Goal: Task Accomplishment & Management: Use online tool/utility

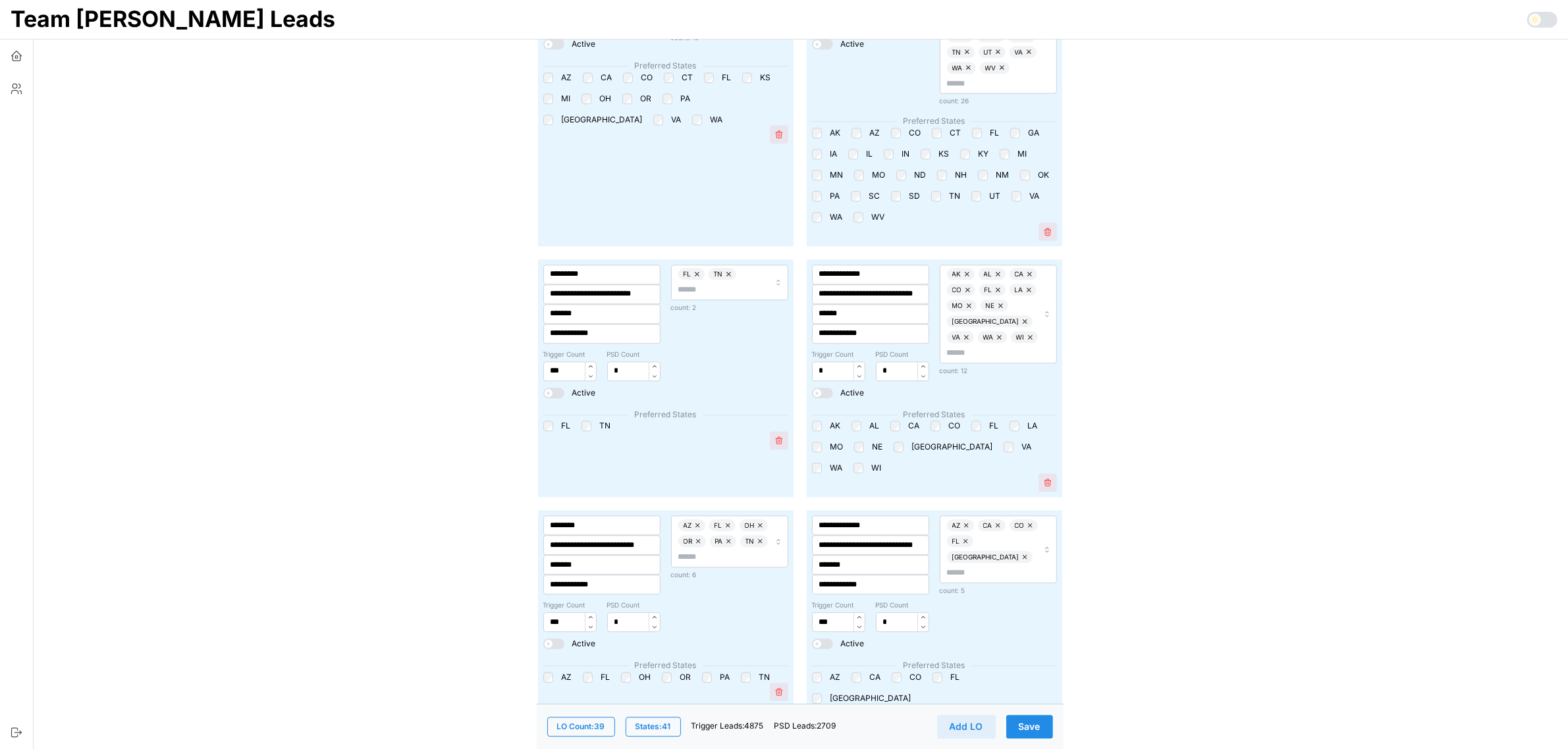
scroll to position [4134, 0]
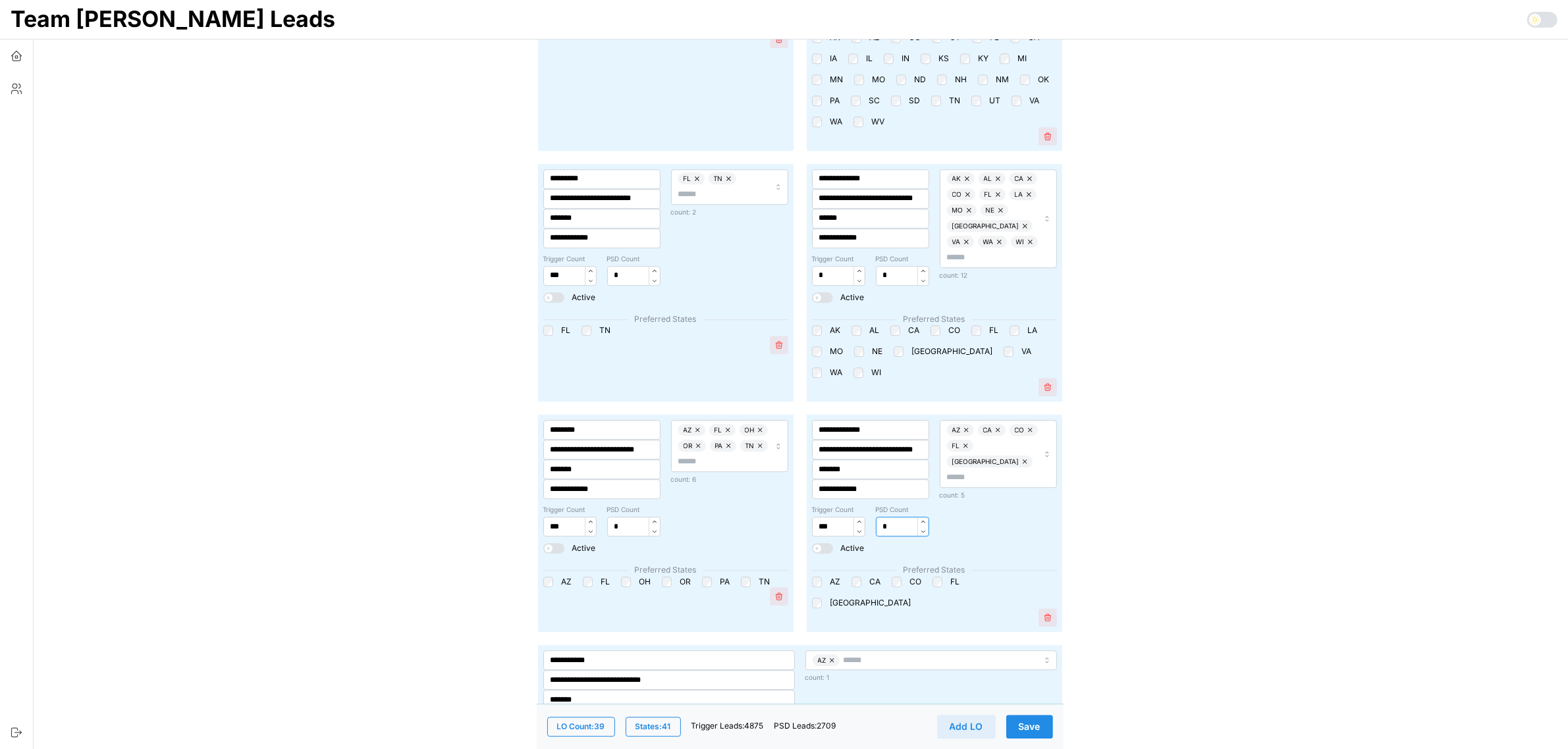
click at [887, 517] on input "*" at bounding box center [903, 527] width 53 height 20
click at [893, 517] on input "*" at bounding box center [903, 527] width 53 height 20
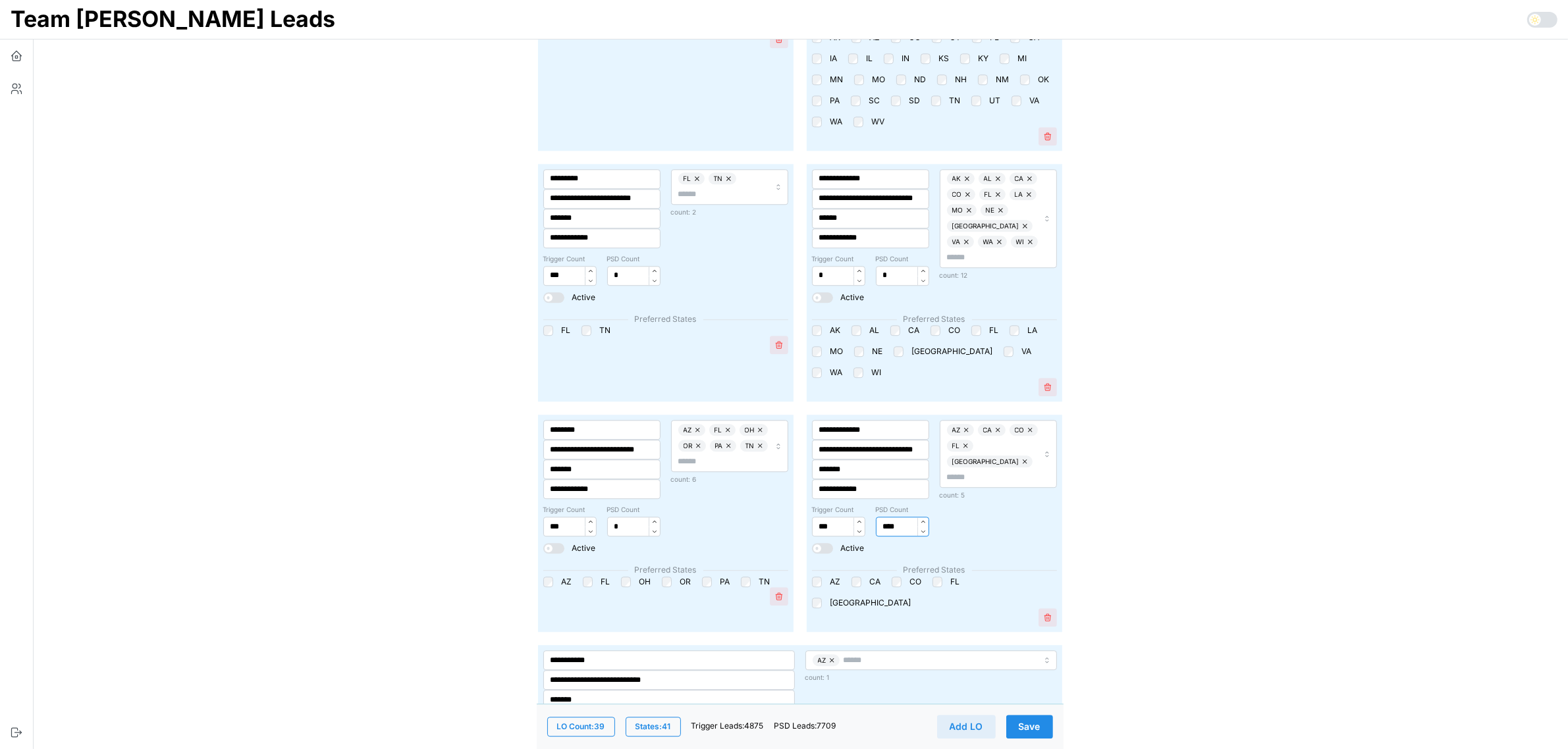
type input "****"
click at [1046, 715] on button "Save" at bounding box center [1030, 727] width 47 height 24
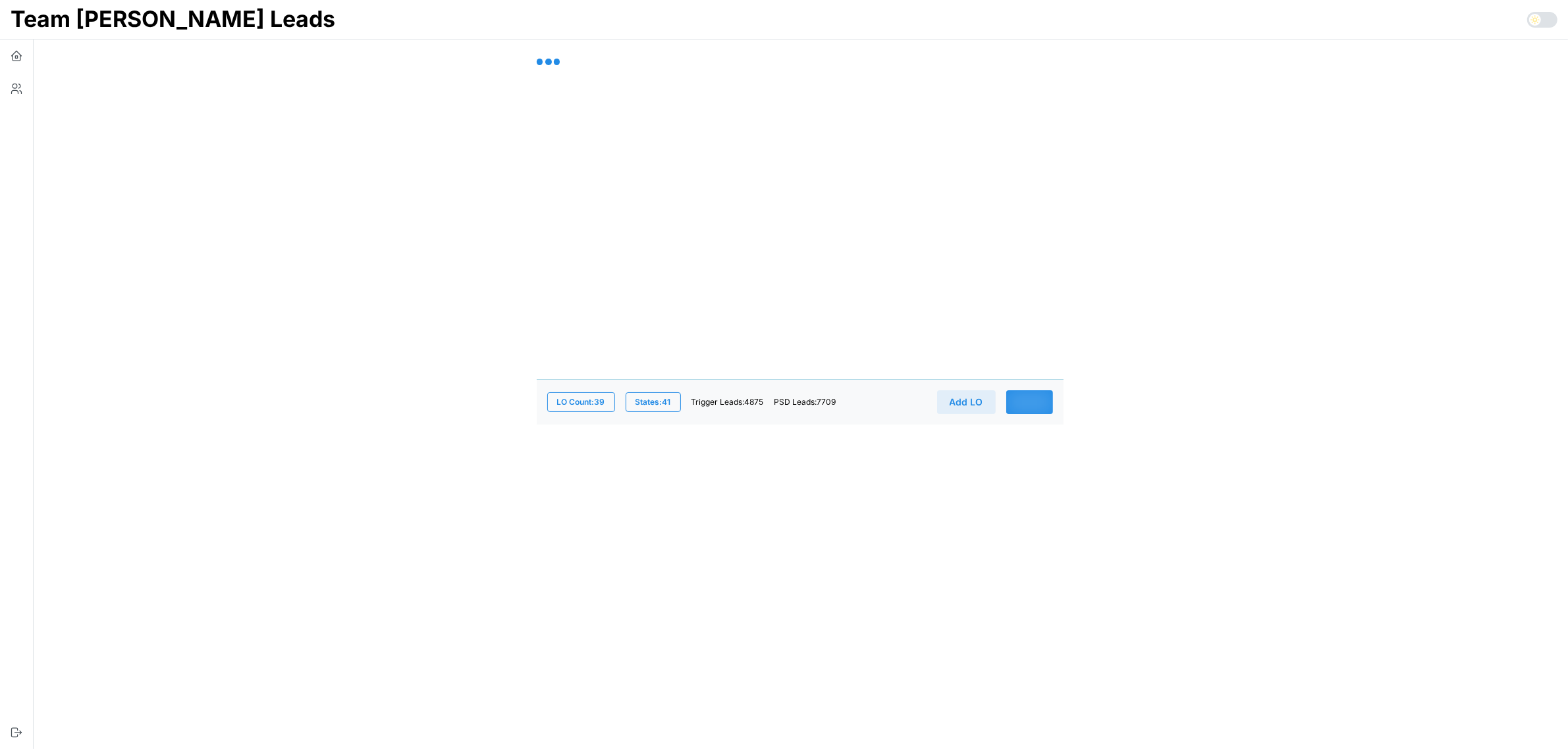
scroll to position [0, 0]
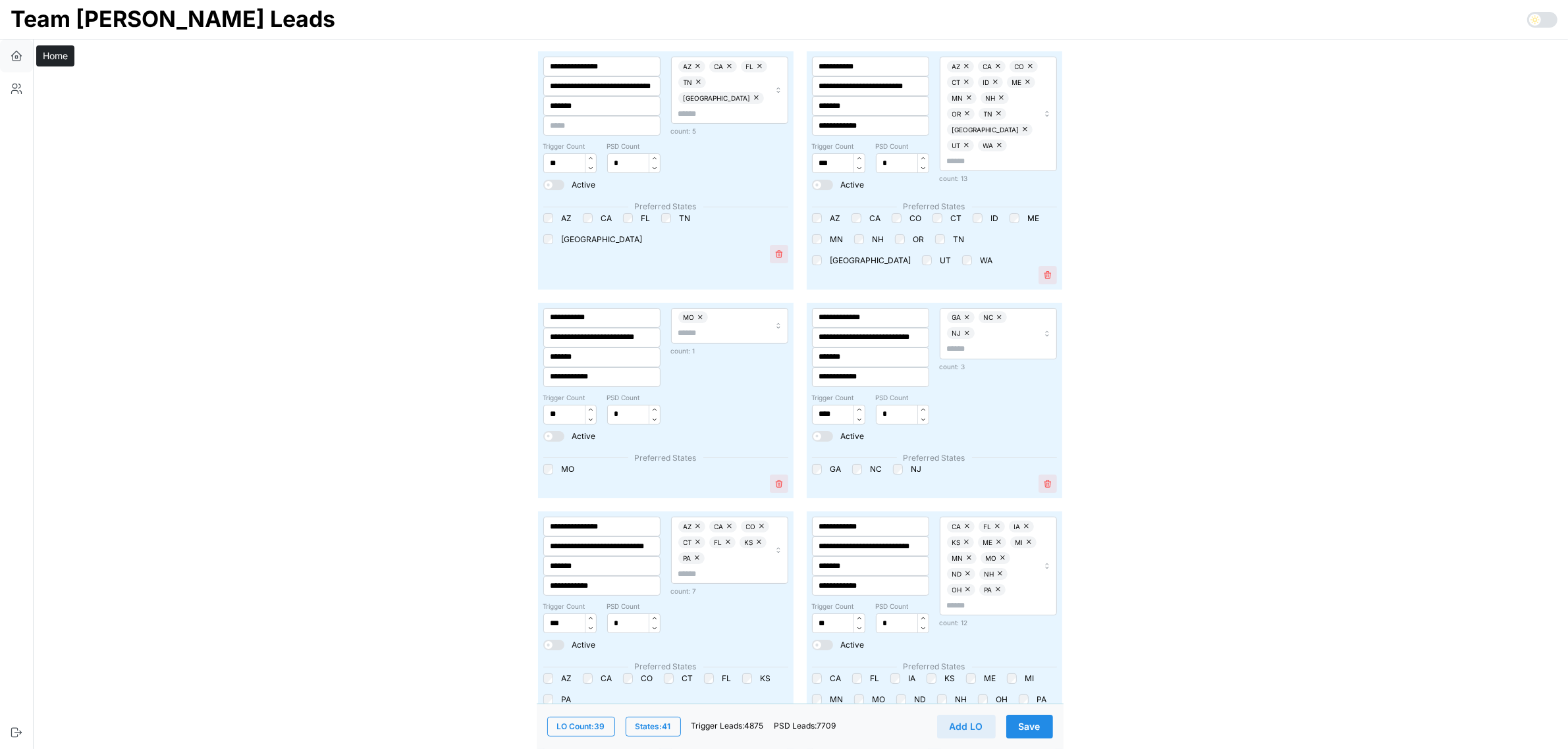
click at [11, 53] on icon "button" at bounding box center [17, 56] width 13 height 13
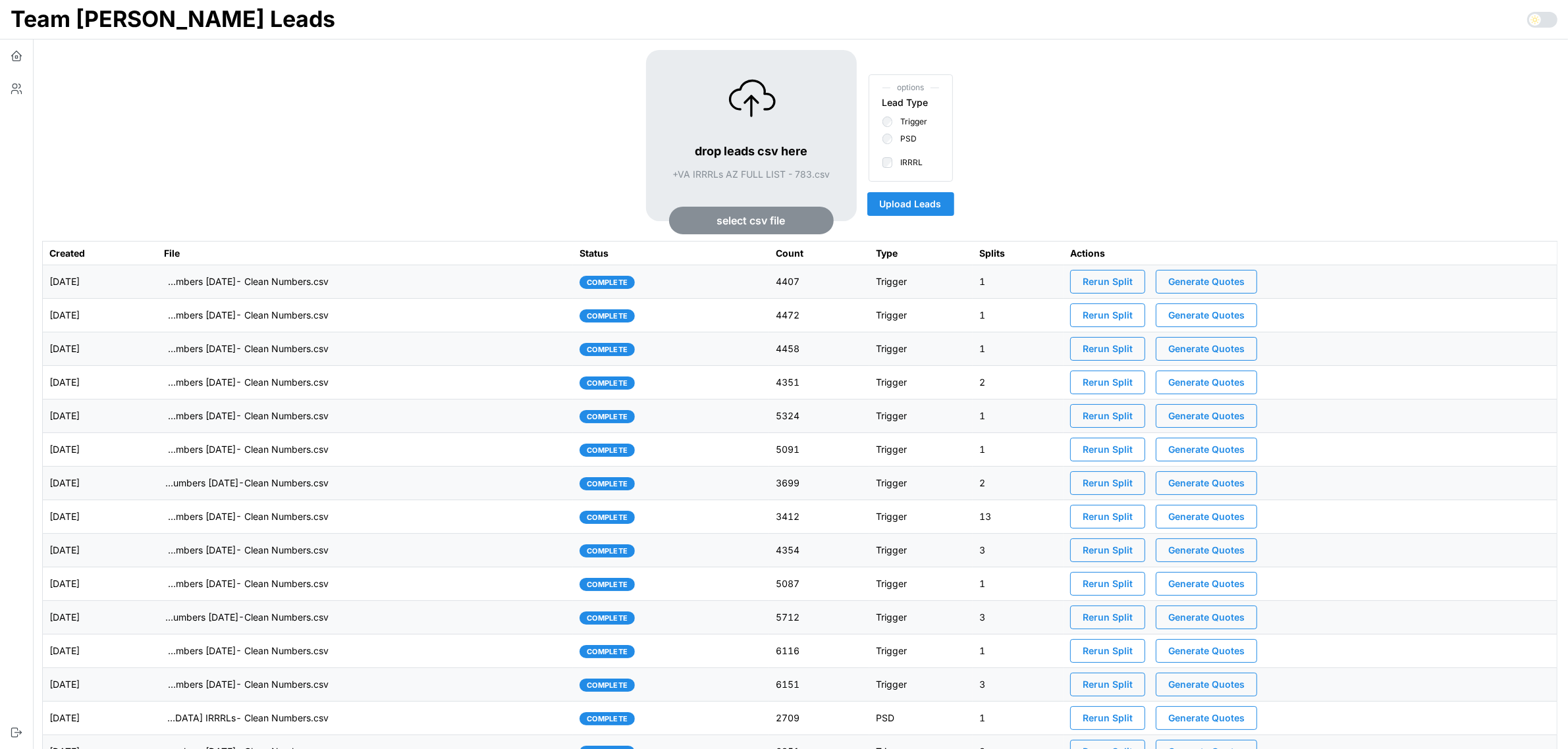
click at [924, 204] on span "Upload Leads" at bounding box center [911, 203] width 62 height 22
click at [495, 283] on td "imports/[PERSON_NAME]/1757526795499-+VA IRRRLs AZ FULL LIST - 783.csv" at bounding box center [365, 282] width 416 height 33
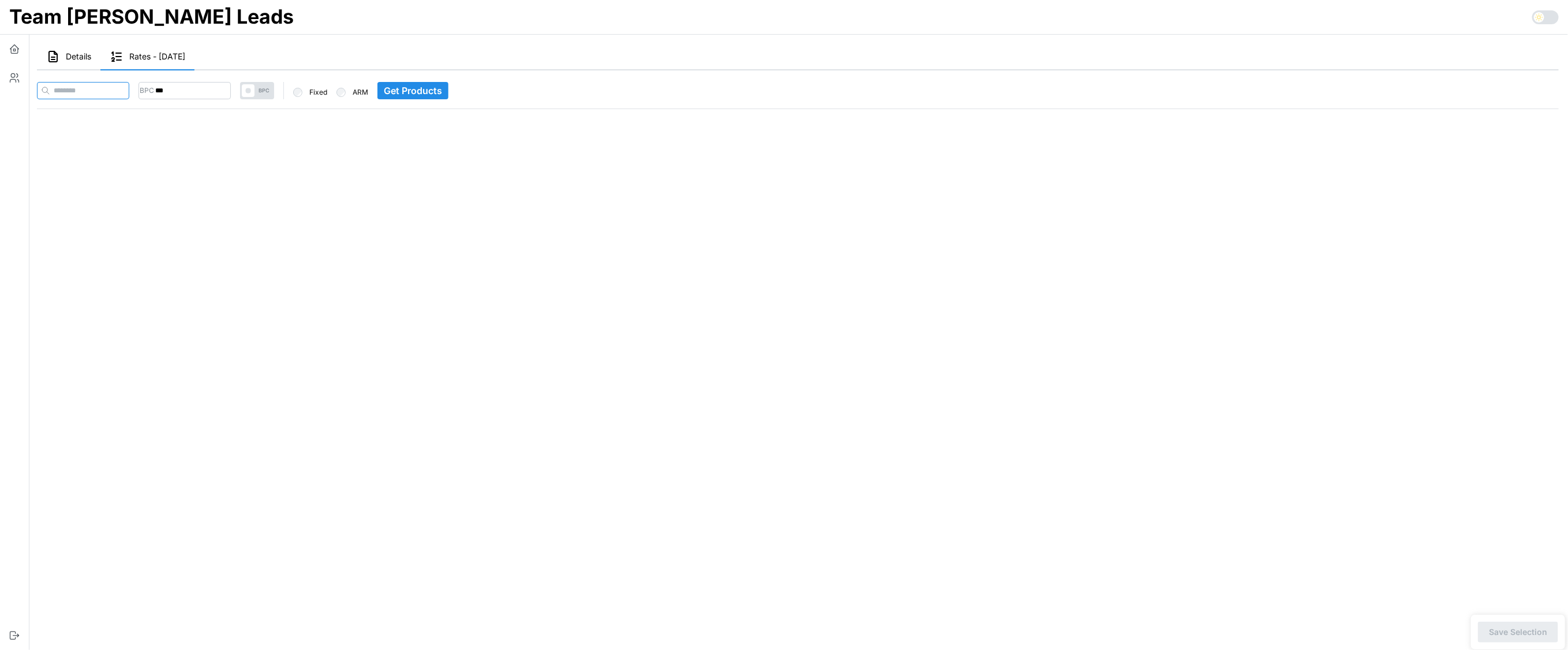
click at [99, 92] on input at bounding box center [83, 91] width 92 height 17
paste input "**********"
type input "**********"
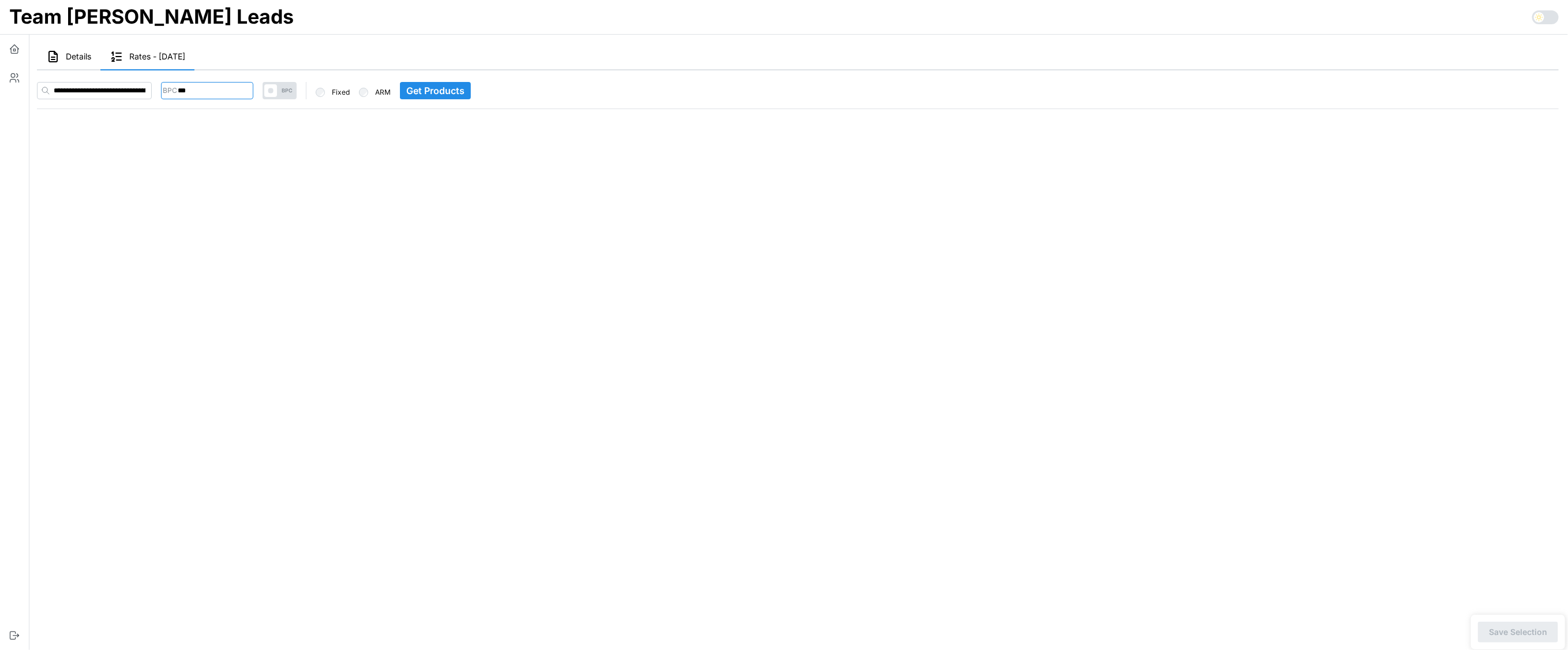
click at [229, 91] on input "***" at bounding box center [207, 91] width 92 height 17
type input "***"
click at [427, 266] on main "Details Rates - 2025-09-10 Stats Andre Makapagal : count: 0 overUnder: 0 Distri…" at bounding box center [792, 325] width 1549 height 650
click at [464, 91] on span "Get Products" at bounding box center [435, 90] width 58 height 16
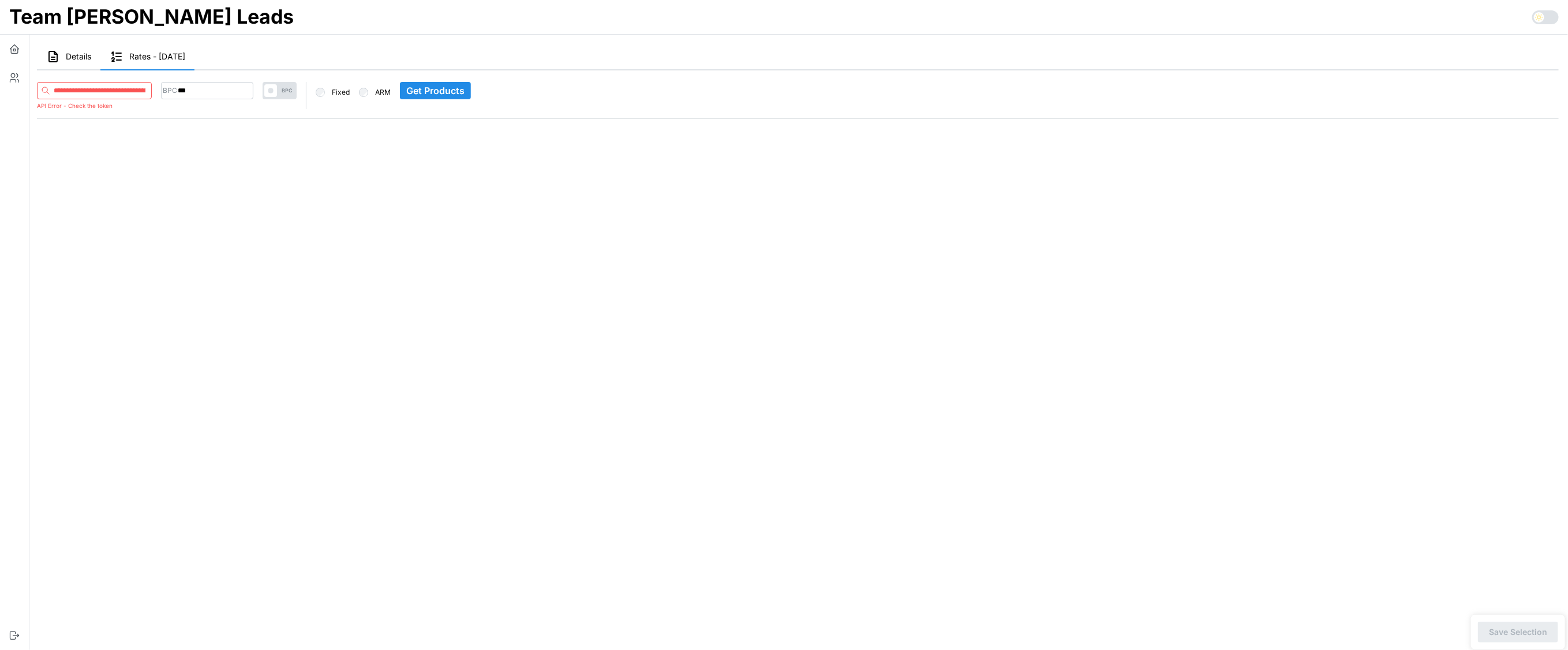
click at [119, 91] on input "**********" at bounding box center [95, 91] width 115 height 17
click at [84, 91] on input at bounding box center [95, 91] width 115 height 17
paste input "**********"
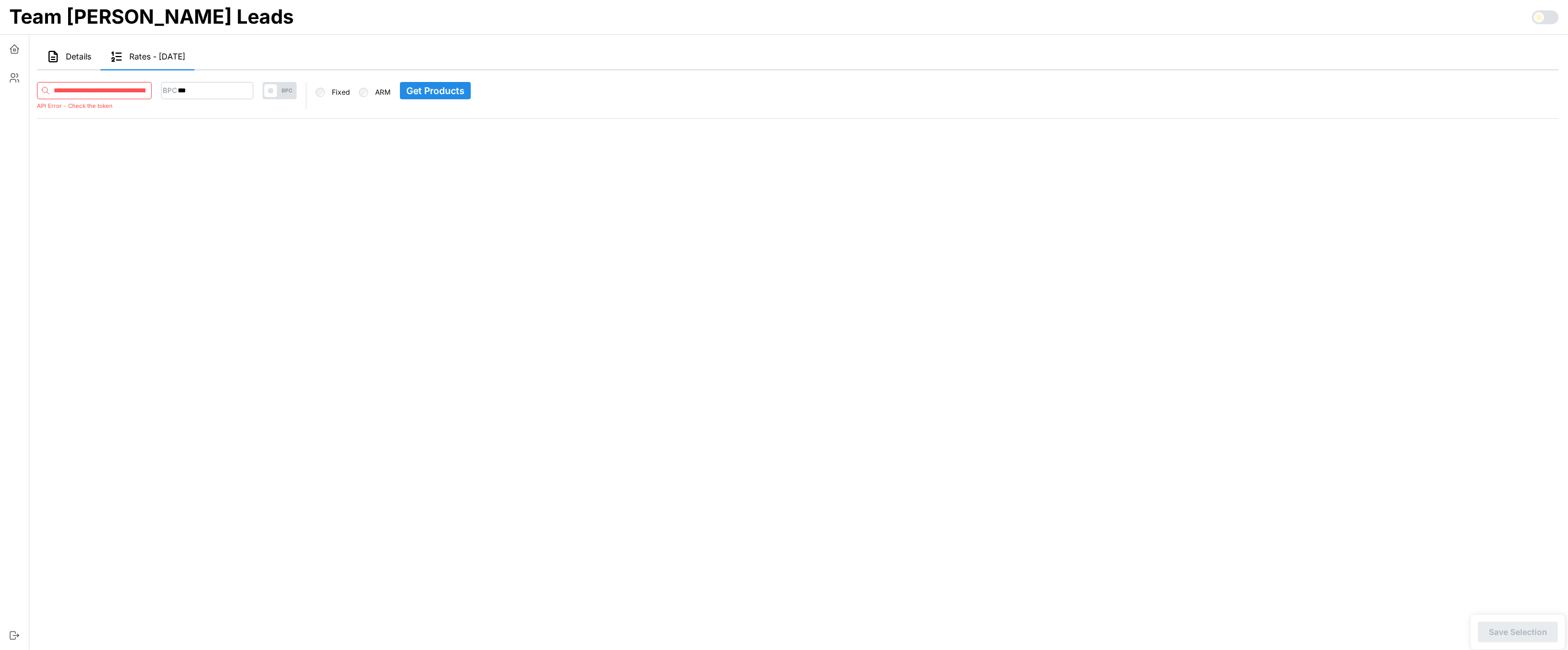
scroll to position [0, 56]
type input "**********"
click at [464, 96] on span "Get Products" at bounding box center [435, 90] width 58 height 16
click at [124, 82] on input "**********" at bounding box center [95, 91] width 115 height 17
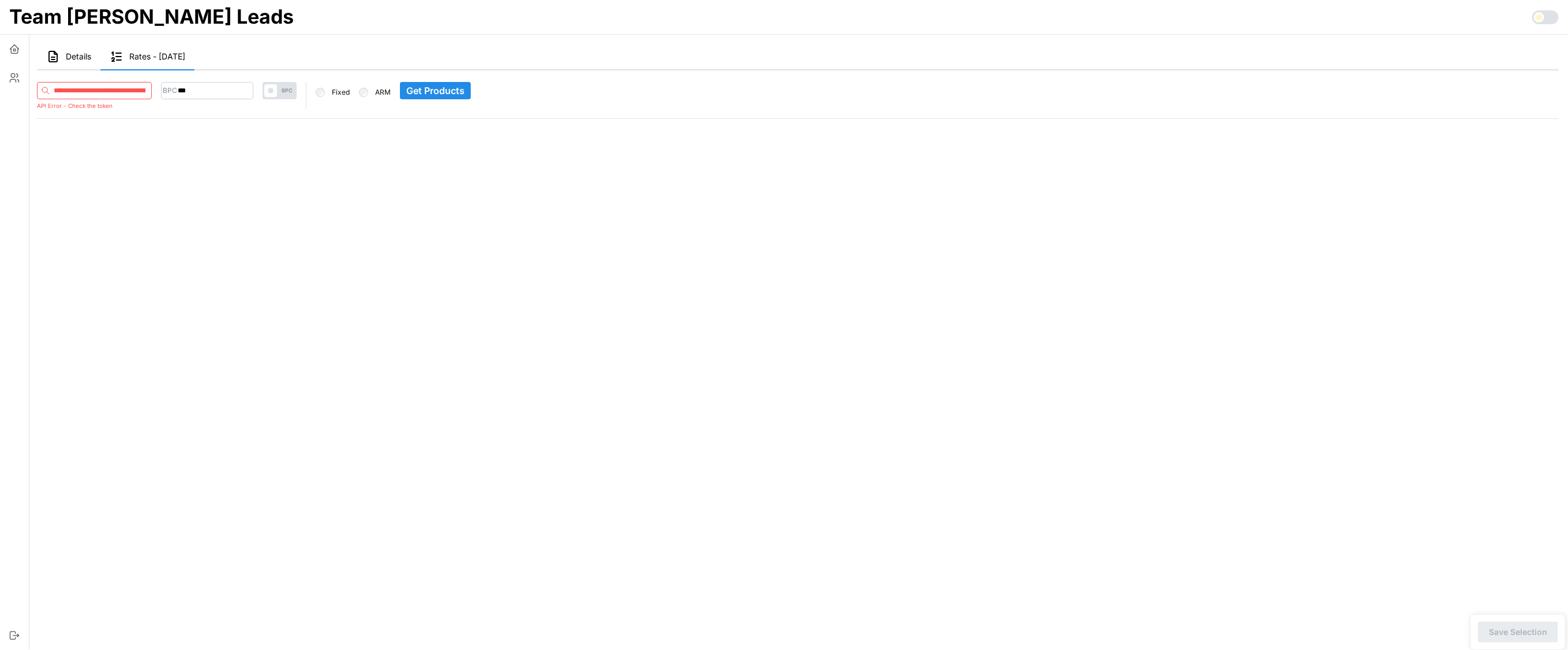
click at [124, 82] on input "**********" at bounding box center [95, 91] width 115 height 17
click at [18, 49] on icon "button" at bounding box center [15, 51] width 7 height 4
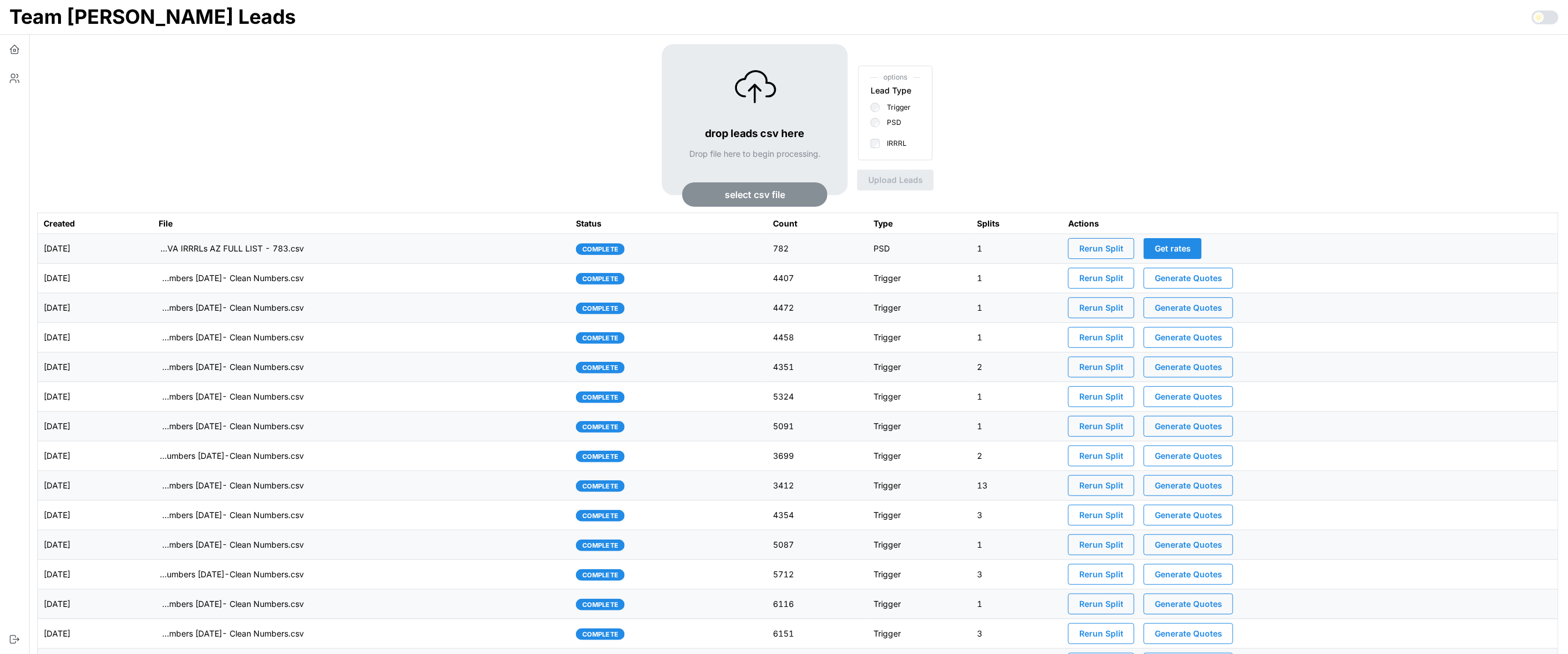
click at [446, 253] on td "imports/[PERSON_NAME]/1757526795499-+VA IRRRLs AZ FULL LIST - 783.csv" at bounding box center [362, 249] width 418 height 29
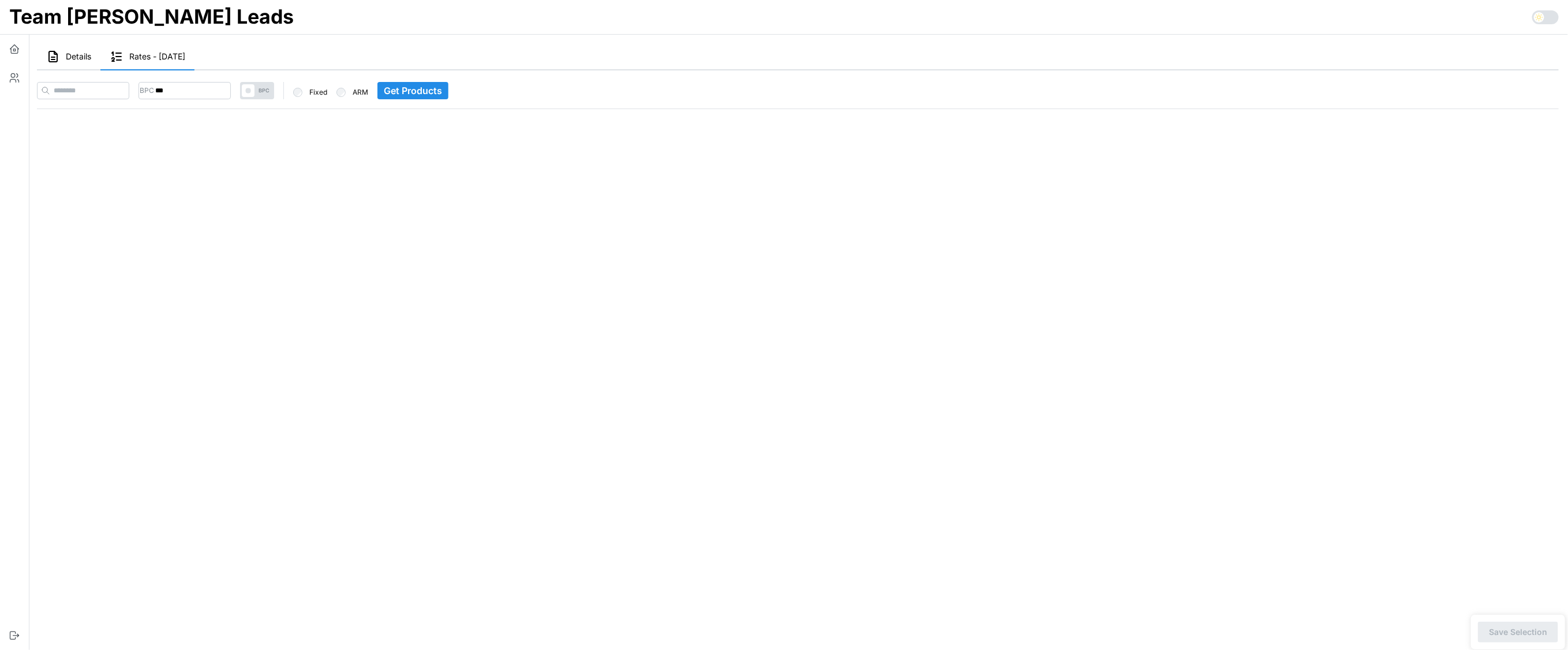
click at [255, 91] on span at bounding box center [247, 90] width 12 height 12
type input "*"
click at [274, 91] on span "LPC" at bounding box center [264, 91] width 20 height 17
click at [82, 90] on input at bounding box center [83, 91] width 92 height 17
paste input "**********"
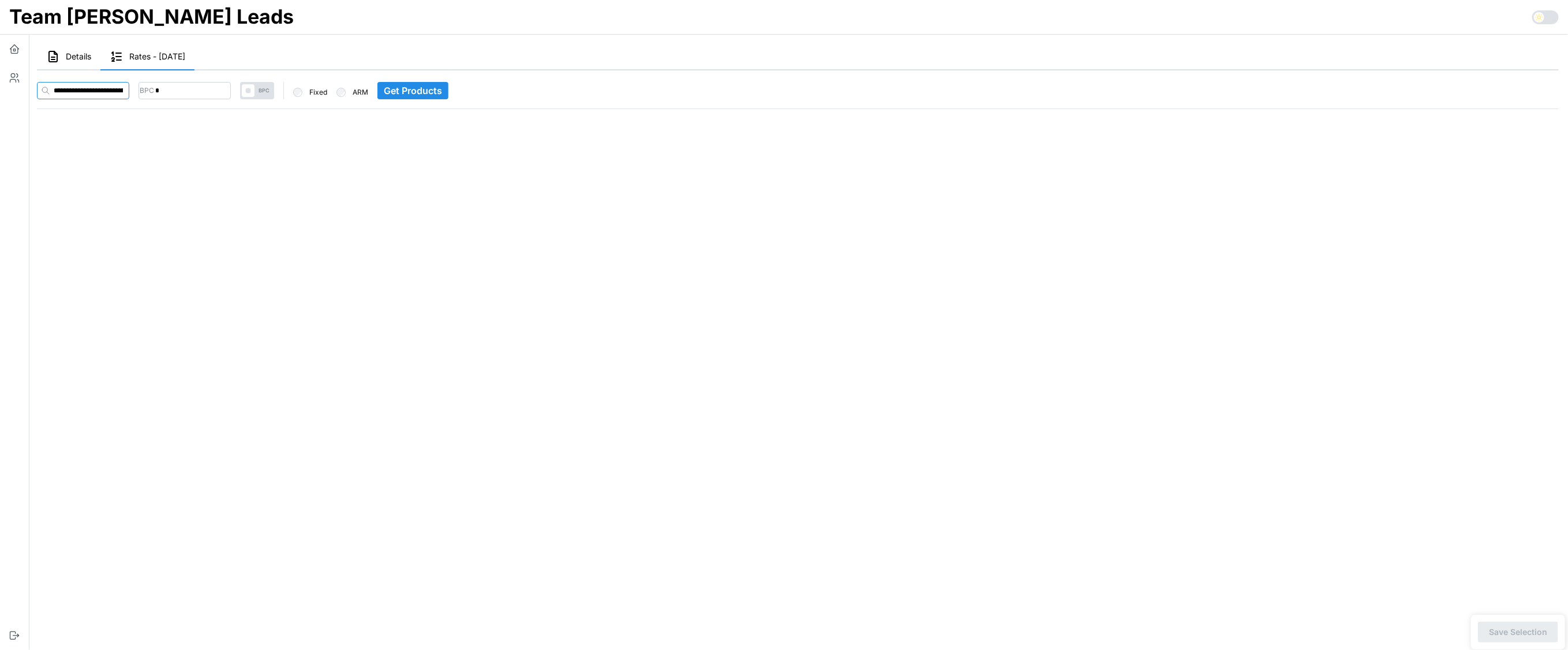
scroll to position [0, 5503]
type input "**********"
click at [221, 90] on input "*" at bounding box center [207, 91] width 92 height 17
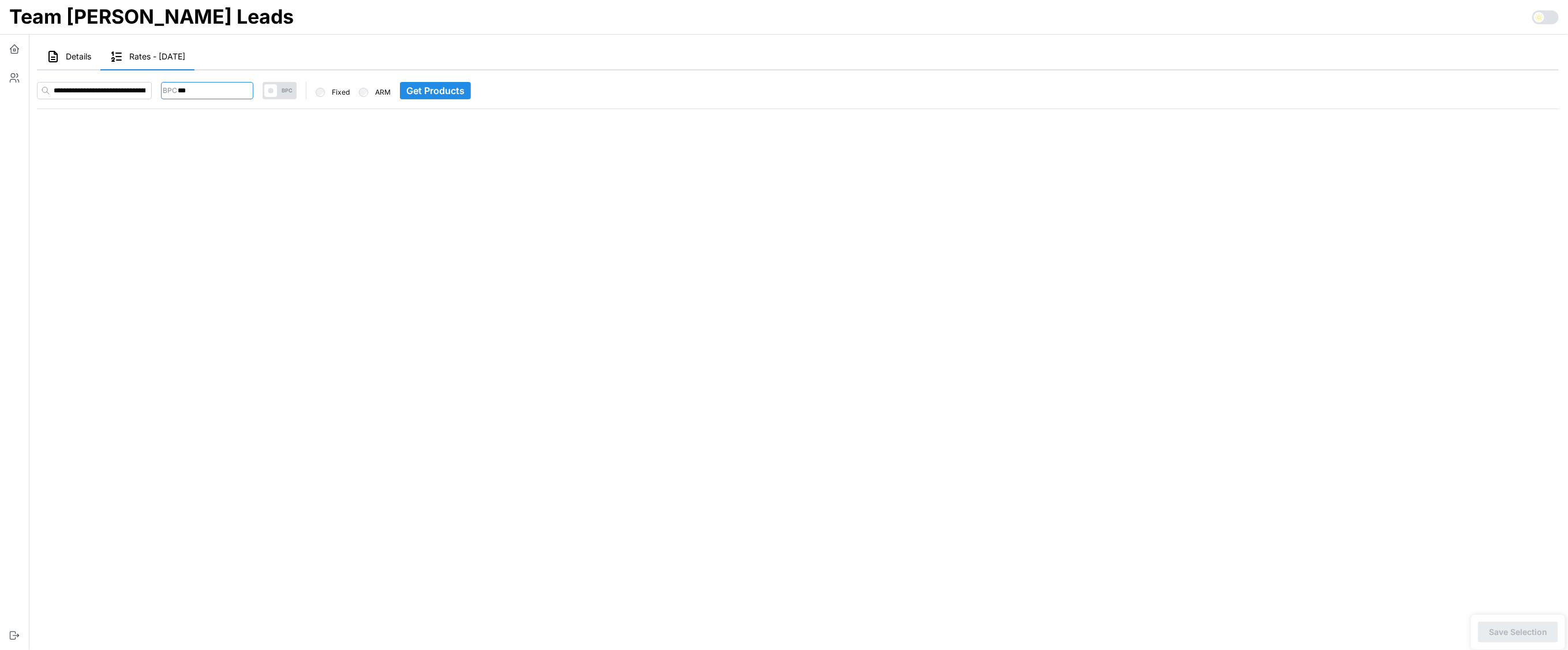
type input "***"
click at [389, 226] on main "Details Rates - 2025-09-10 Stats Andre Makapagal : count: 0 overUnder: 0 Distri…" at bounding box center [792, 325] width 1549 height 650
click at [464, 84] on span "Get Products" at bounding box center [435, 90] width 58 height 16
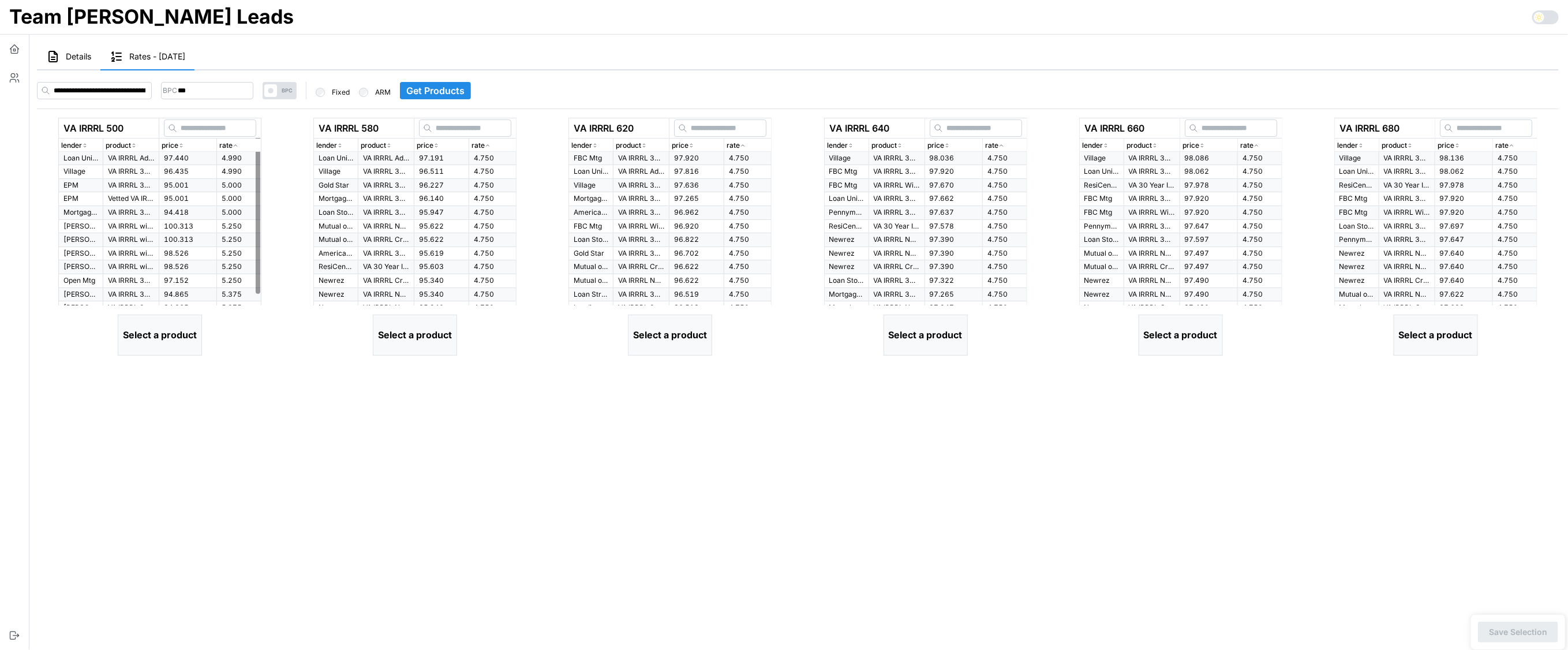
click at [247, 160] on td "4.990" at bounding box center [239, 159] width 44 height 13
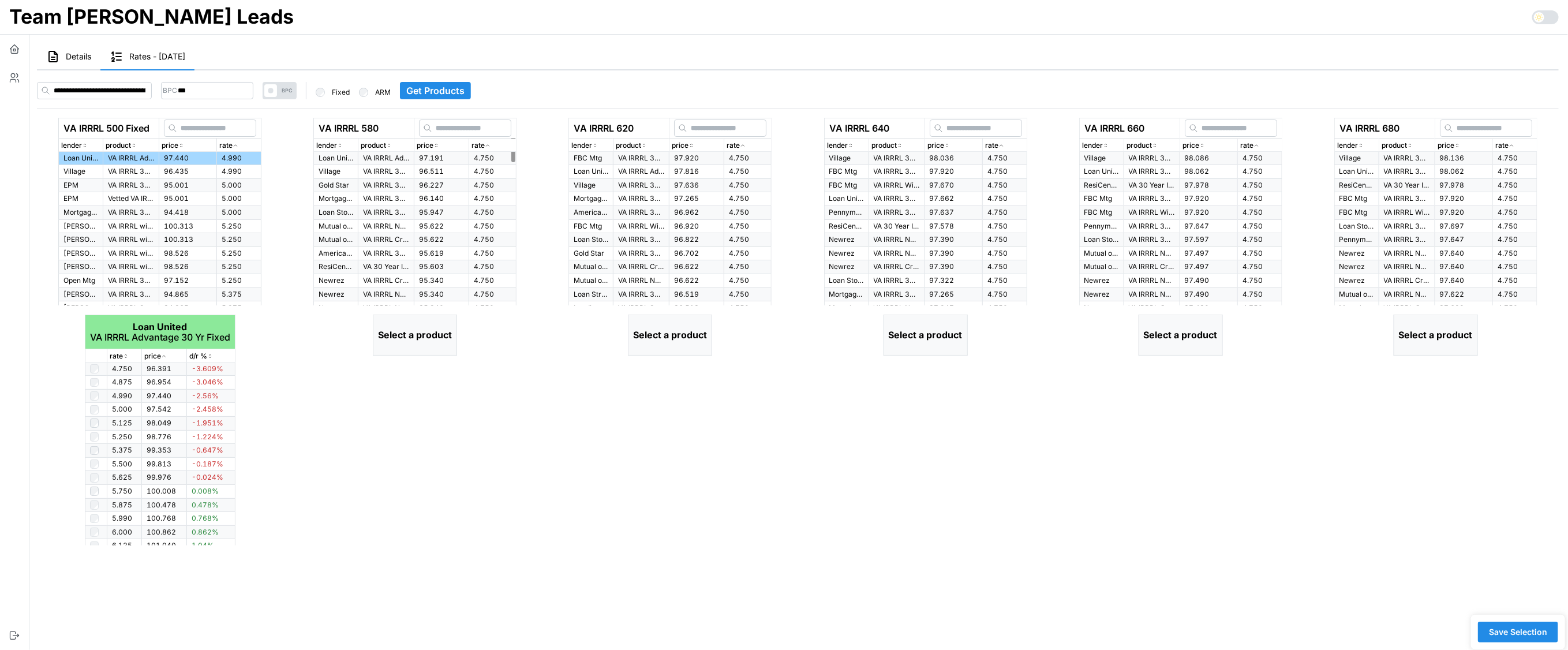
click at [486, 143] on icon "button" at bounding box center [487, 146] width 6 height 7
click at [370, 160] on p "VA IRRRL Advantage 30 Yr Fixed" at bounding box center [386, 158] width 46 height 9
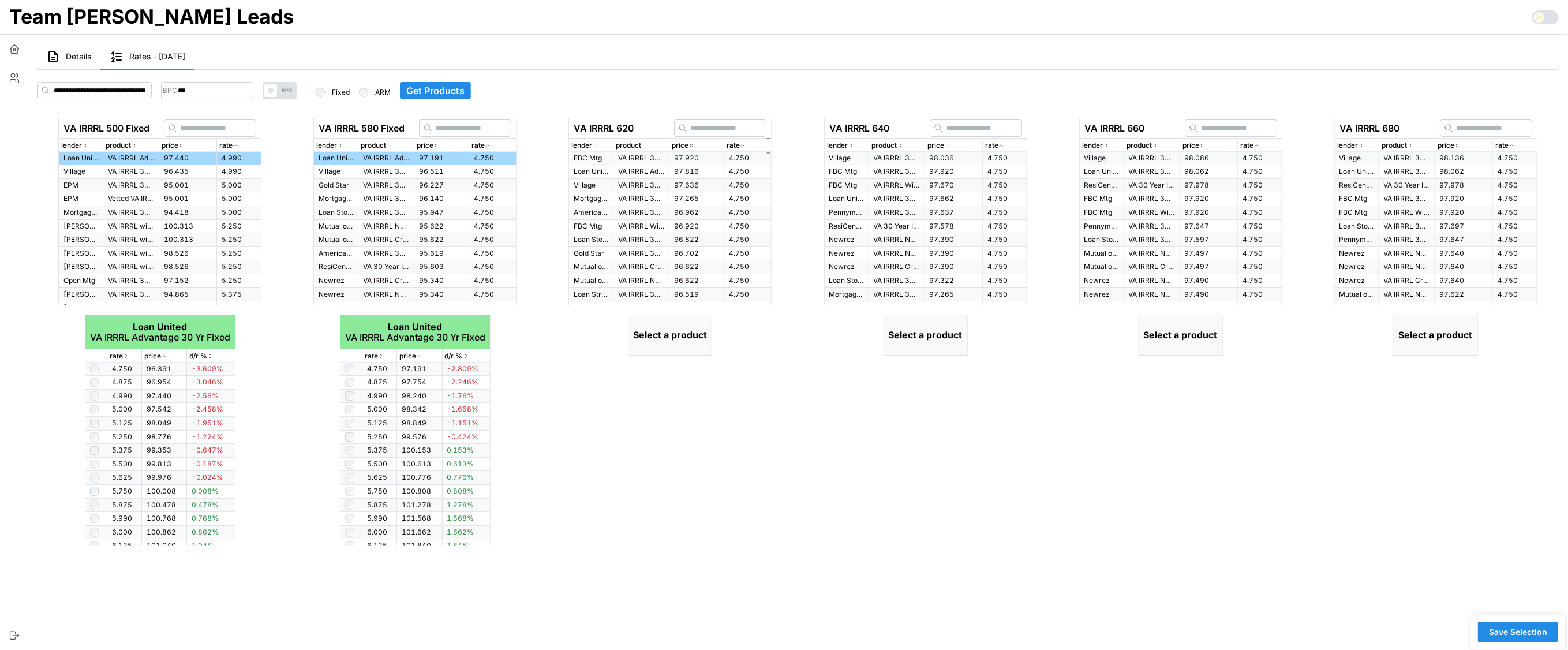
click at [674, 167] on span "97.816" at bounding box center [686, 171] width 25 height 9
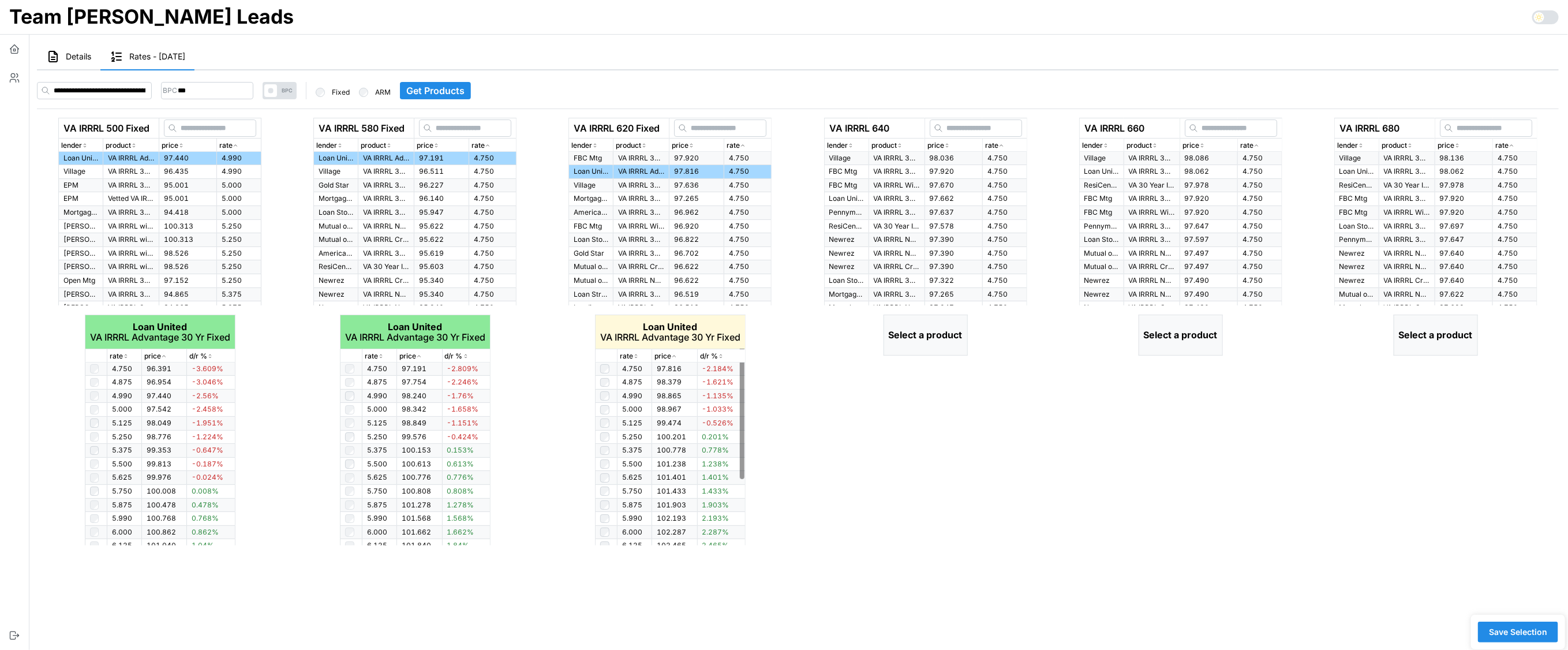
click at [636, 354] on icon "button" at bounding box center [636, 357] width 6 height 7
click at [995, 146] on p "rate" at bounding box center [992, 146] width 13 height 11
click at [886, 214] on p "VA IRRRL 30 Yr Fixed > $300k" at bounding box center [896, 212] width 46 height 9
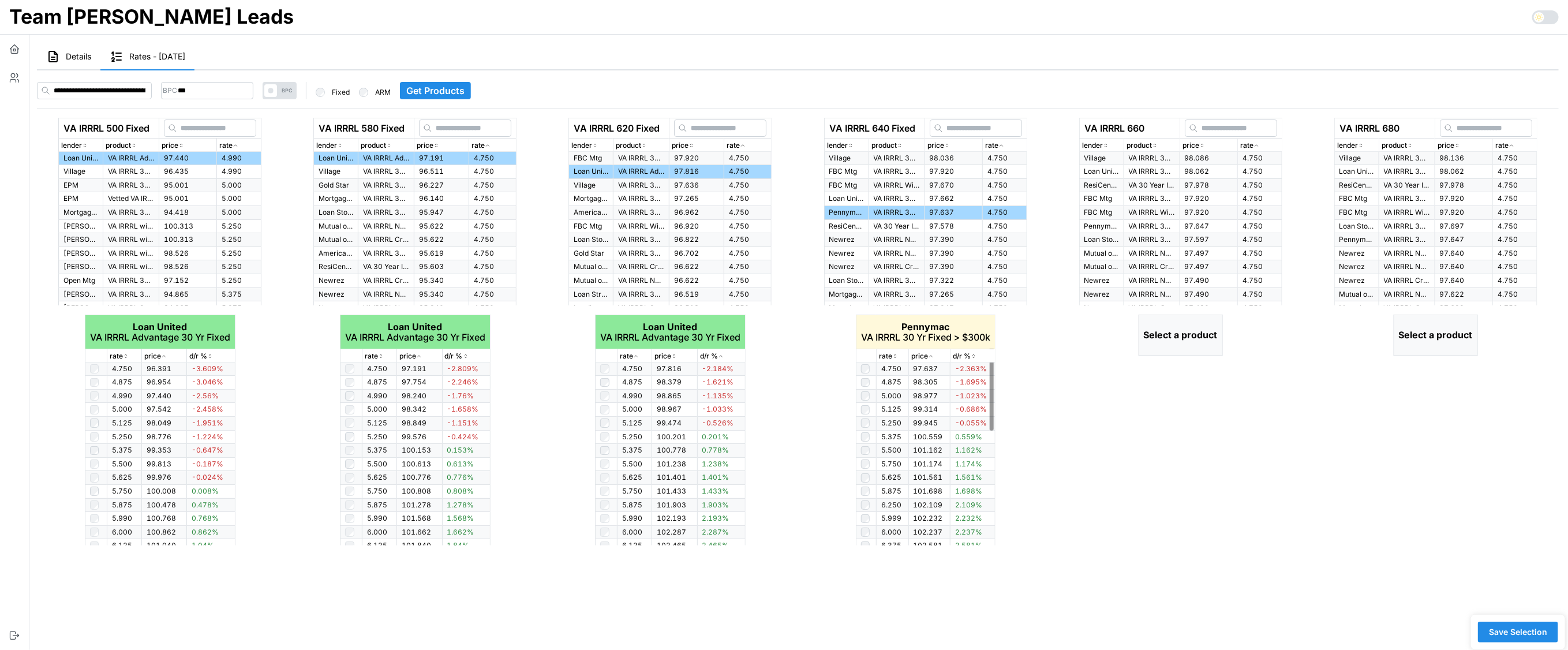
click at [894, 353] on icon "button" at bounding box center [895, 357] width 6 height 7
click at [1262, 144] on div "rate" at bounding box center [1259, 146] width 39 height 11
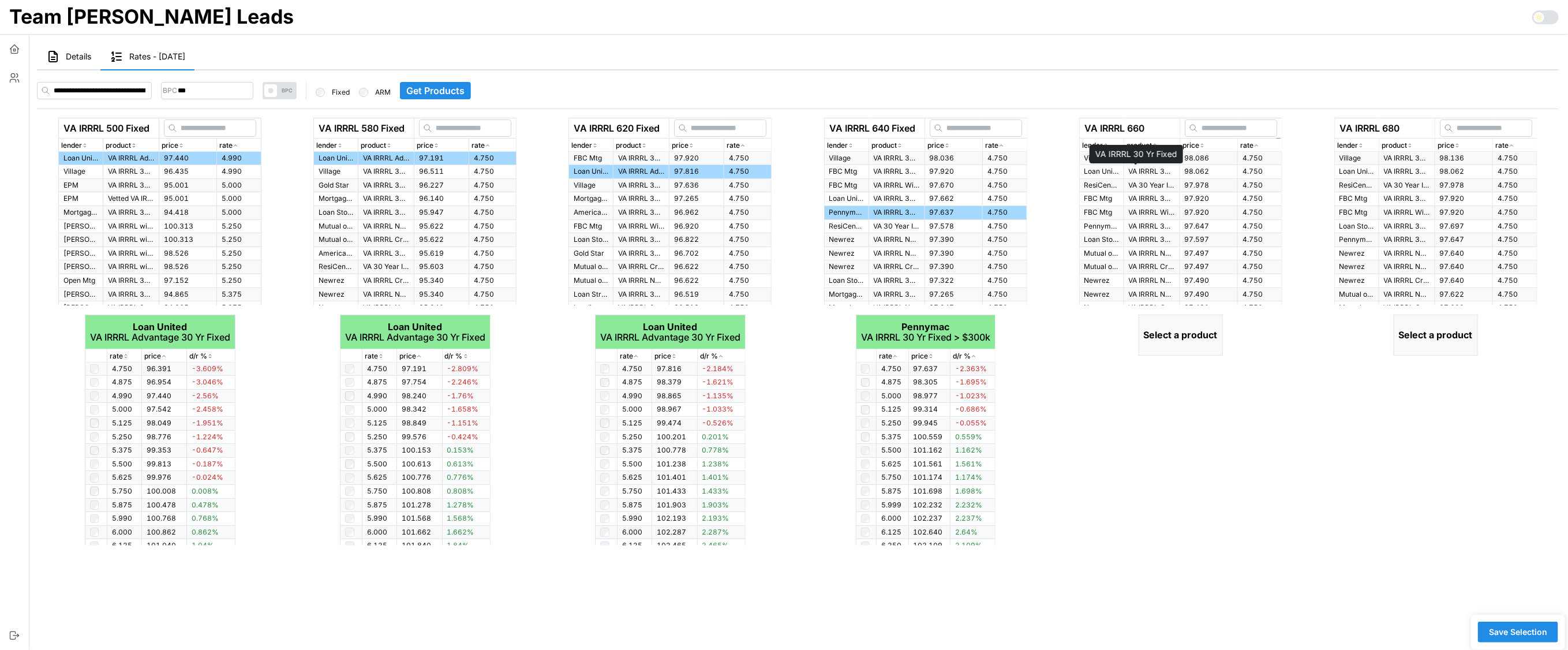
click at [1129, 169] on p "VA IRRRL 30 Yr Fixed" at bounding box center [1151, 171] width 46 height 9
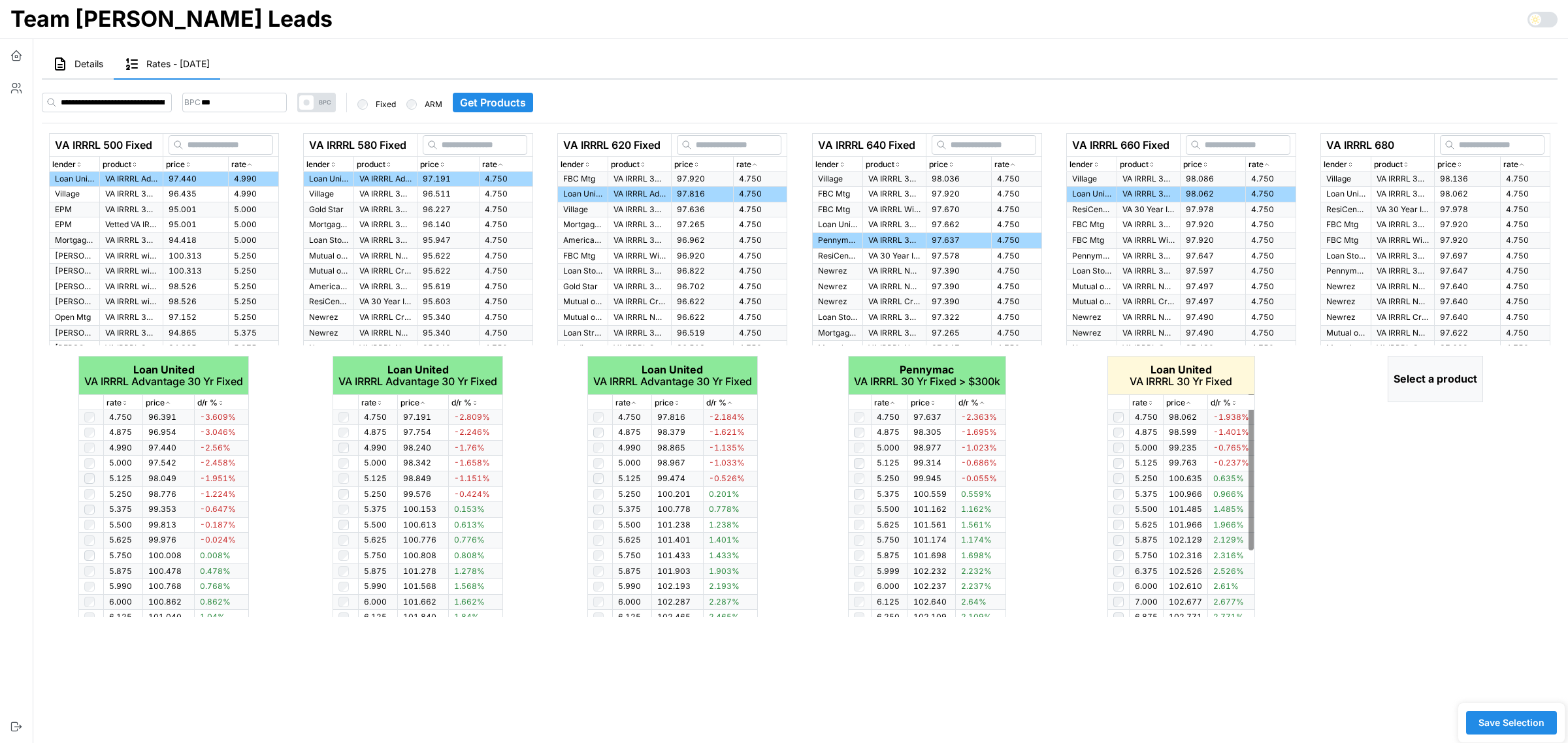
click at [1152, 403] on icon "button" at bounding box center [1151, 404] width 7 height 8
click at [1152, 403] on icon "button" at bounding box center [1150, 404] width 3 height 2
click at [1152, 403] on icon "button" at bounding box center [1151, 404] width 7 height 8
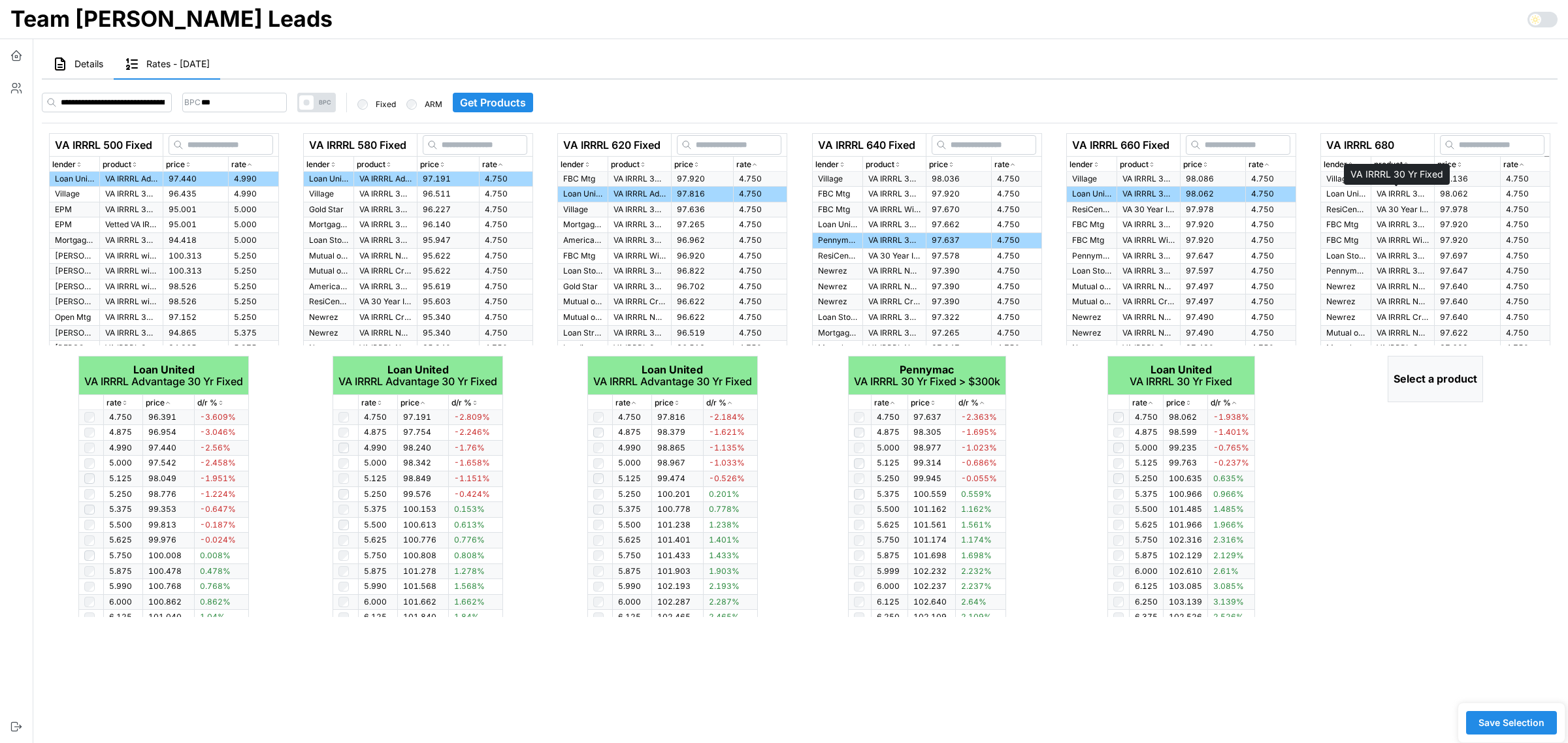
click at [1385, 194] on p "VA IRRRL 30 Yr Fixed" at bounding box center [1402, 194] width 52 height 11
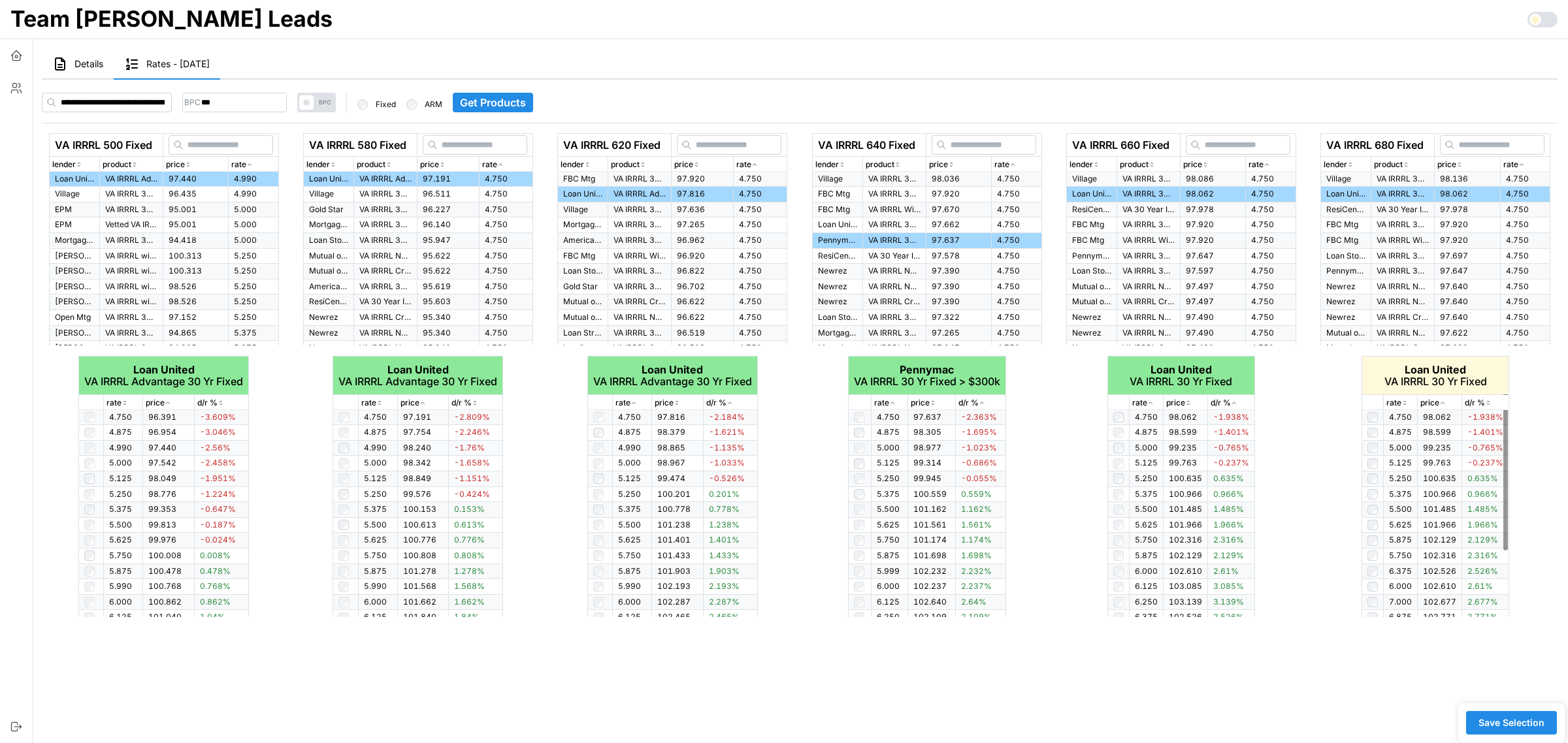
click at [1405, 403] on icon "button" at bounding box center [1405, 404] width 7 height 8
click at [1405, 403] on icon "button" at bounding box center [1405, 404] width 3 height 2
click at [1405, 403] on icon "button" at bounding box center [1405, 404] width 7 height 8
click at [1530, 722] on span "Save Selection" at bounding box center [1512, 722] width 66 height 22
click at [1511, 719] on span "Save Selection" at bounding box center [1512, 722] width 66 height 22
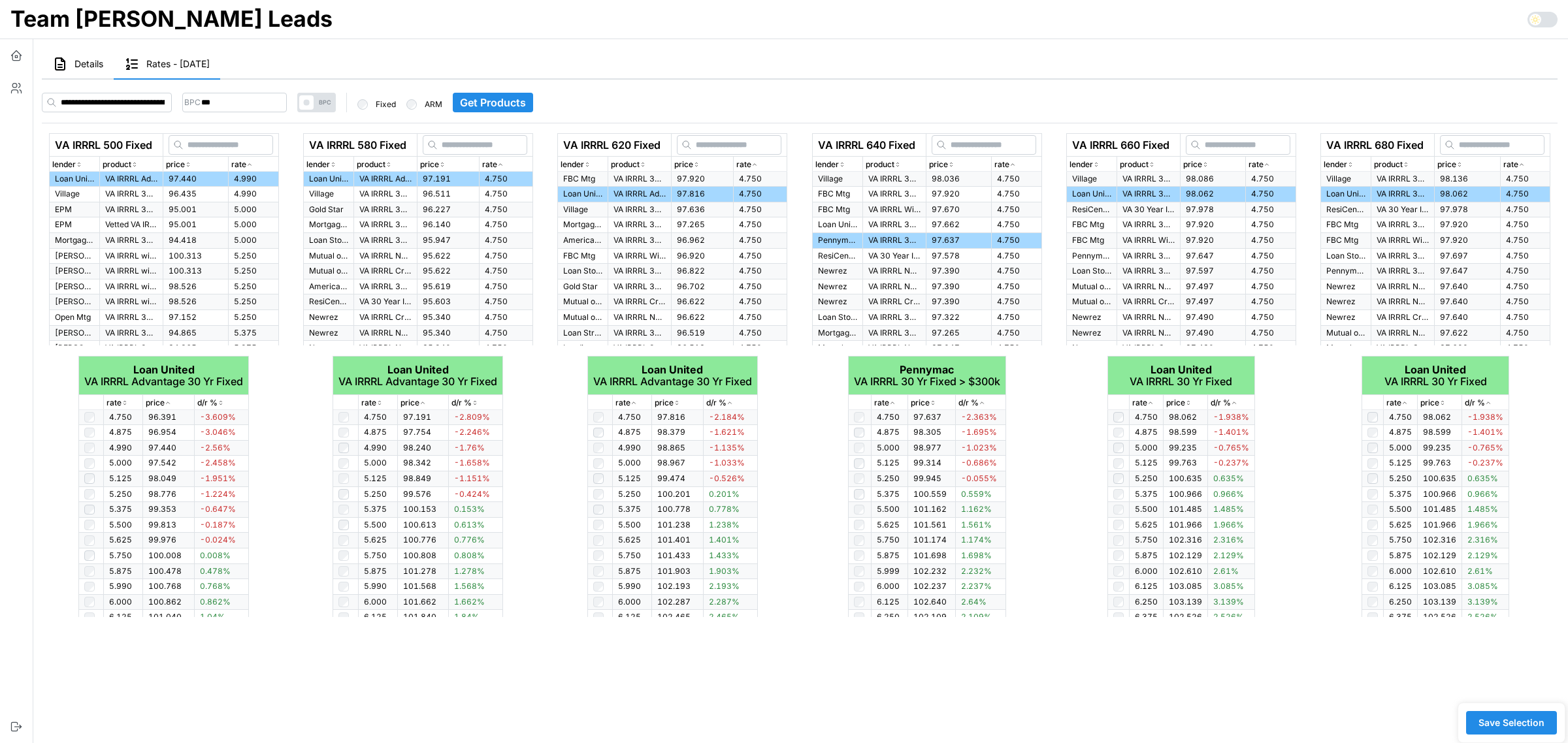
click at [80, 68] on span "Details" at bounding box center [88, 63] width 29 height 9
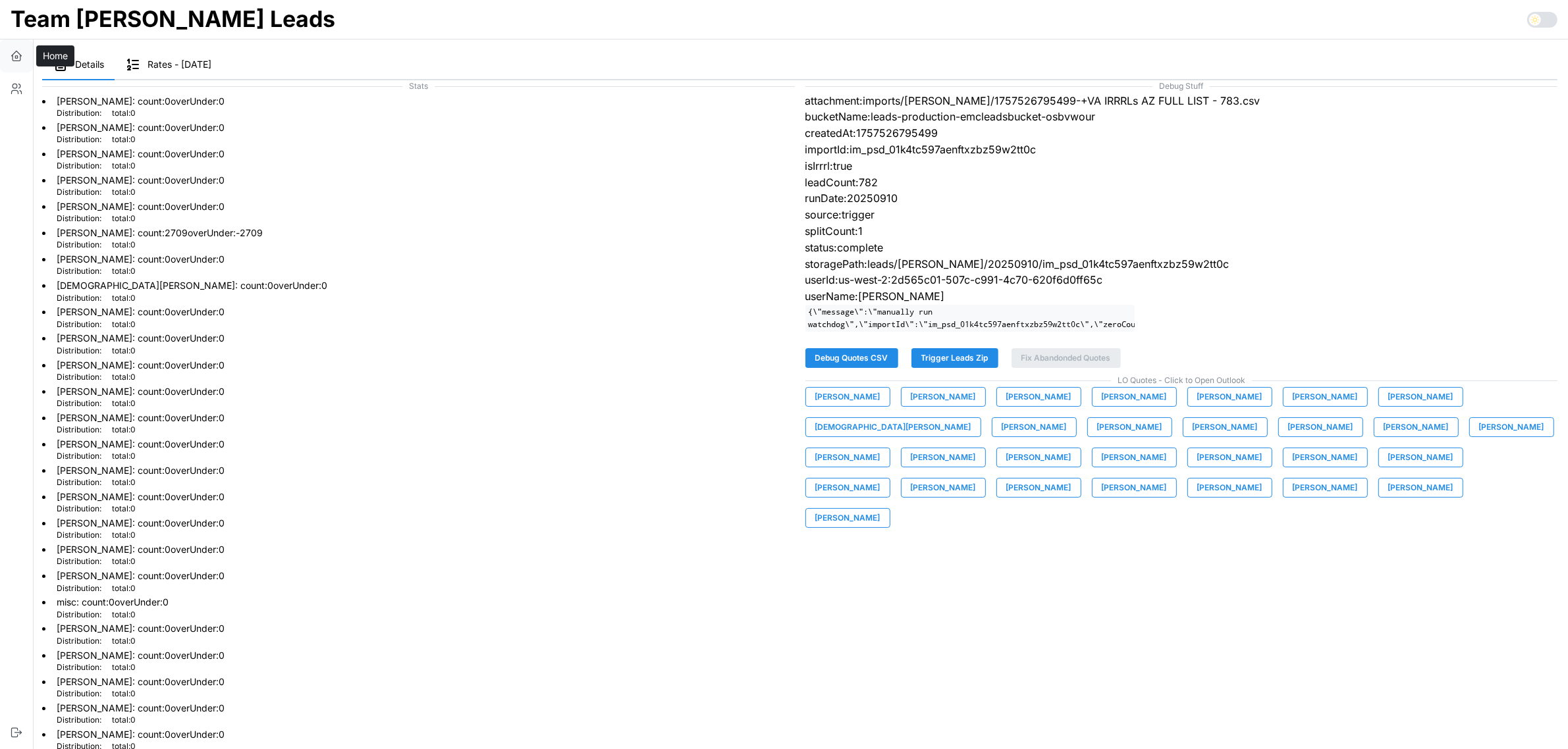
click at [21, 56] on icon "button" at bounding box center [17, 54] width 10 height 5
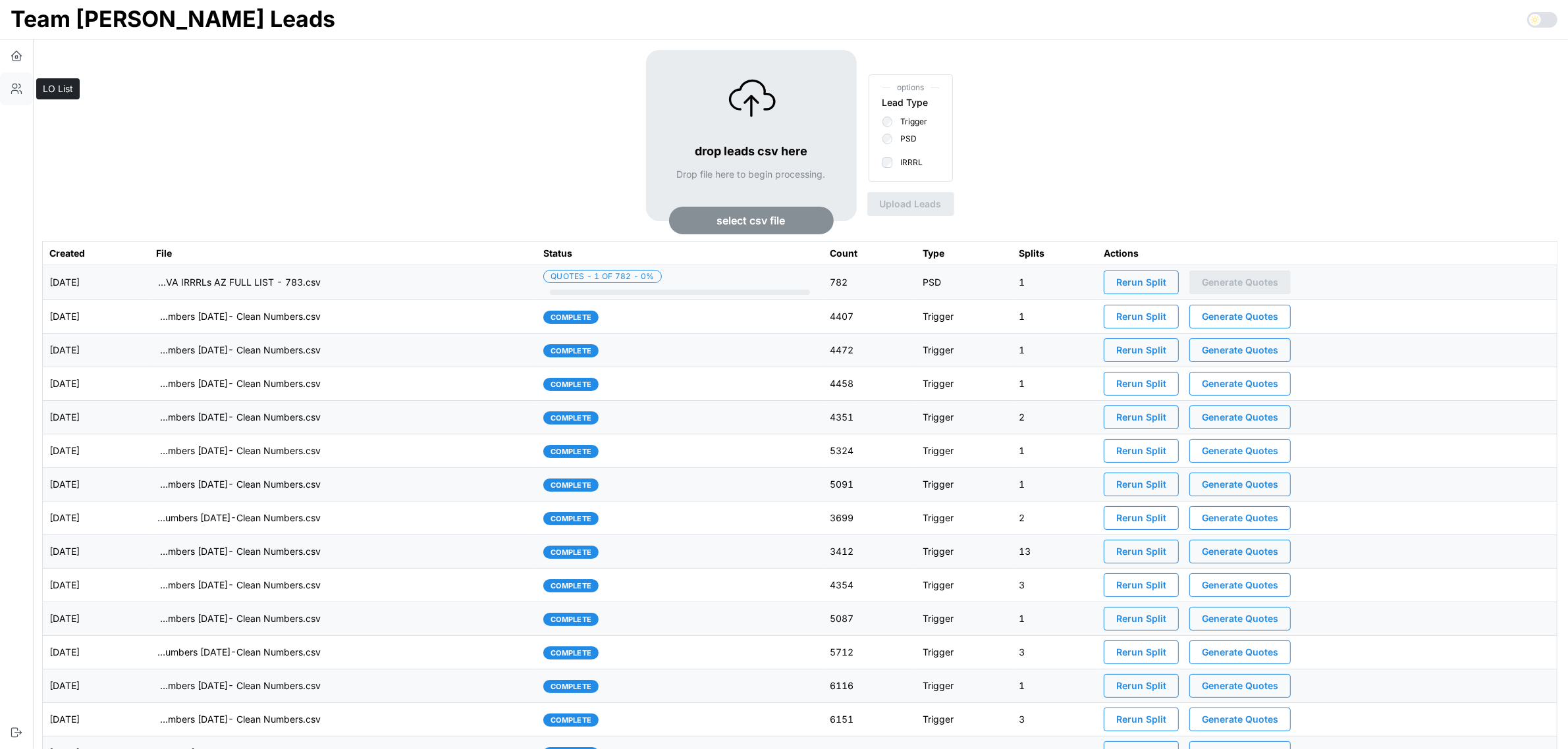
click at [4, 89] on button "button" at bounding box center [17, 89] width 33 height 33
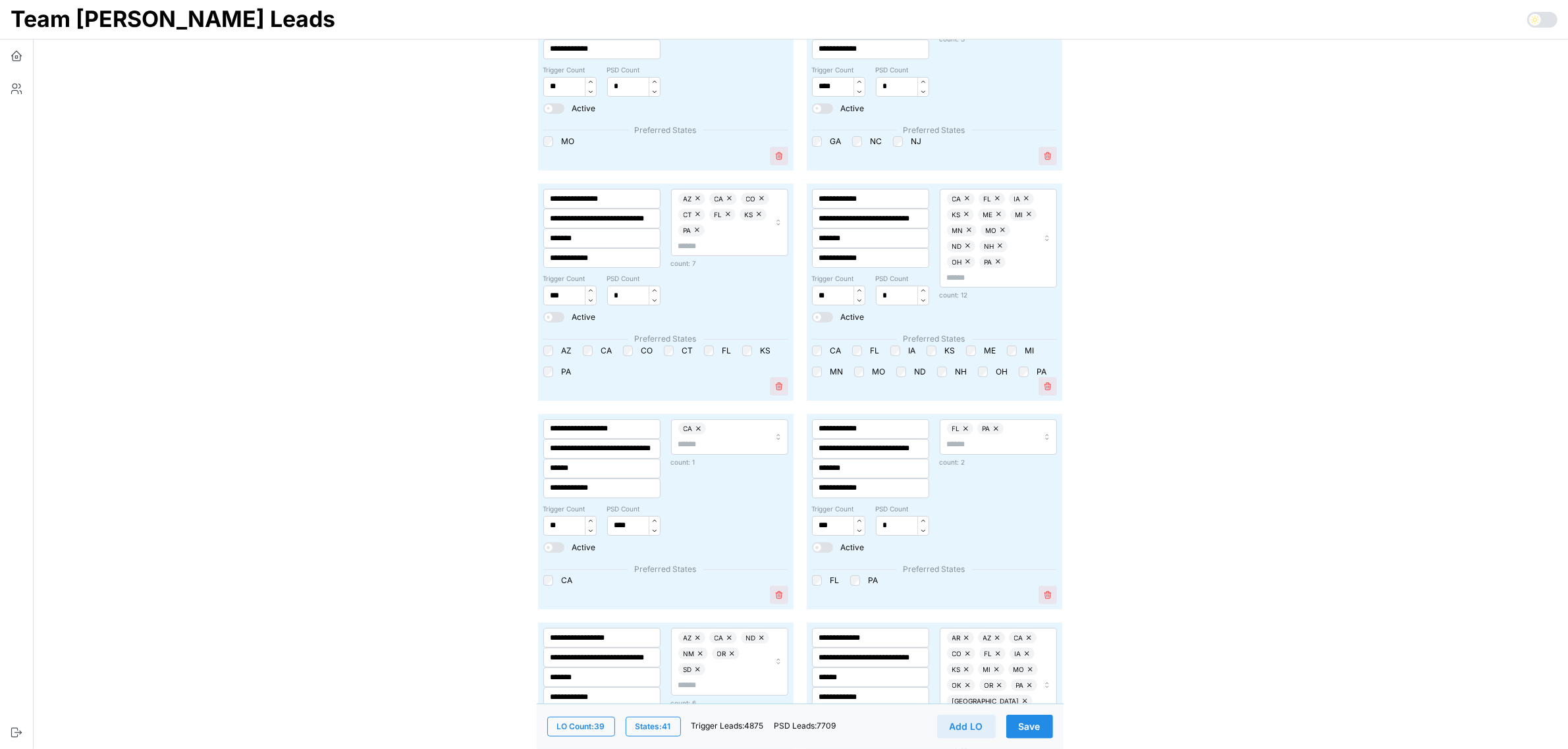
scroll to position [330, 0]
click at [617, 525] on input "****" at bounding box center [634, 525] width 53 height 20
type input "*"
click at [1036, 726] on span "Save" at bounding box center [1030, 727] width 22 height 22
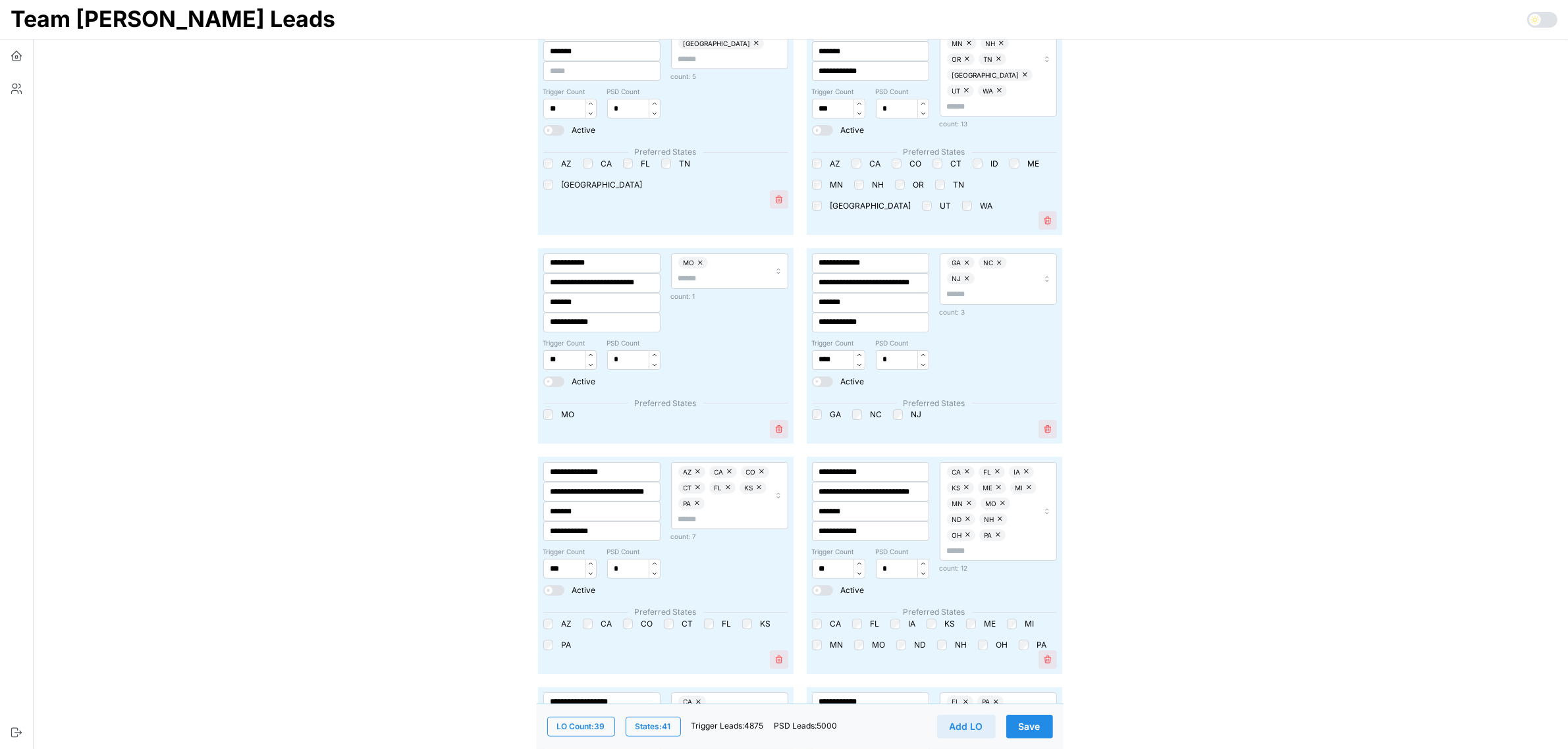
scroll to position [0, 0]
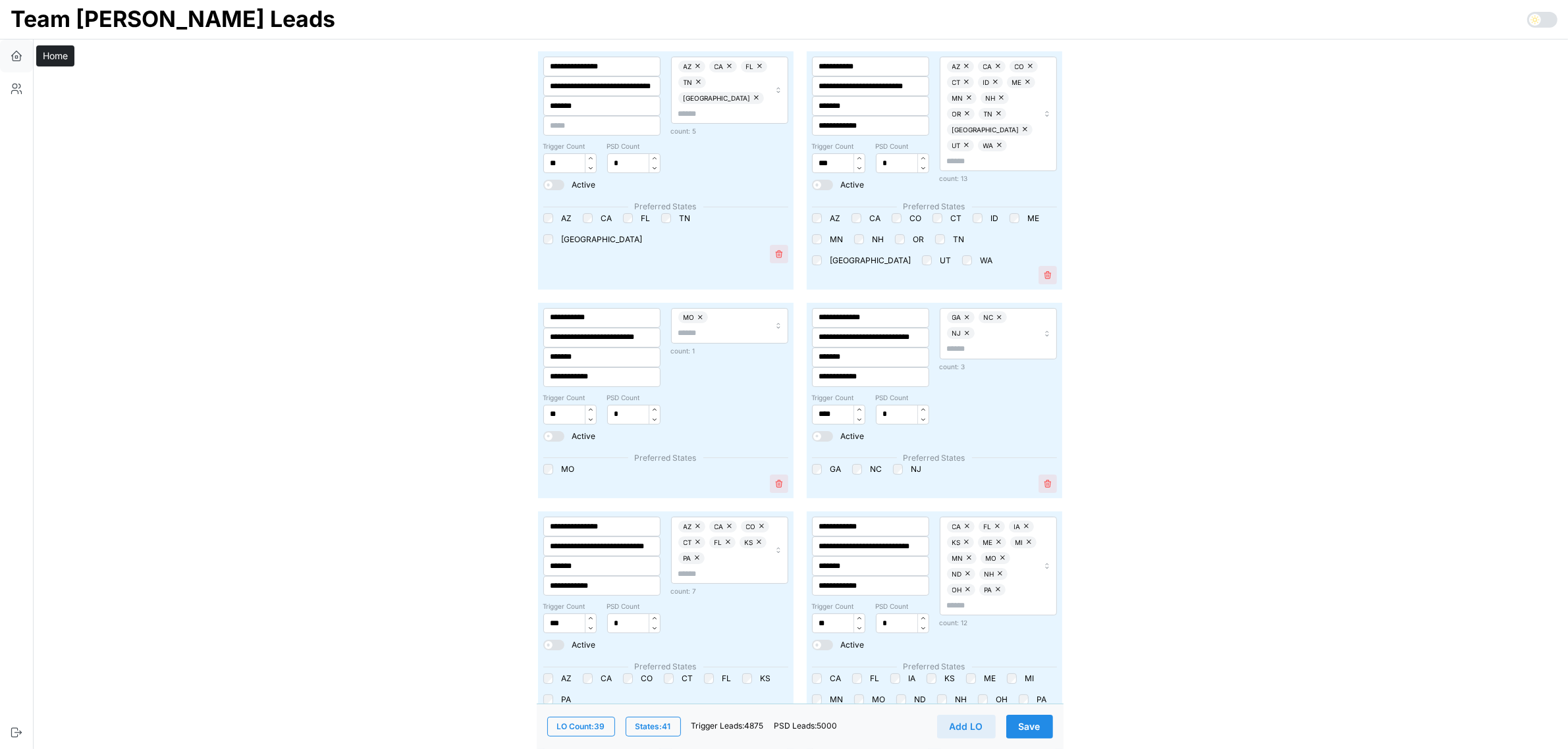
click at [17, 56] on icon "button" at bounding box center [16, 56] width 2 height 2
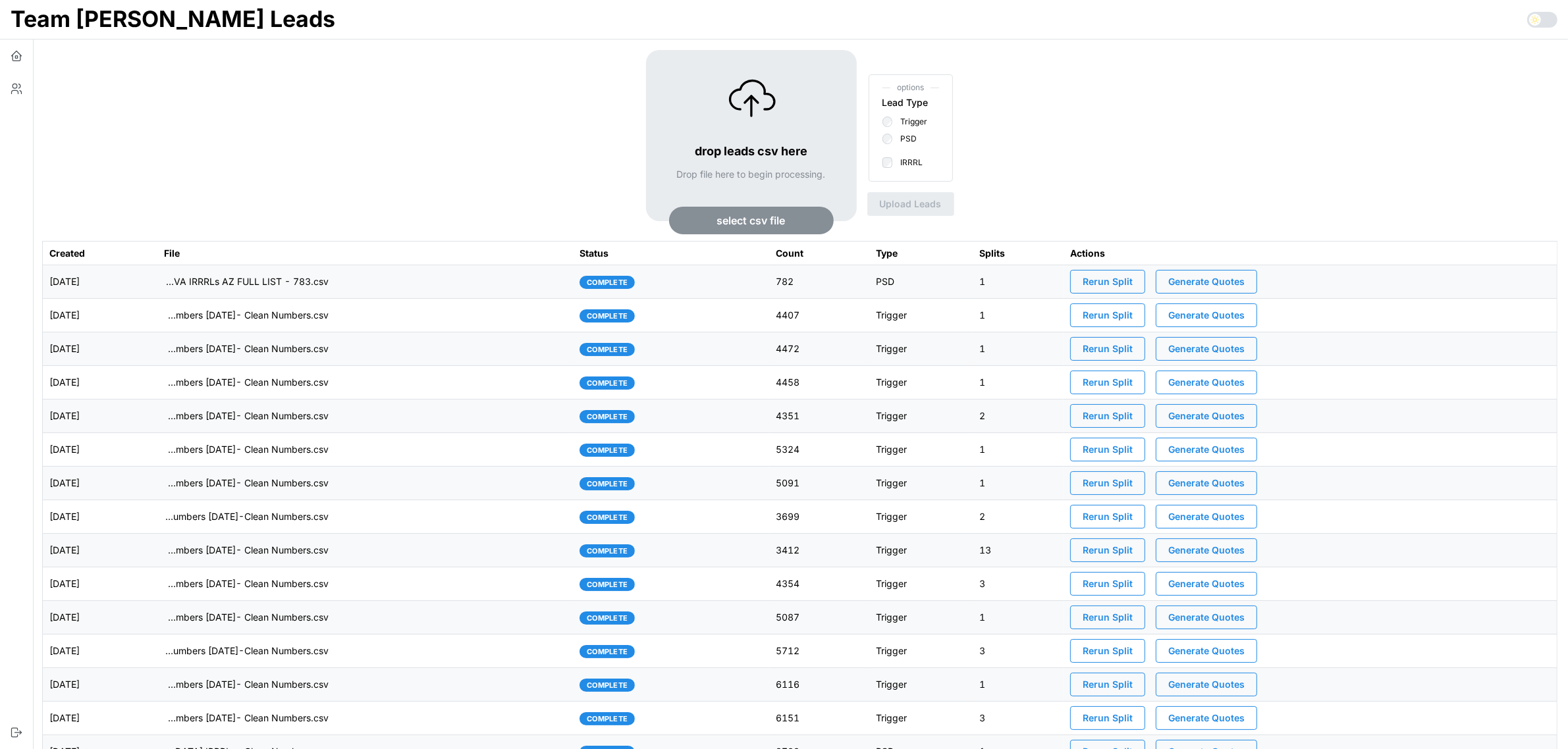
click at [512, 285] on td "imports/[PERSON_NAME]/1757526795499-+VA IRRRLs AZ FULL LIST - 783.csv" at bounding box center [365, 282] width 416 height 33
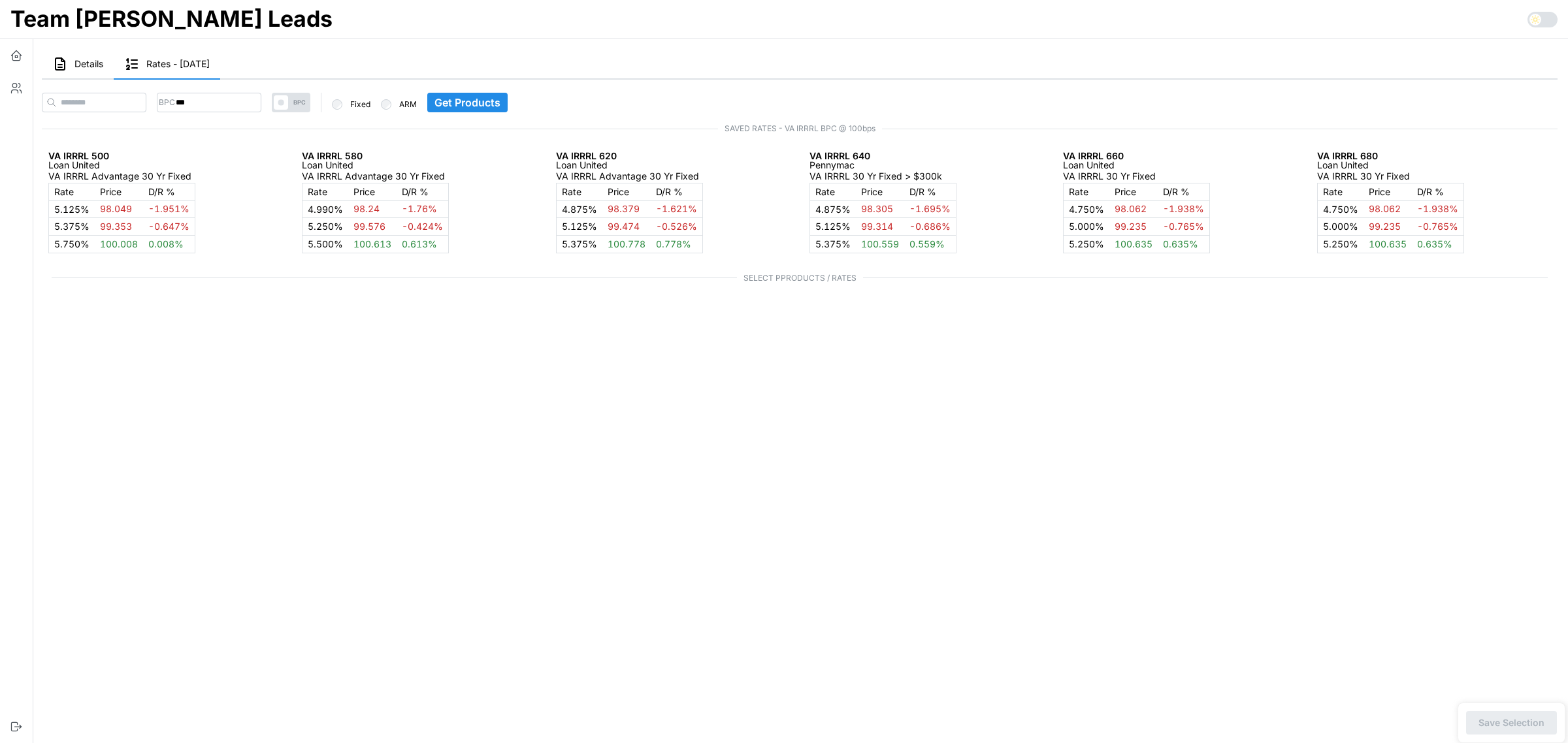
click at [91, 66] on span "Details" at bounding box center [88, 63] width 29 height 9
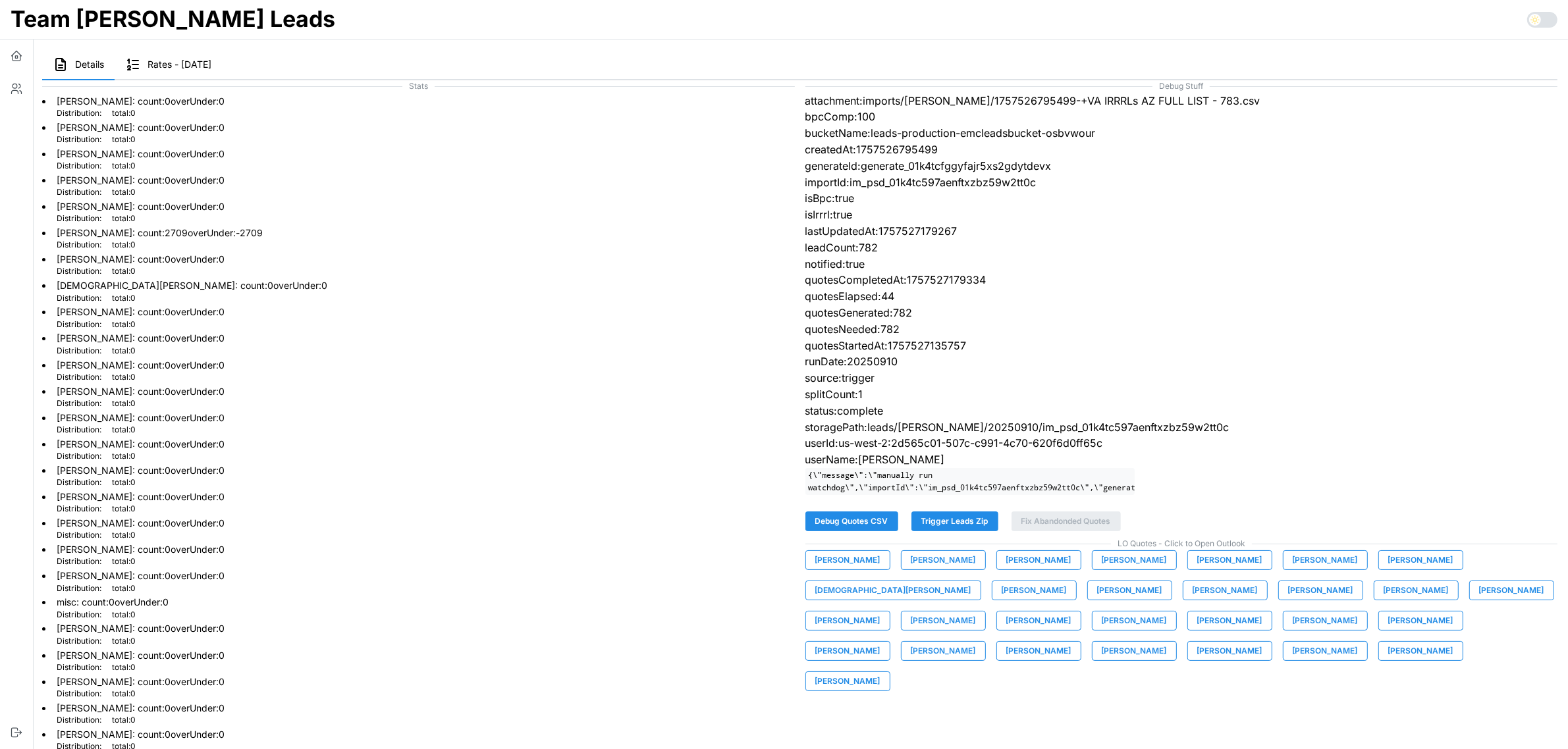
click at [1389, 660] on span "[PERSON_NAME]" at bounding box center [1421, 651] width 66 height 18
click at [15, 59] on icon "button" at bounding box center [17, 56] width 13 height 13
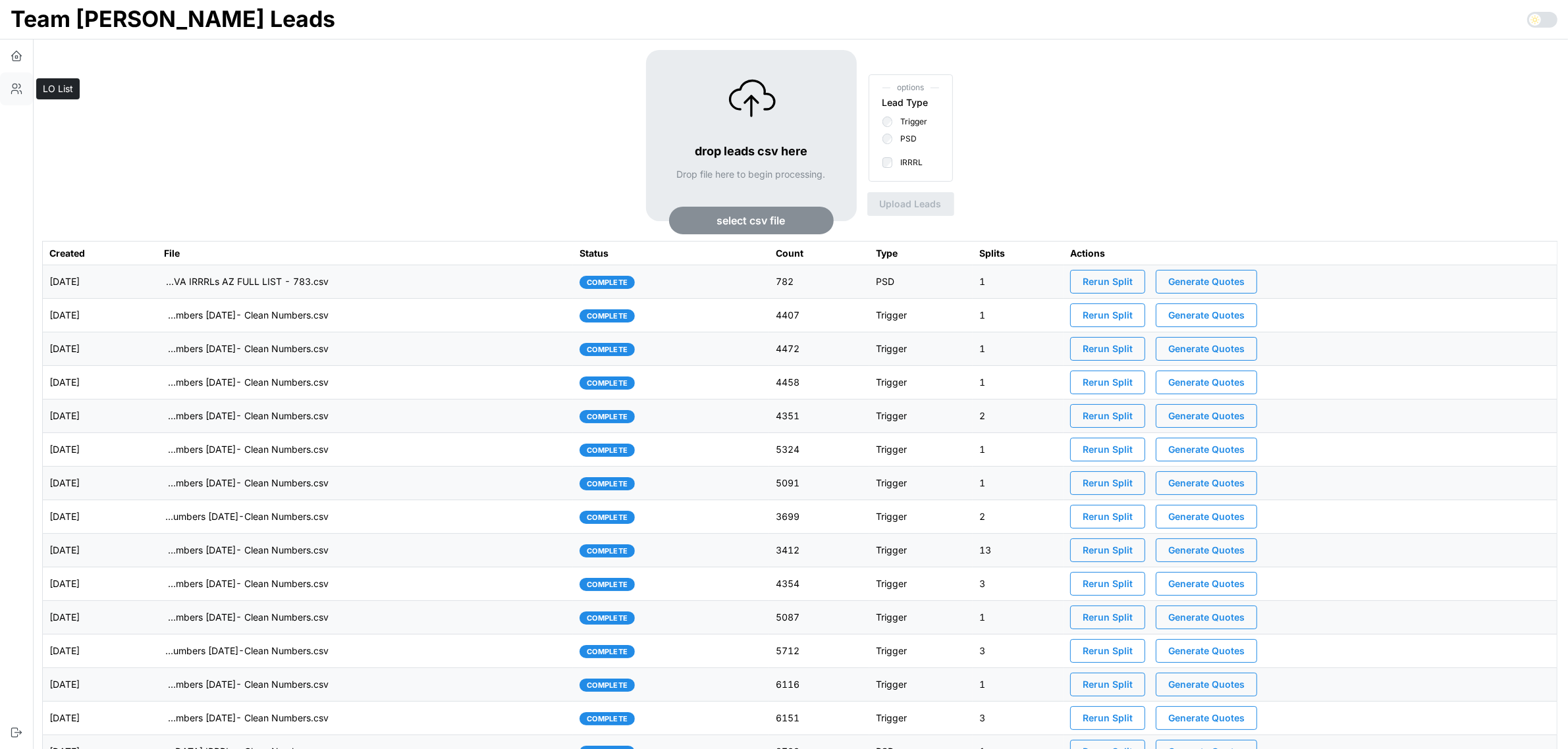
click at [18, 91] on icon "button" at bounding box center [17, 89] width 13 height 13
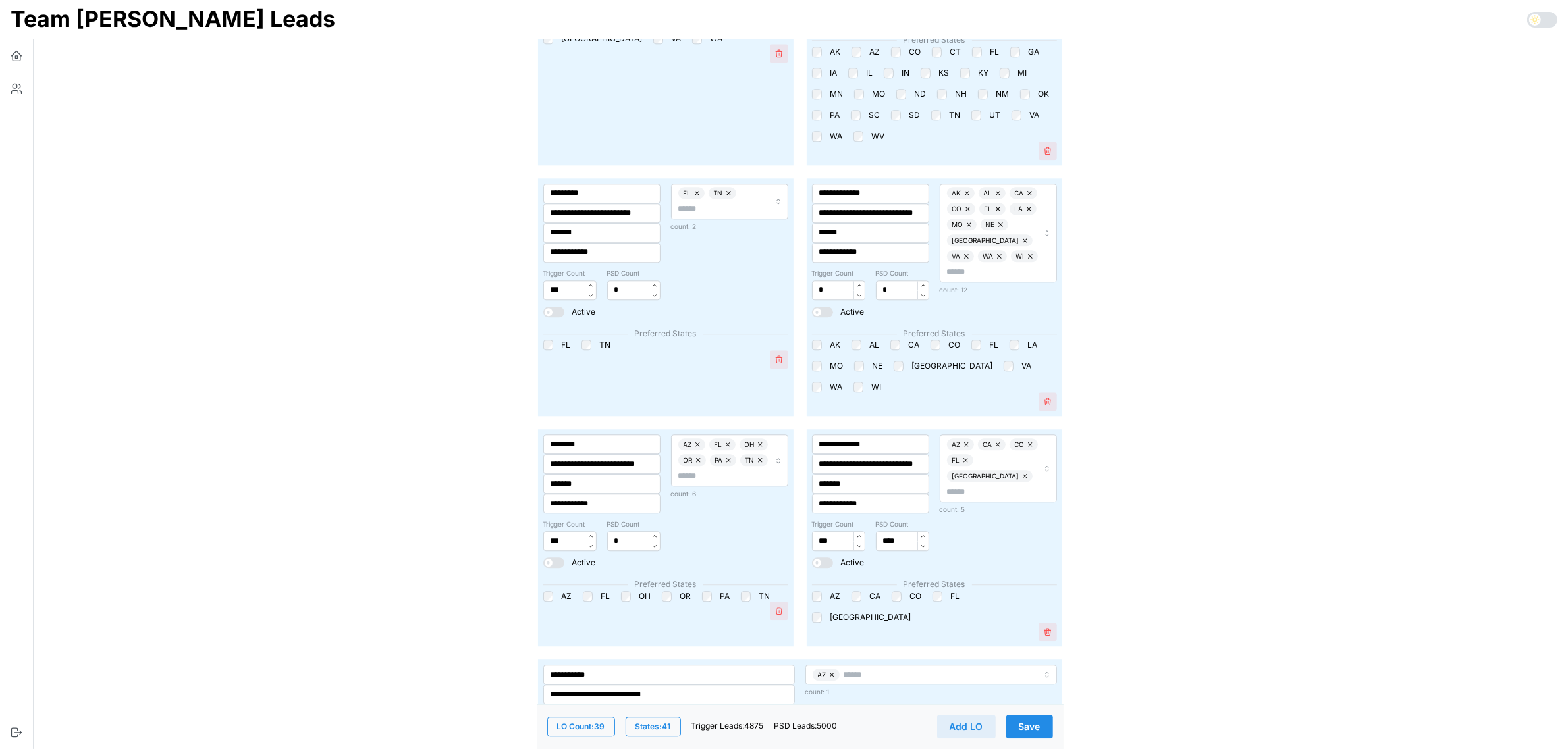
scroll to position [4134, 0]
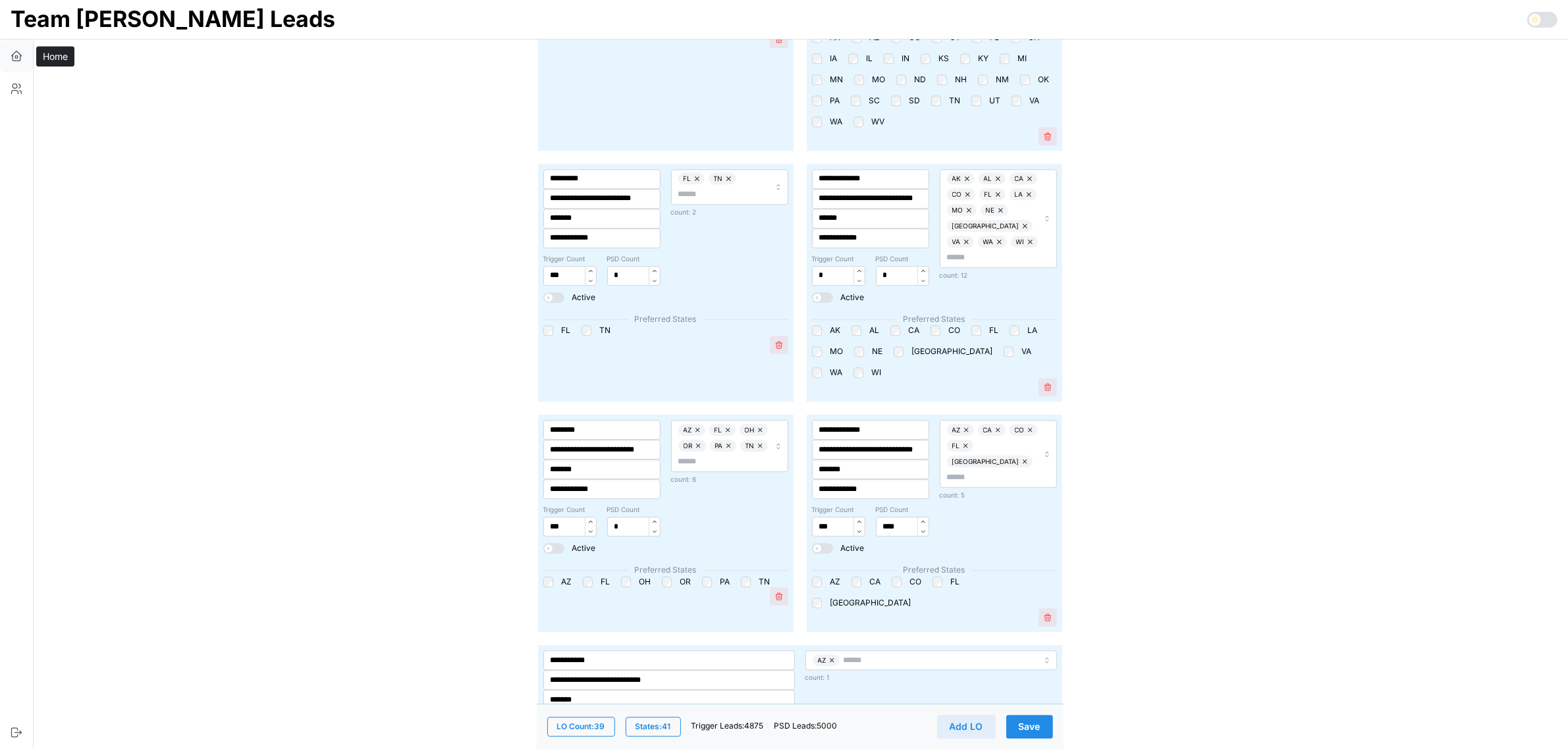
click at [15, 62] on button "button" at bounding box center [17, 56] width 33 height 33
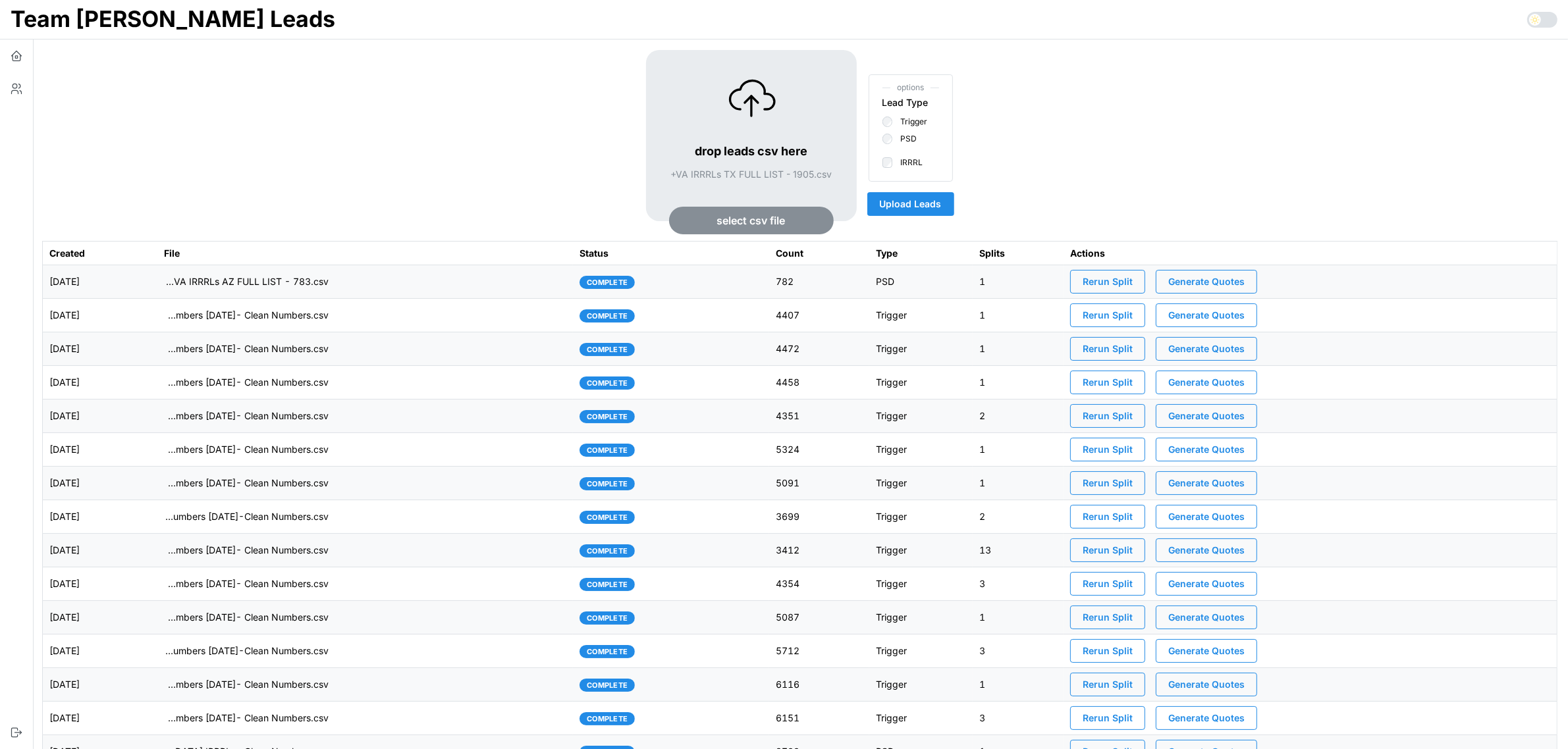
click at [919, 202] on span "Upload Leads" at bounding box center [911, 203] width 62 height 22
click at [547, 281] on td "imports/[PERSON_NAME]/1757527362096-+VA IRRRLs TX FULL LIST - 1905.csv" at bounding box center [365, 282] width 416 height 33
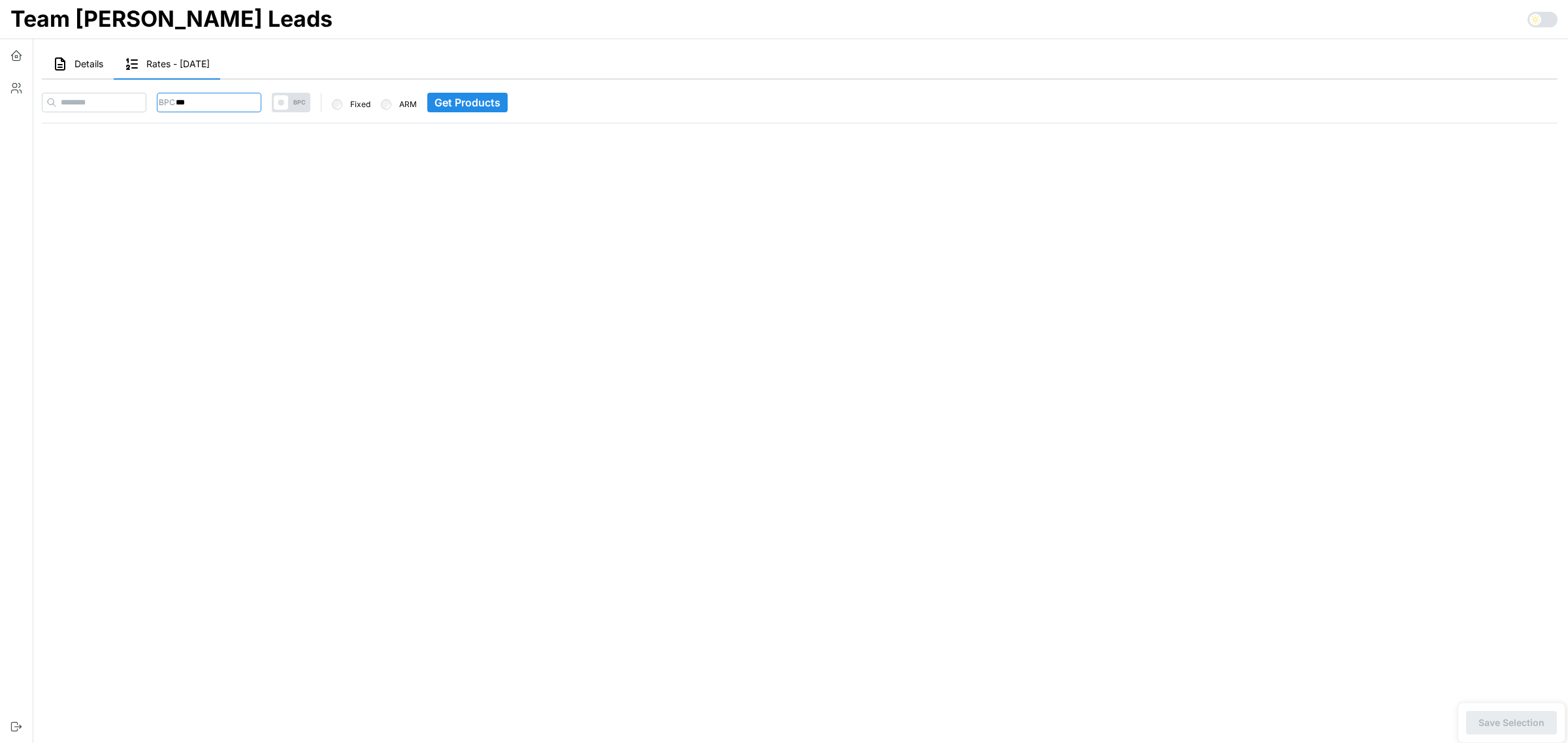
drag, startPoint x: 263, startPoint y: 96, endPoint x: 179, endPoint y: 96, distance: 84.0
click at [179, 96] on div "BPC *** BPC Fixed ARM Get Products" at bounding box center [800, 103] width 1516 height 20
click at [147, 100] on input at bounding box center [94, 103] width 105 height 20
paste input "**********"
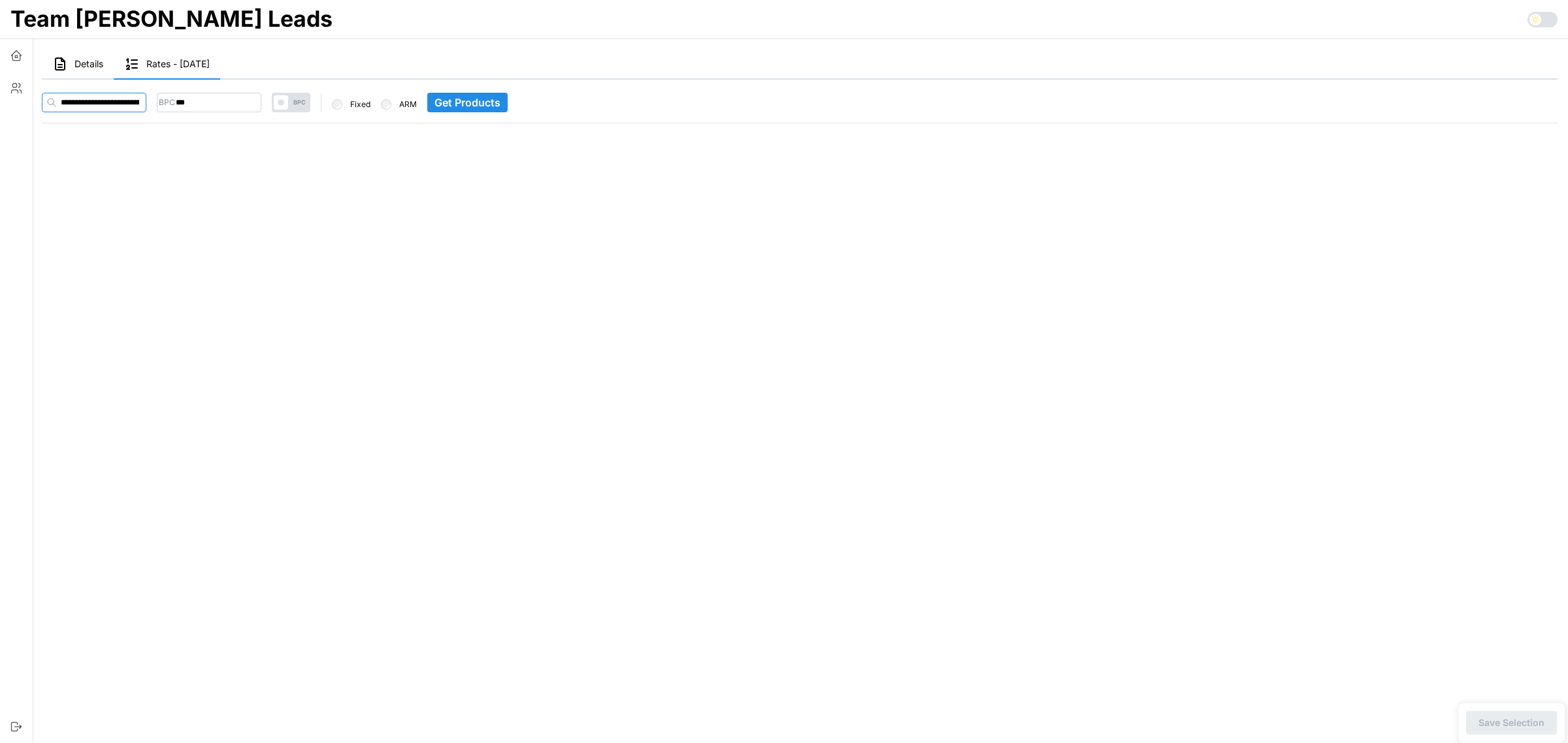
scroll to position [0, 6232]
type input "**********"
click at [207, 106] on input "***" at bounding box center [234, 103] width 105 height 20
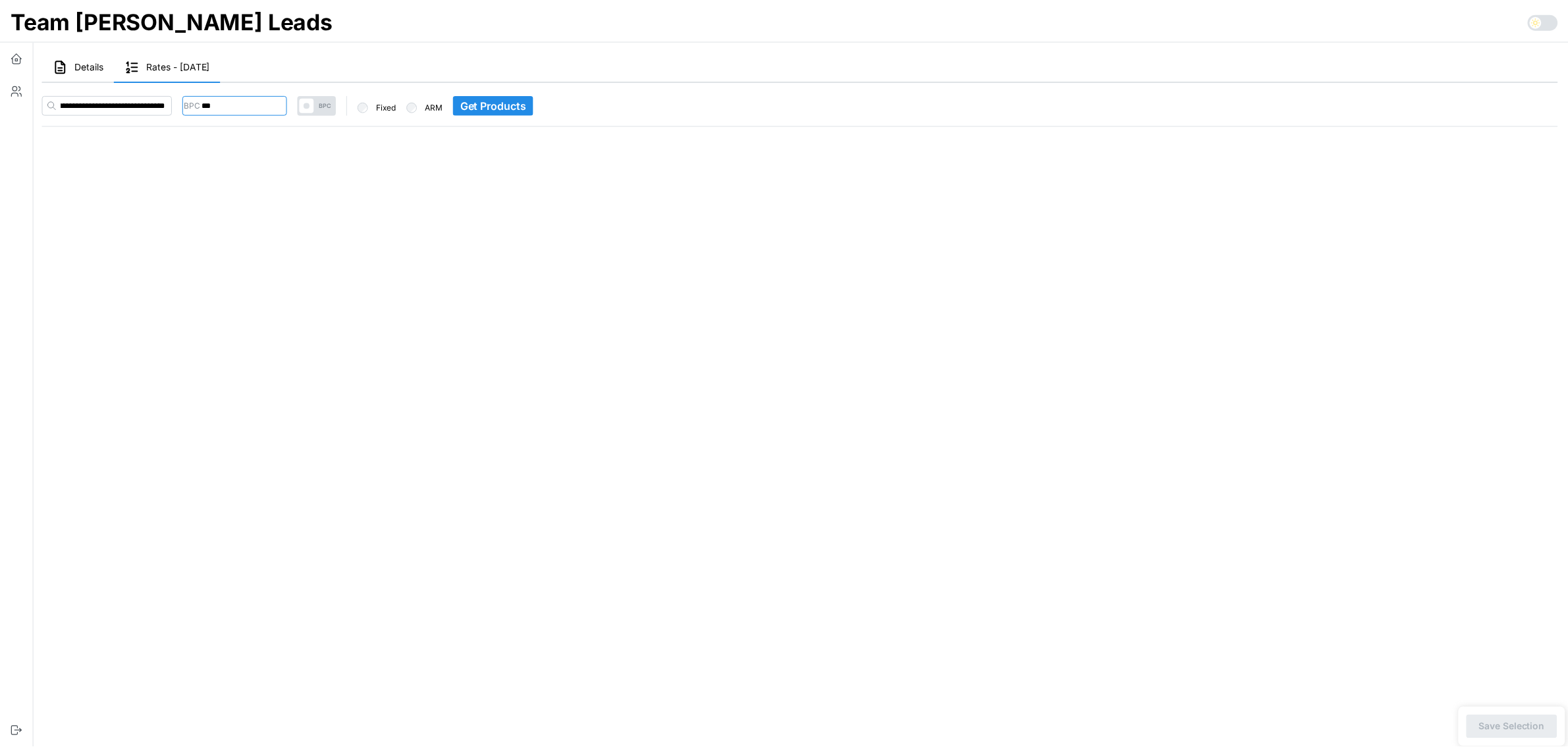
scroll to position [0, 0]
click at [208, 107] on input "***" at bounding box center [236, 104] width 105 height 20
type input "***"
click at [328, 244] on main "Details Rates - 2025-09-10 Stats Andre Makapagal : count: 0 overUnder: 0 Distri…" at bounding box center [801, 374] width 1560 height 749
click at [517, 103] on span "Get Products" at bounding box center [497, 103] width 66 height 18
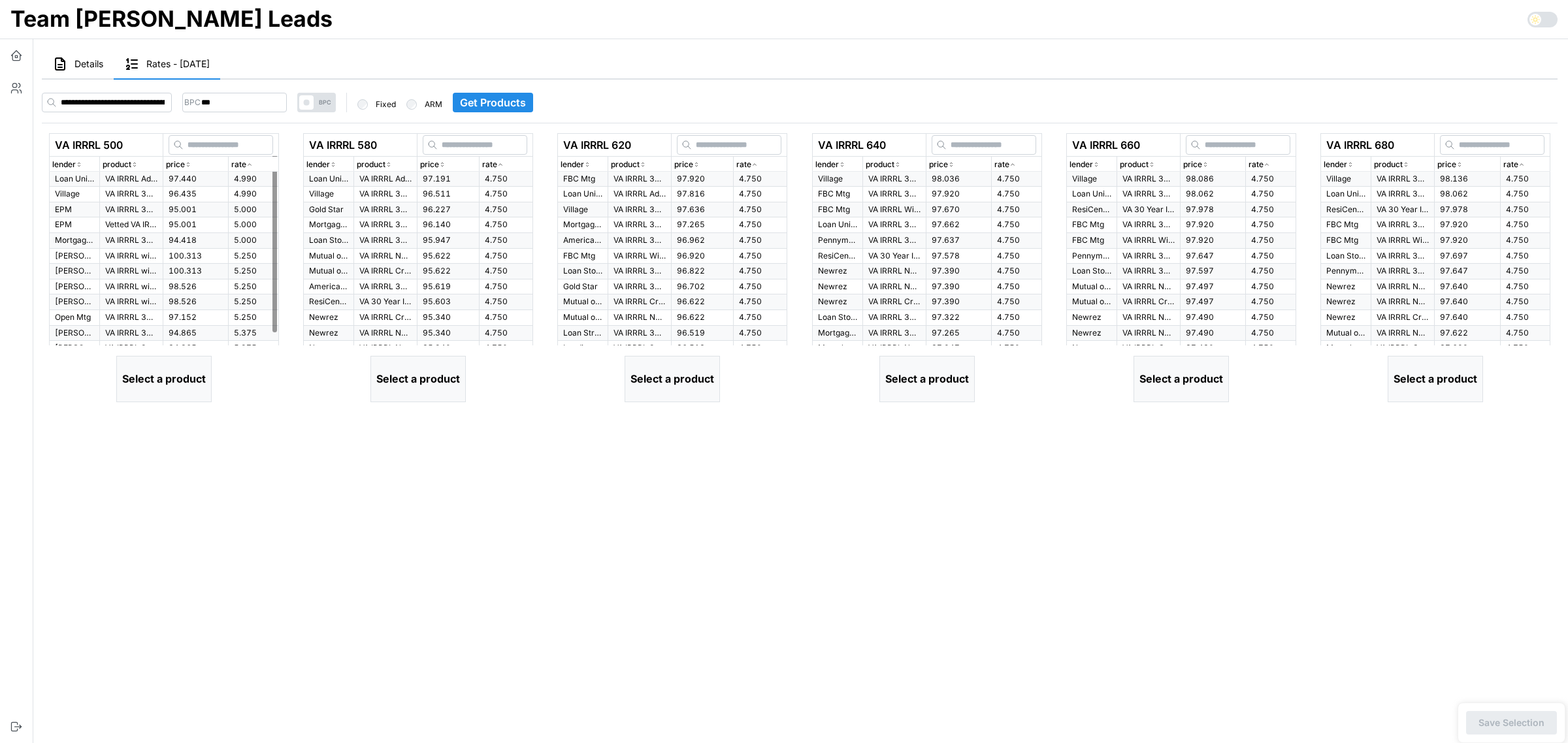
click at [139, 179] on p "VA IRRRL Advantage 30 Yr Fixed" at bounding box center [131, 179] width 52 height 11
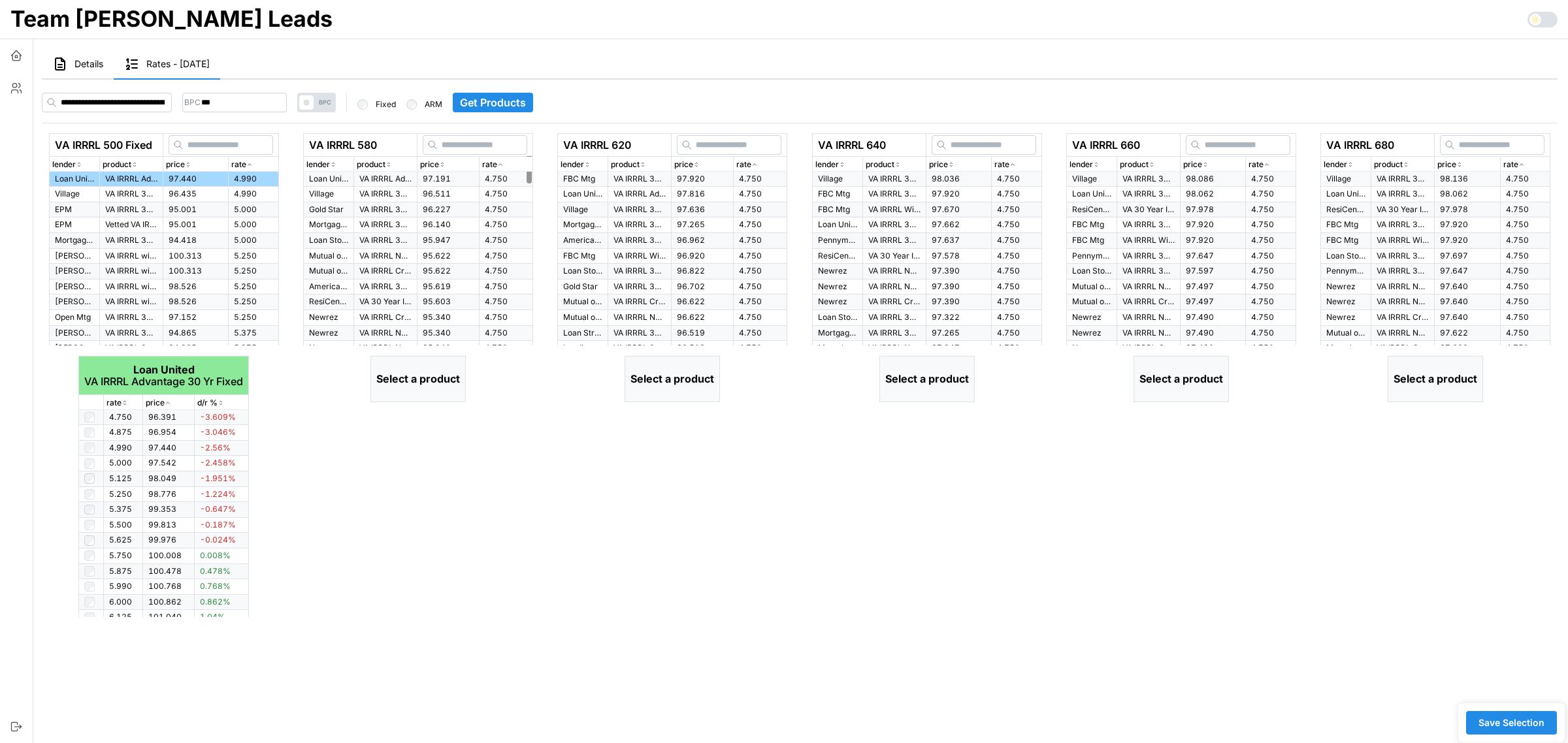
click at [498, 164] on icon "button" at bounding box center [501, 165] width 7 height 8
click at [377, 180] on p "VA IRRRL Advantage 30 Yr Fixed" at bounding box center [385, 179] width 52 height 11
click at [626, 191] on p "VA IRRRL Advantage 30 Yr Fixed" at bounding box center [639, 194] width 52 height 11
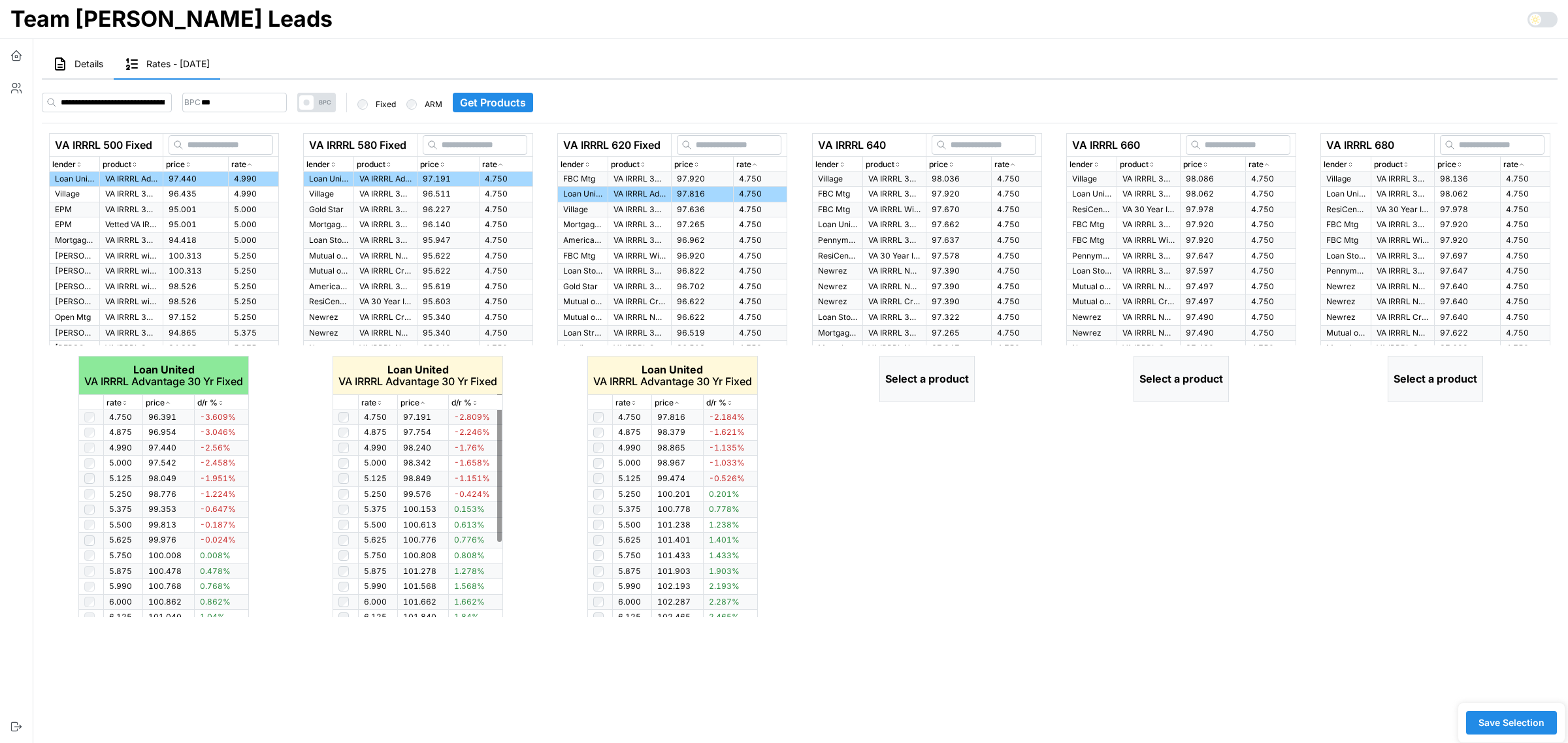
click at [380, 400] on icon "button" at bounding box center [380, 404] width 7 height 8
click at [379, 400] on icon "button" at bounding box center [380, 404] width 7 height 8
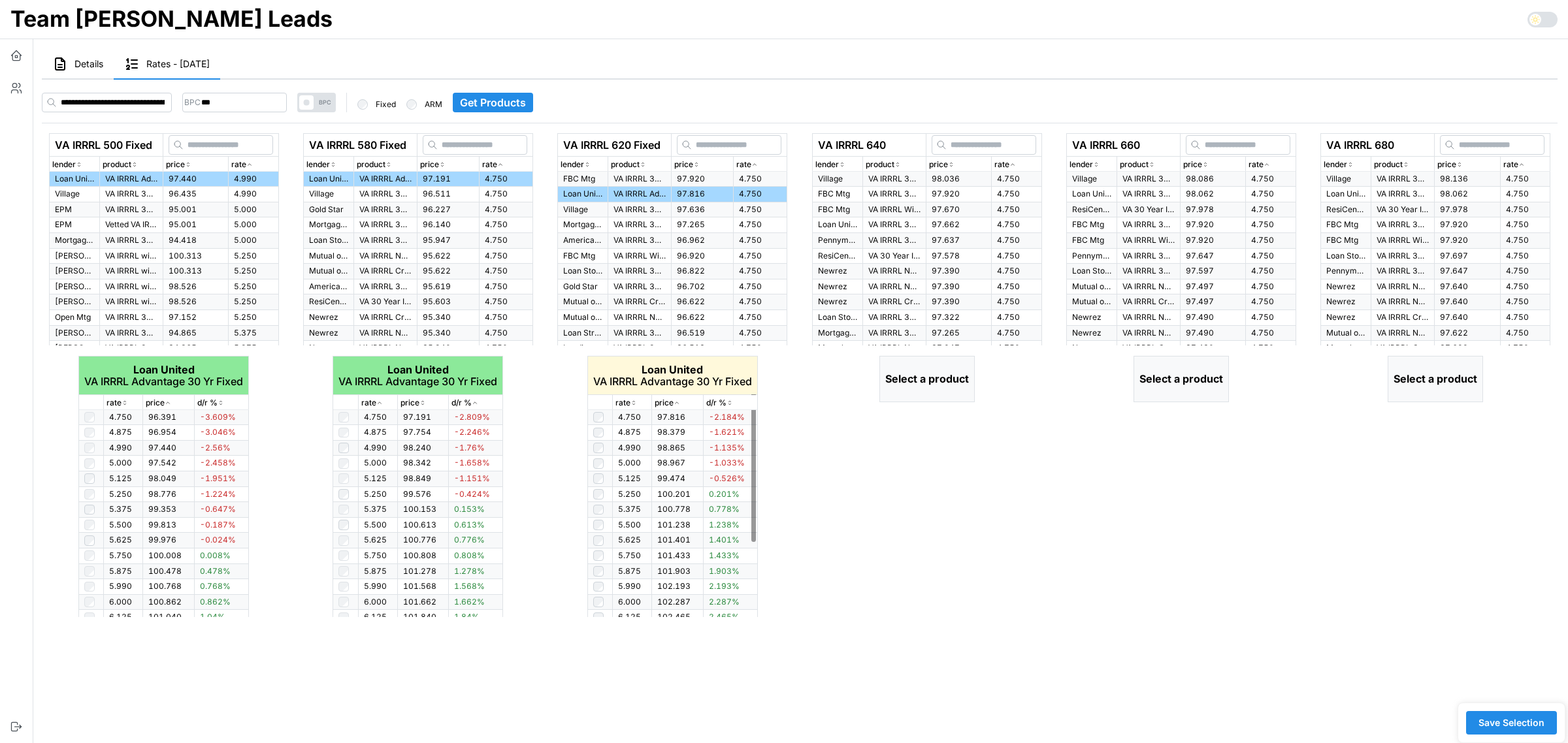
click at [630, 403] on icon "button" at bounding box center [634, 404] width 7 height 8
click at [630, 400] on icon "button" at bounding box center [634, 404] width 7 height 8
click at [1015, 164] on icon "button" at bounding box center [1013, 165] width 7 height 8
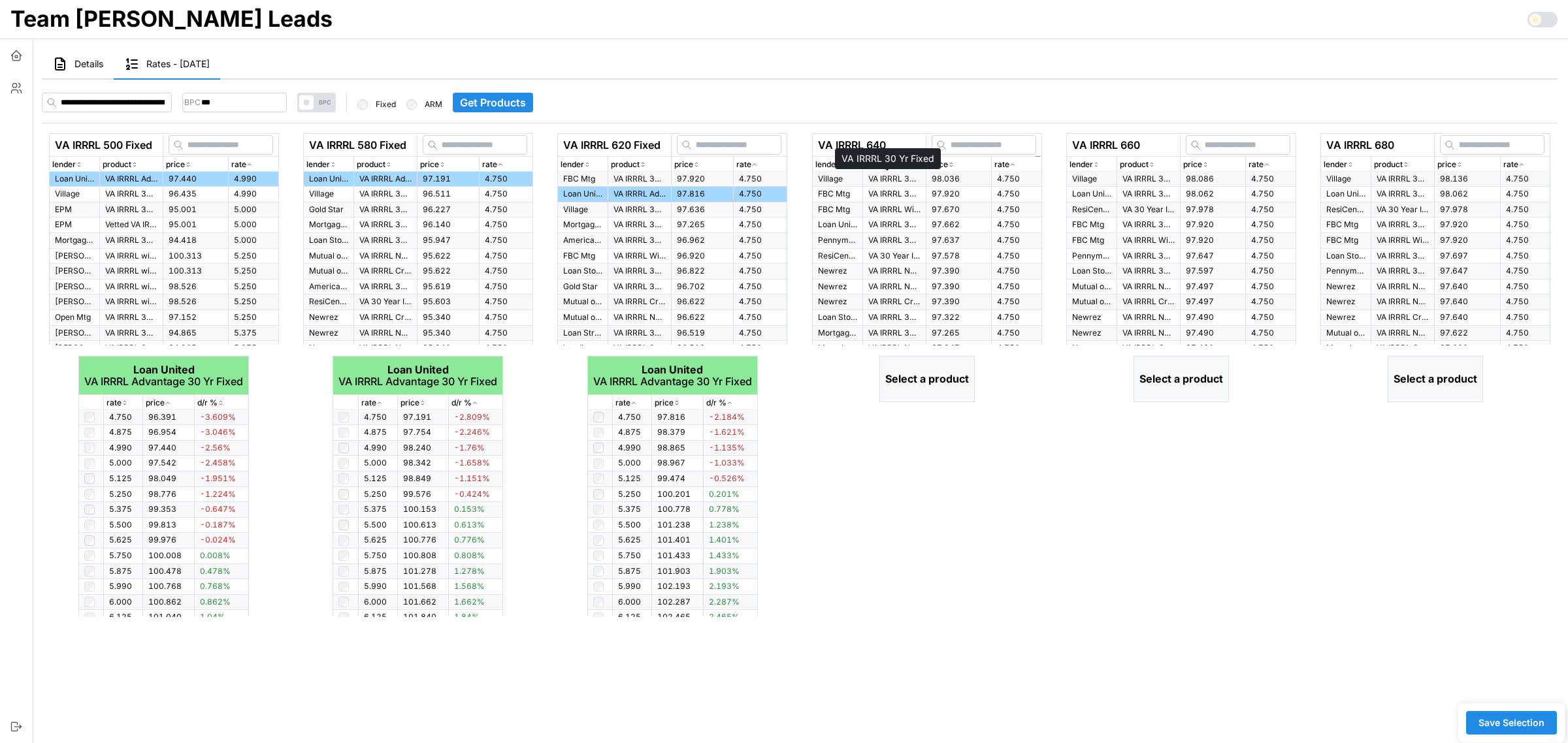
click at [908, 180] on p "VA IRRRL 30 Yr Fixed" at bounding box center [894, 179] width 52 height 11
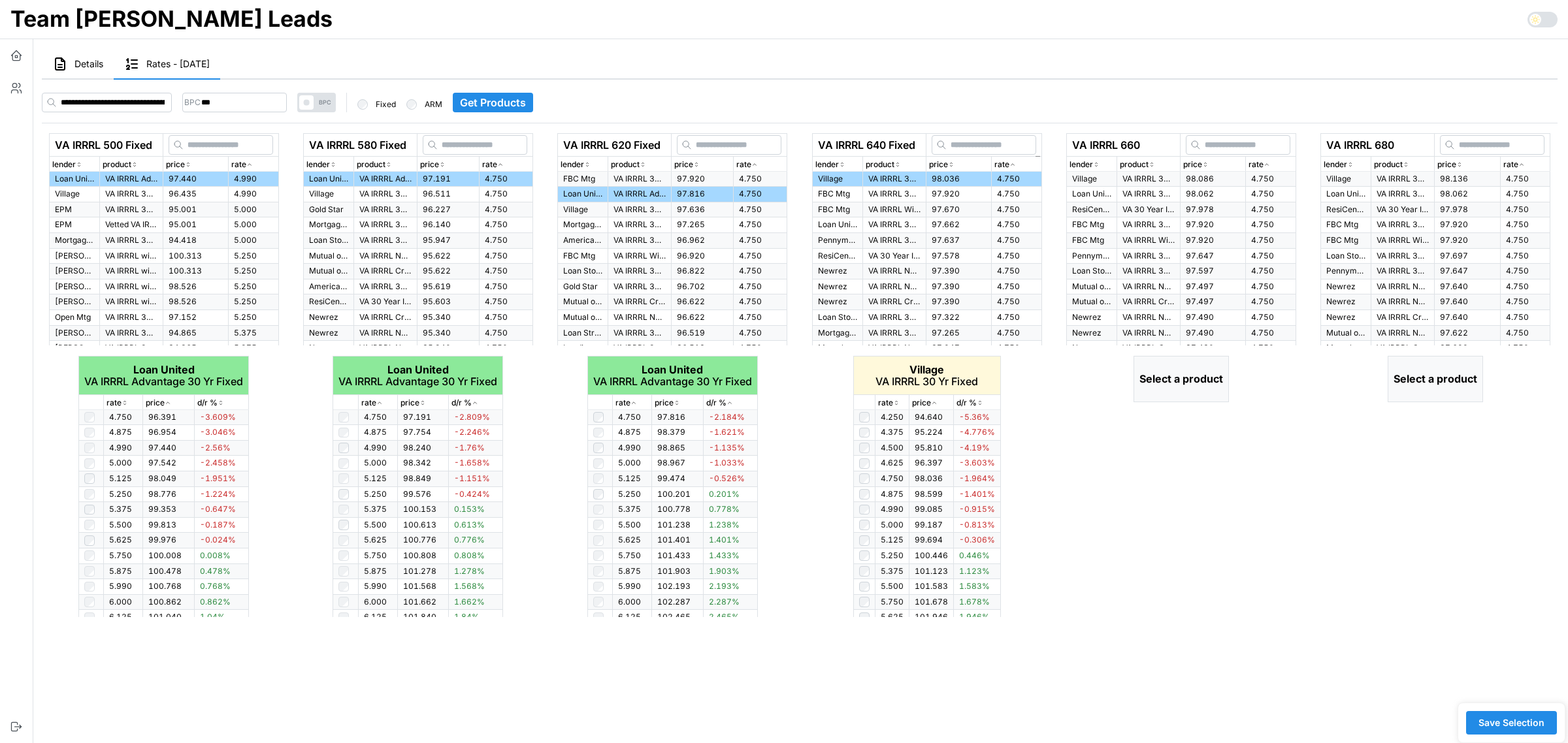
click at [965, 222] on td "97.662" at bounding box center [958, 225] width 65 height 16
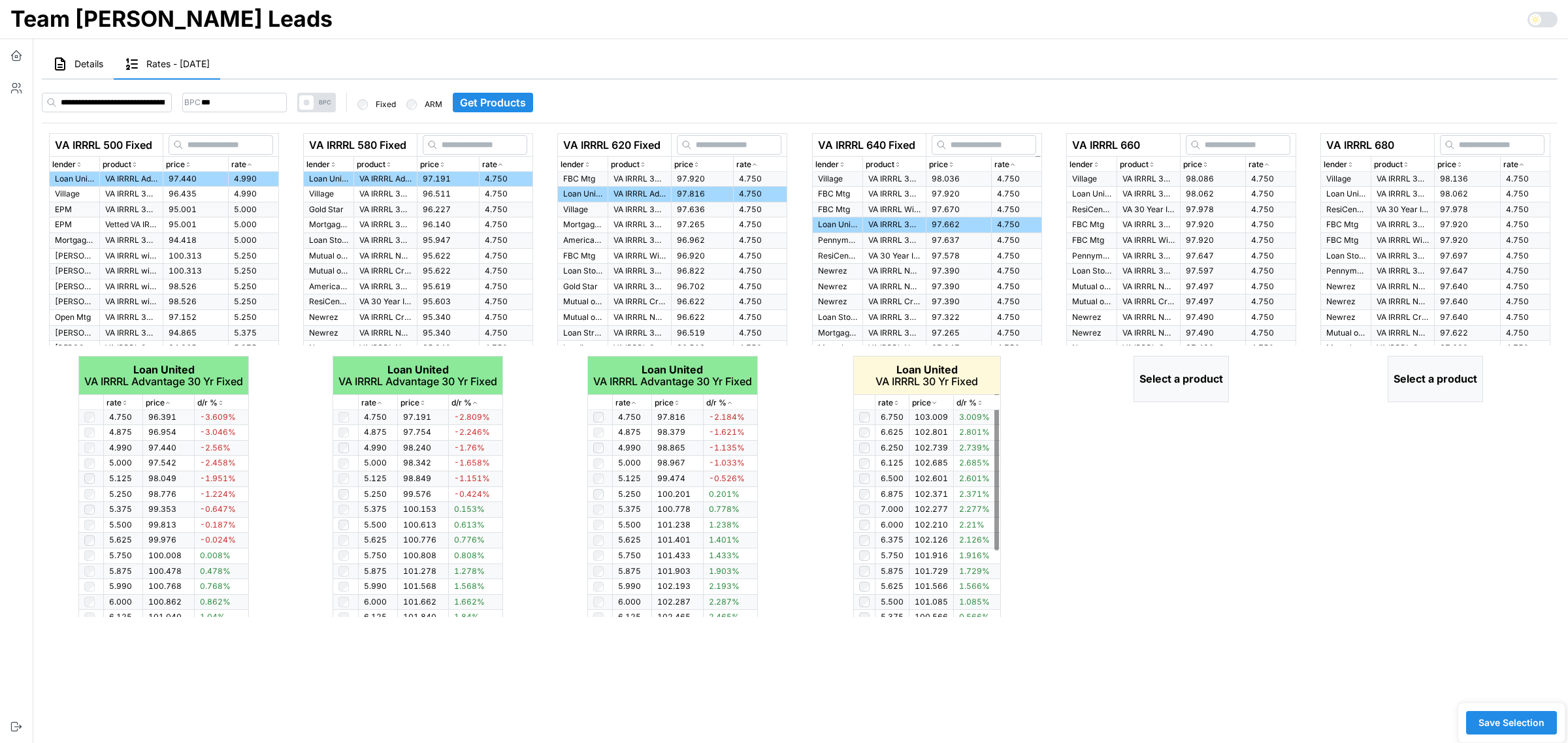
click at [895, 403] on icon "button" at bounding box center [896, 404] width 7 height 8
click at [1269, 167] on icon "button" at bounding box center [1267, 165] width 7 height 8
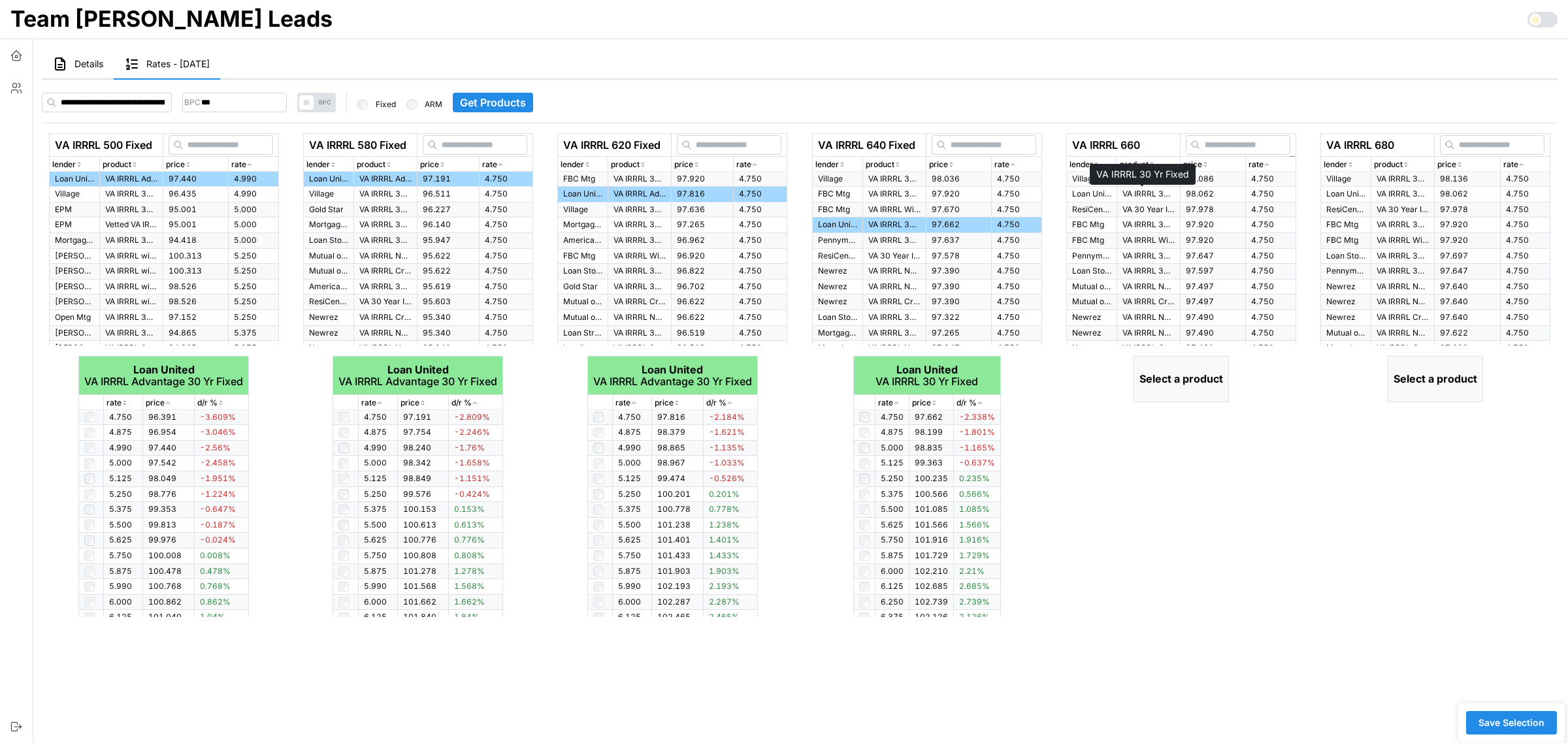
click at [1138, 194] on p "VA IRRRL 30 Yr Fixed" at bounding box center [1148, 194] width 52 height 11
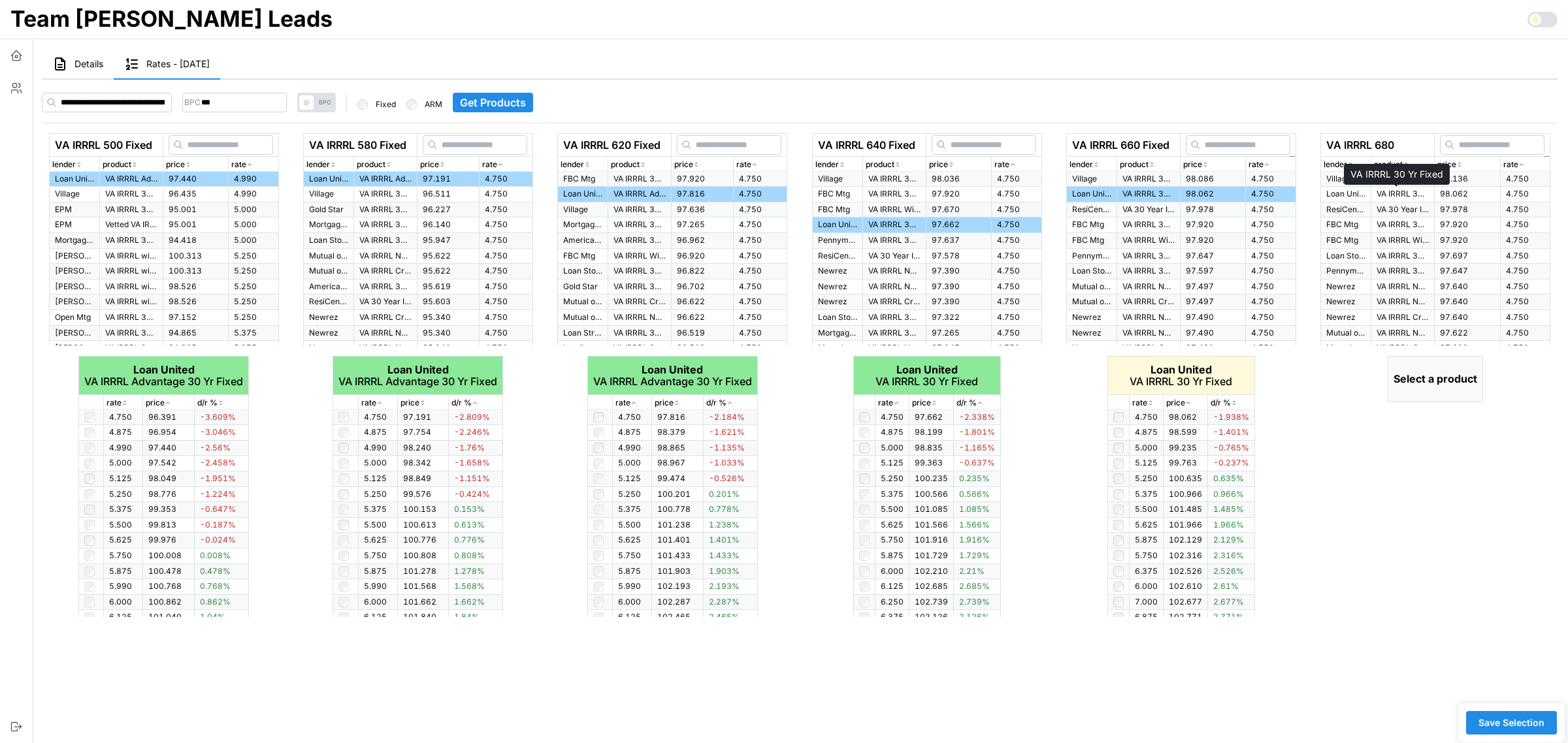
click at [1415, 194] on p "VA IRRRL 30 Yr Fixed" at bounding box center [1402, 194] width 52 height 11
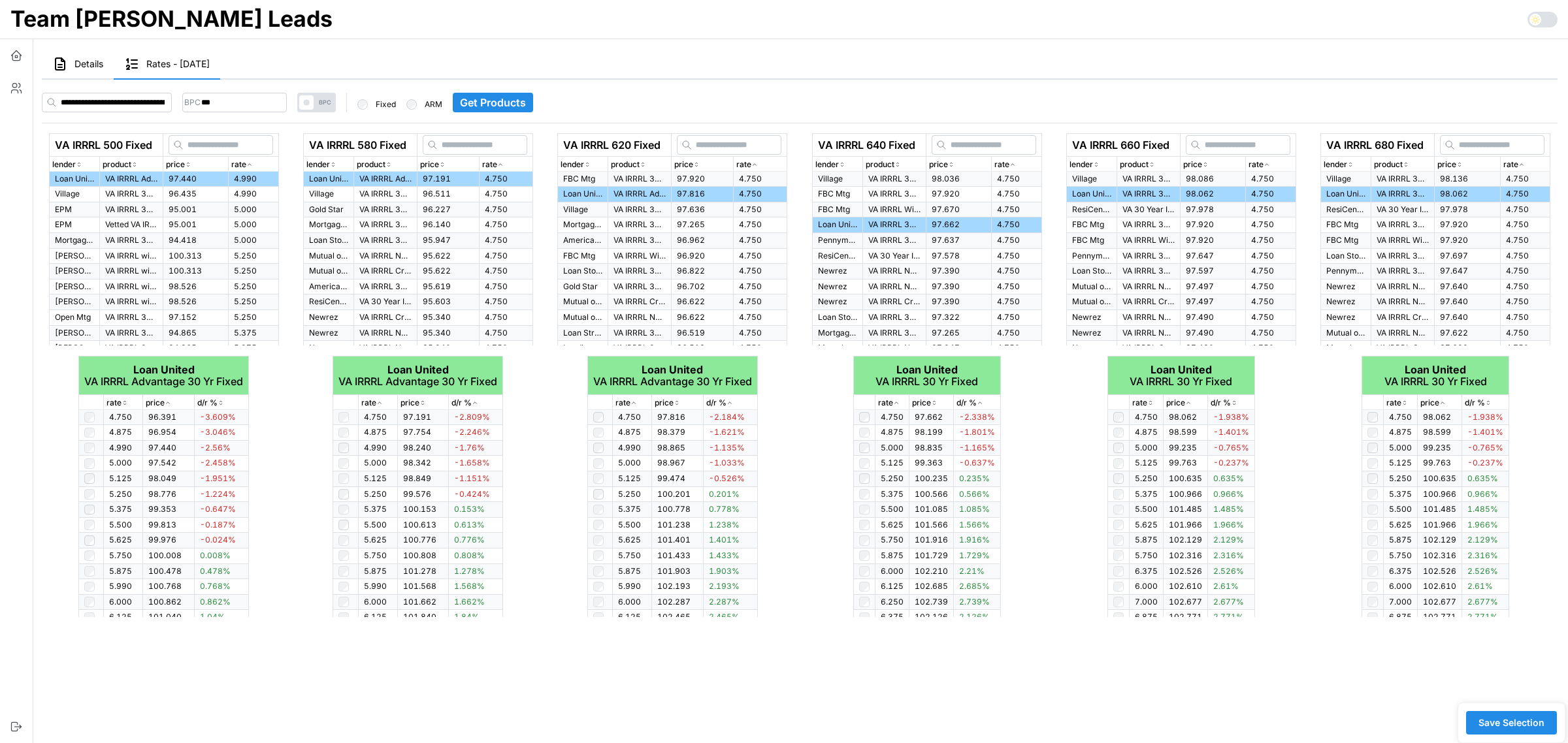
click at [1506, 718] on span "Save Selection" at bounding box center [1512, 722] width 66 height 22
click at [1511, 713] on span "Save Selection" at bounding box center [1512, 722] width 66 height 22
click at [14, 54] on icon "button" at bounding box center [16, 55] width 13 height 13
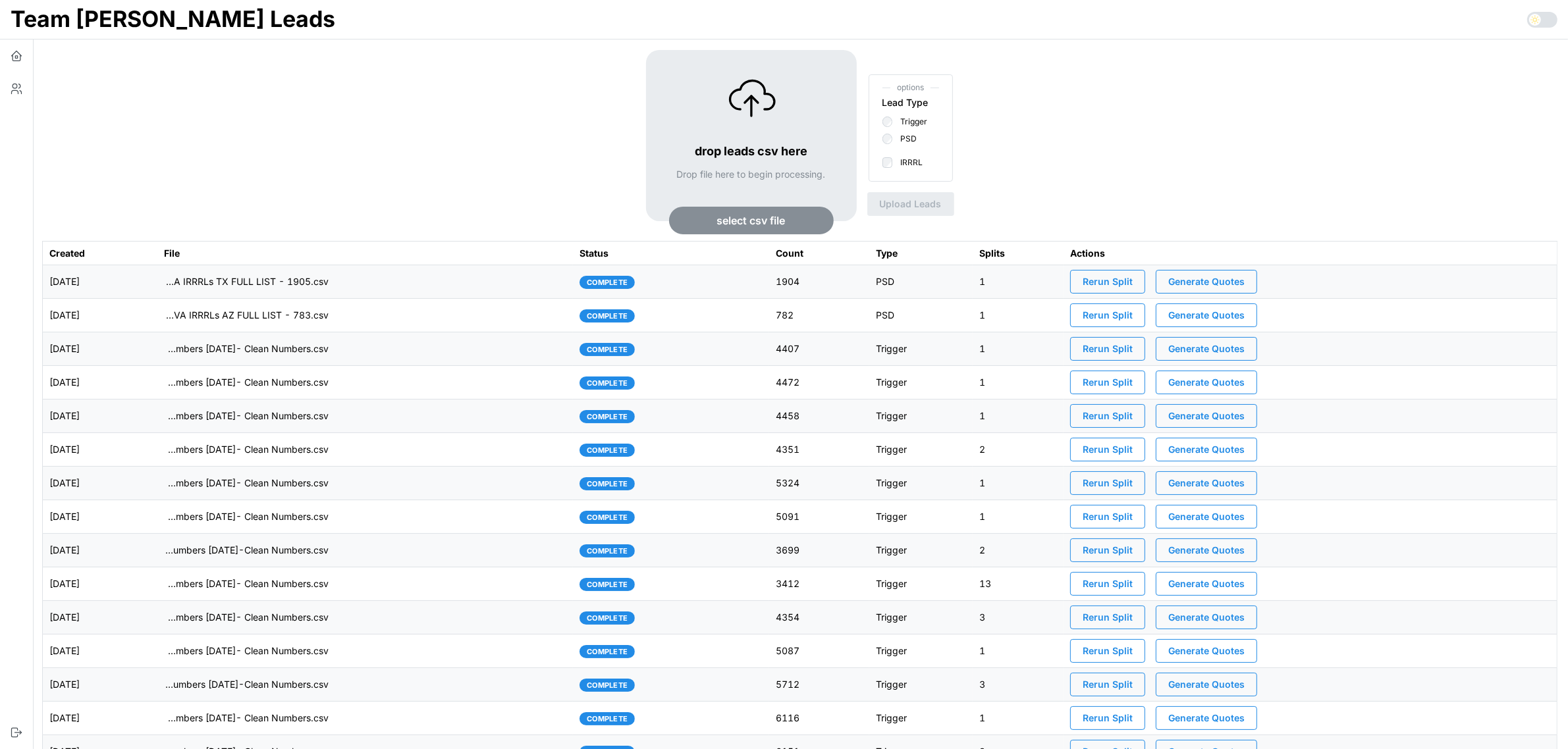
click at [1230, 281] on span "Generate Quotes" at bounding box center [1207, 281] width 76 height 22
click at [415, 287] on td "imports/[PERSON_NAME]/1757527362096-+VA IRRRLs TX FULL LIST - 1905.csv" at bounding box center [365, 282] width 416 height 33
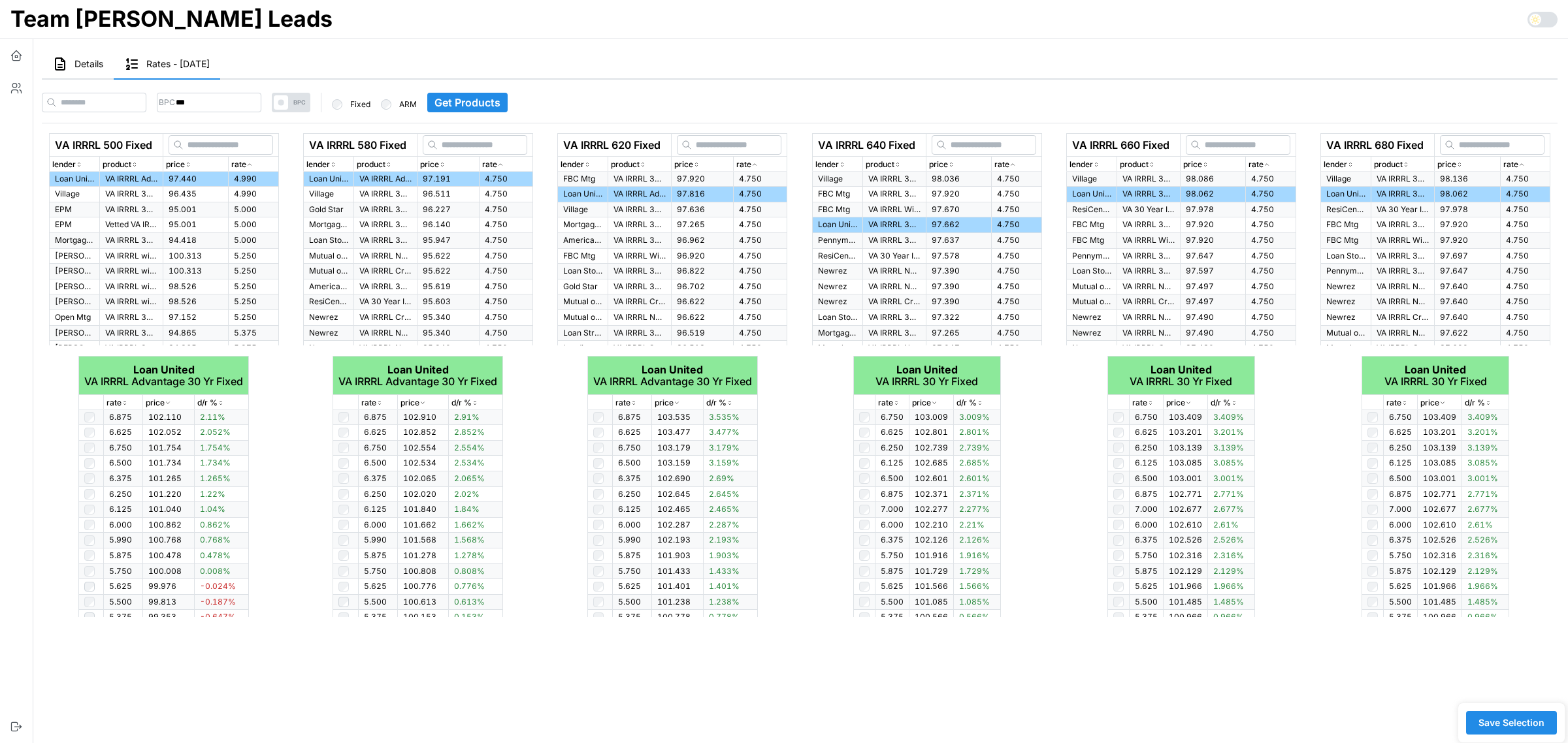
click at [96, 60] on span "Details" at bounding box center [88, 63] width 29 height 9
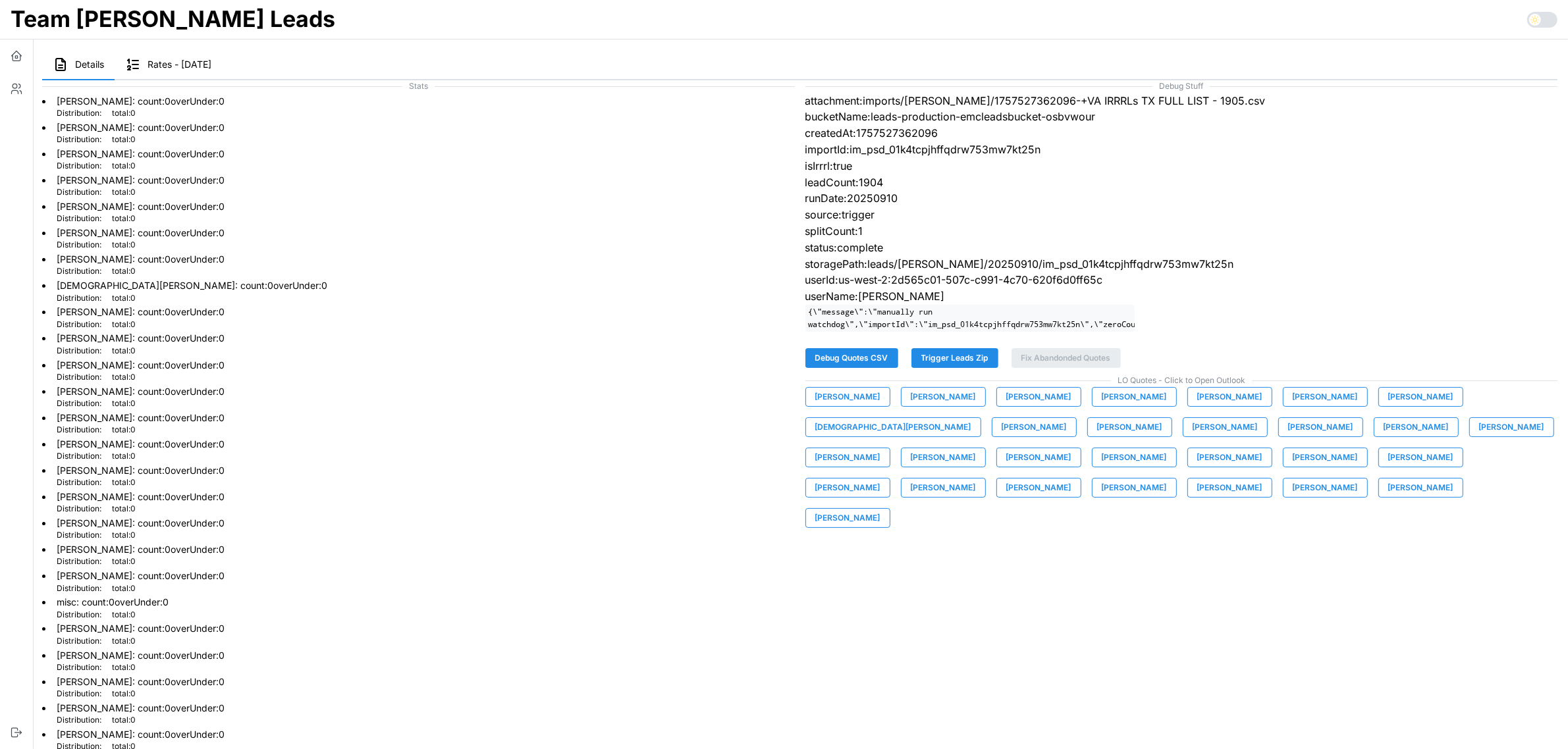
scroll to position [134, 0]
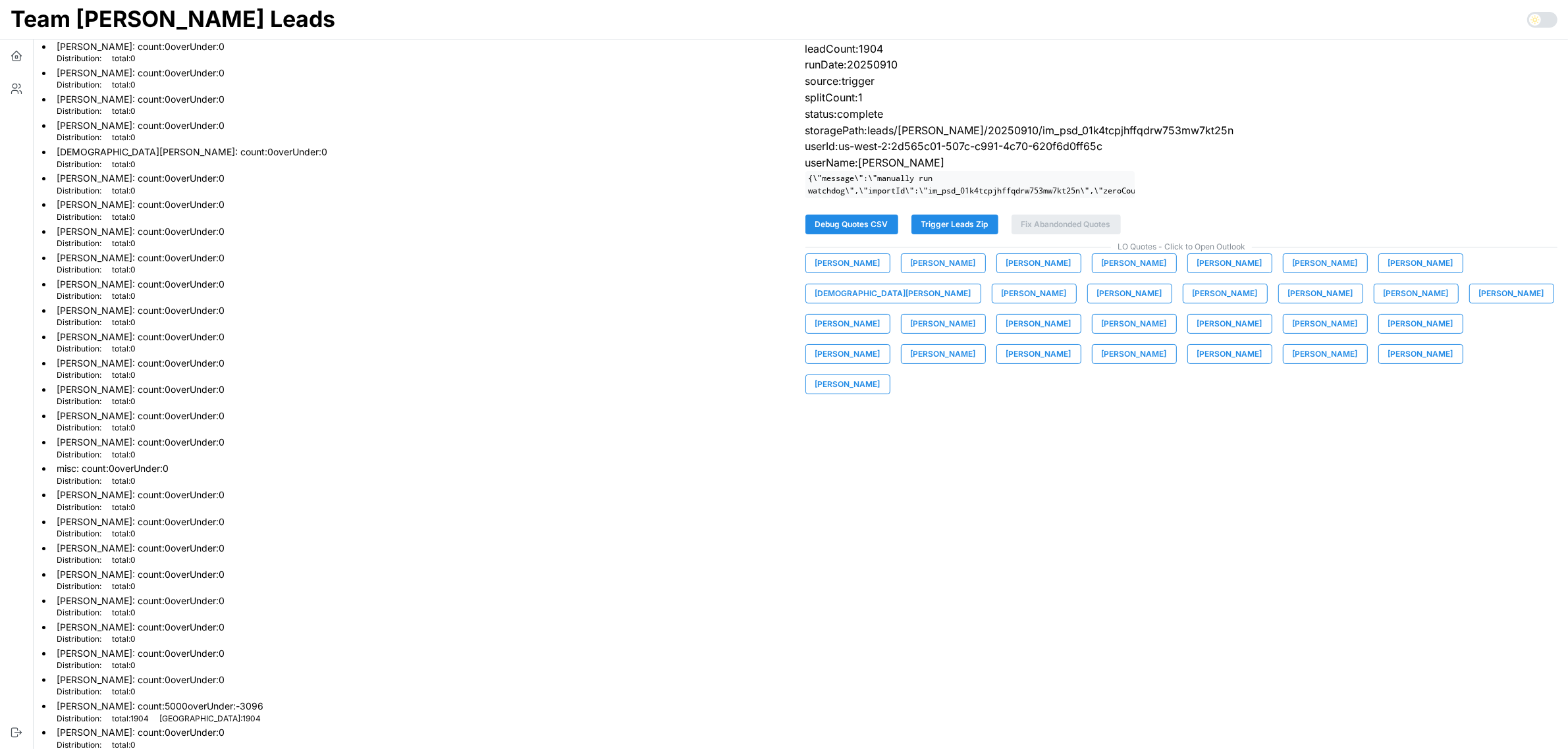
click at [1389, 362] on span "[PERSON_NAME]" at bounding box center [1421, 355] width 66 height 18
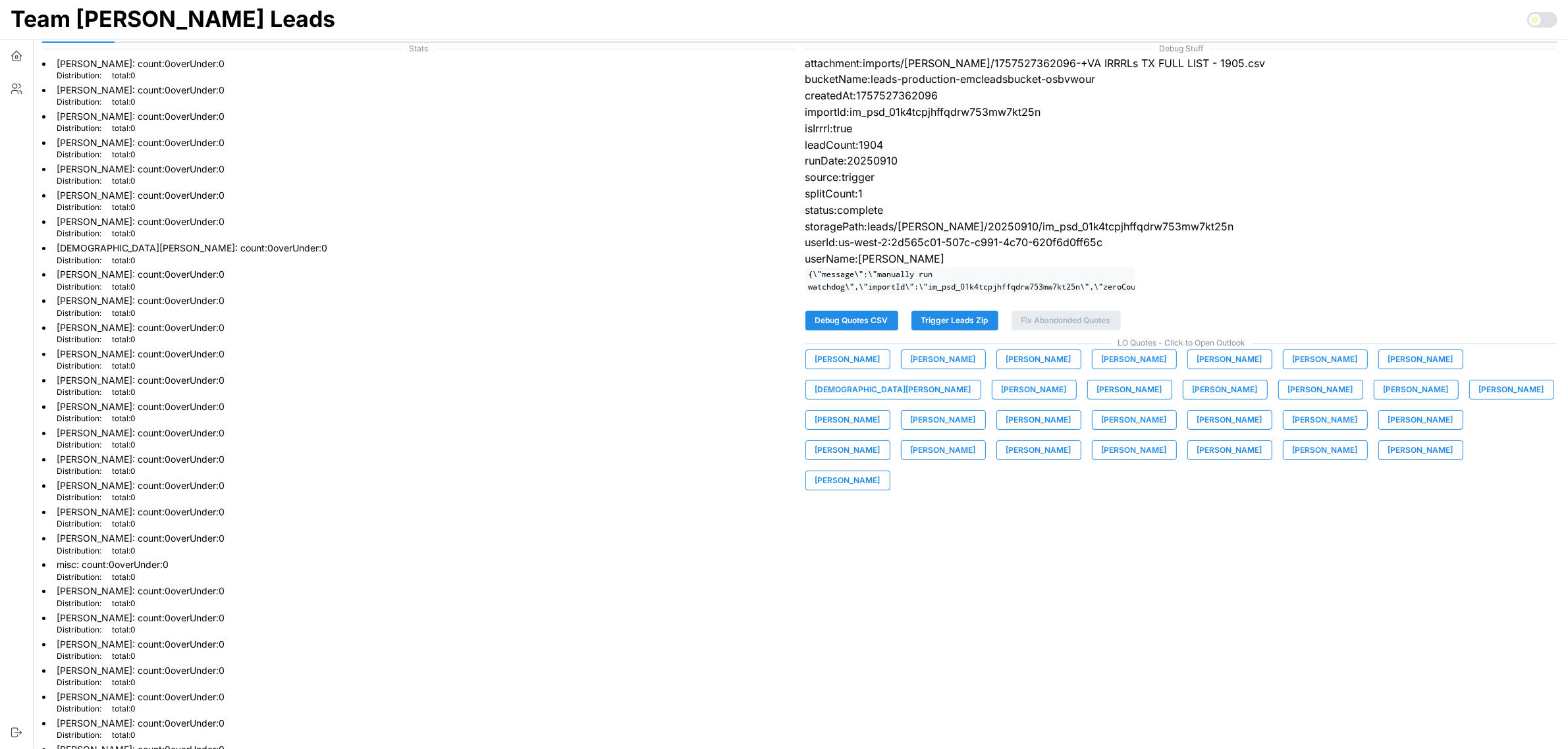
scroll to position [0, 0]
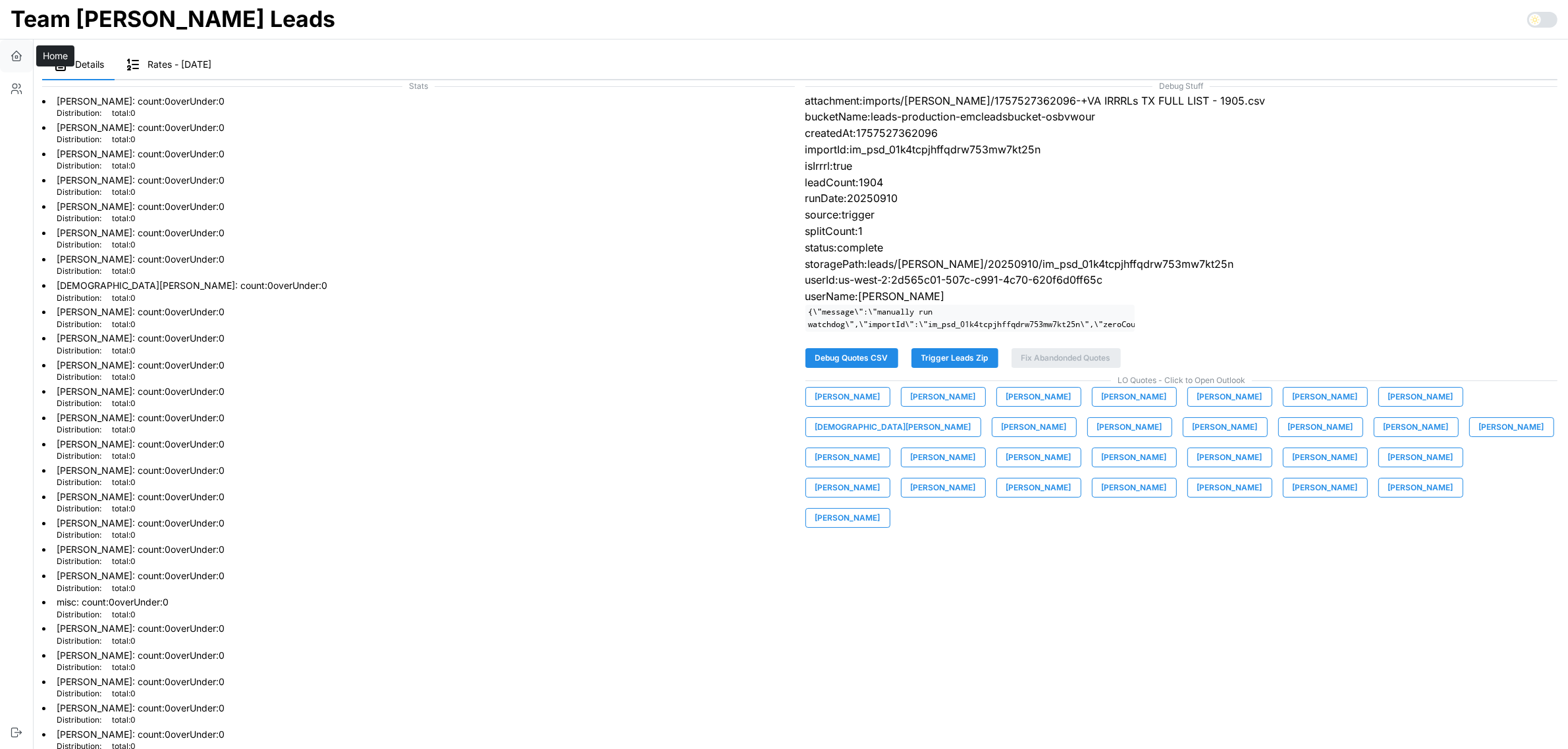
click at [24, 62] on button "button" at bounding box center [17, 56] width 33 height 33
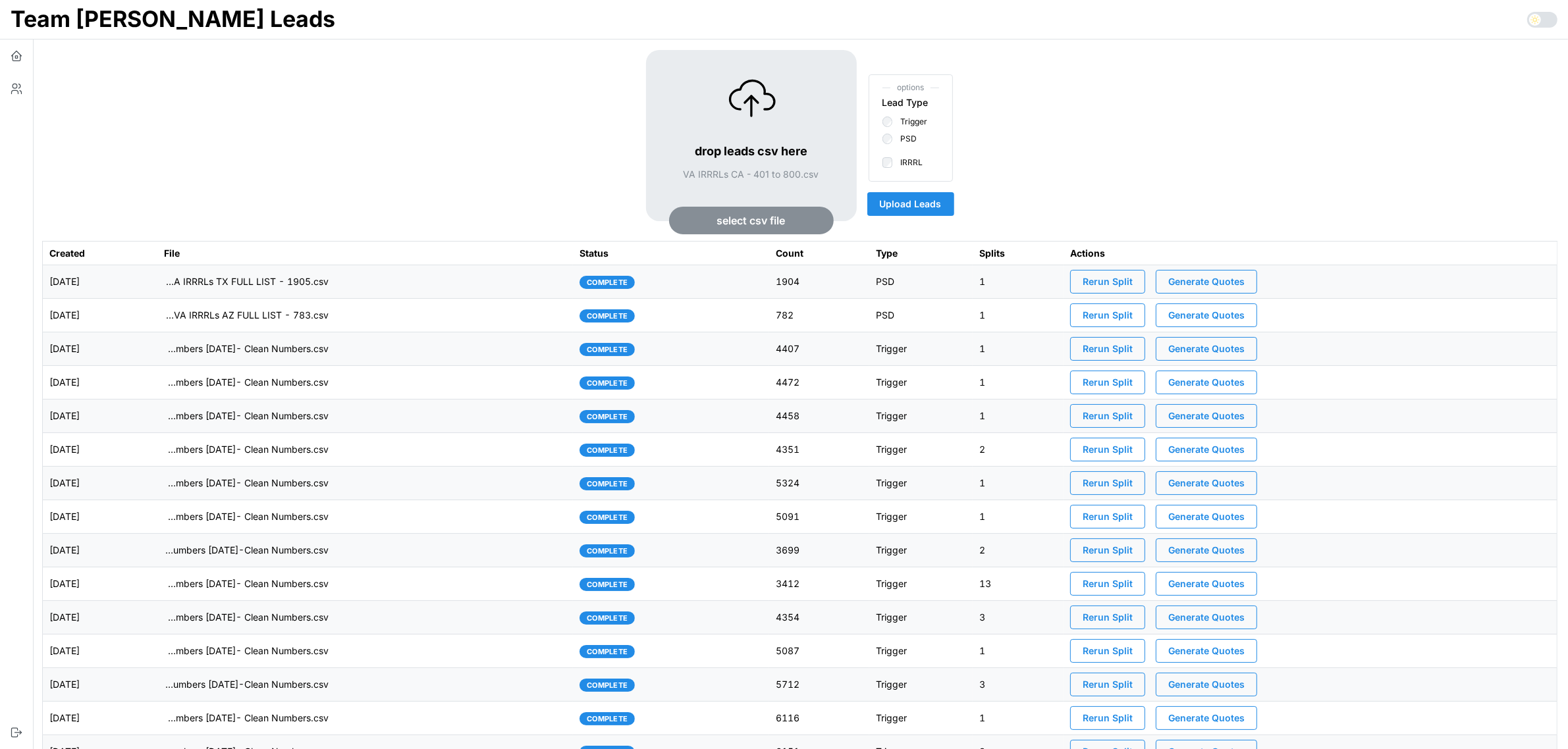
click at [921, 204] on span "Upload Leads" at bounding box center [911, 203] width 62 height 22
click at [494, 280] on td "imports/[PERSON_NAME]/1757527944775-VA IRRRLs CA - 401 to 800.csv" at bounding box center [365, 282] width 416 height 33
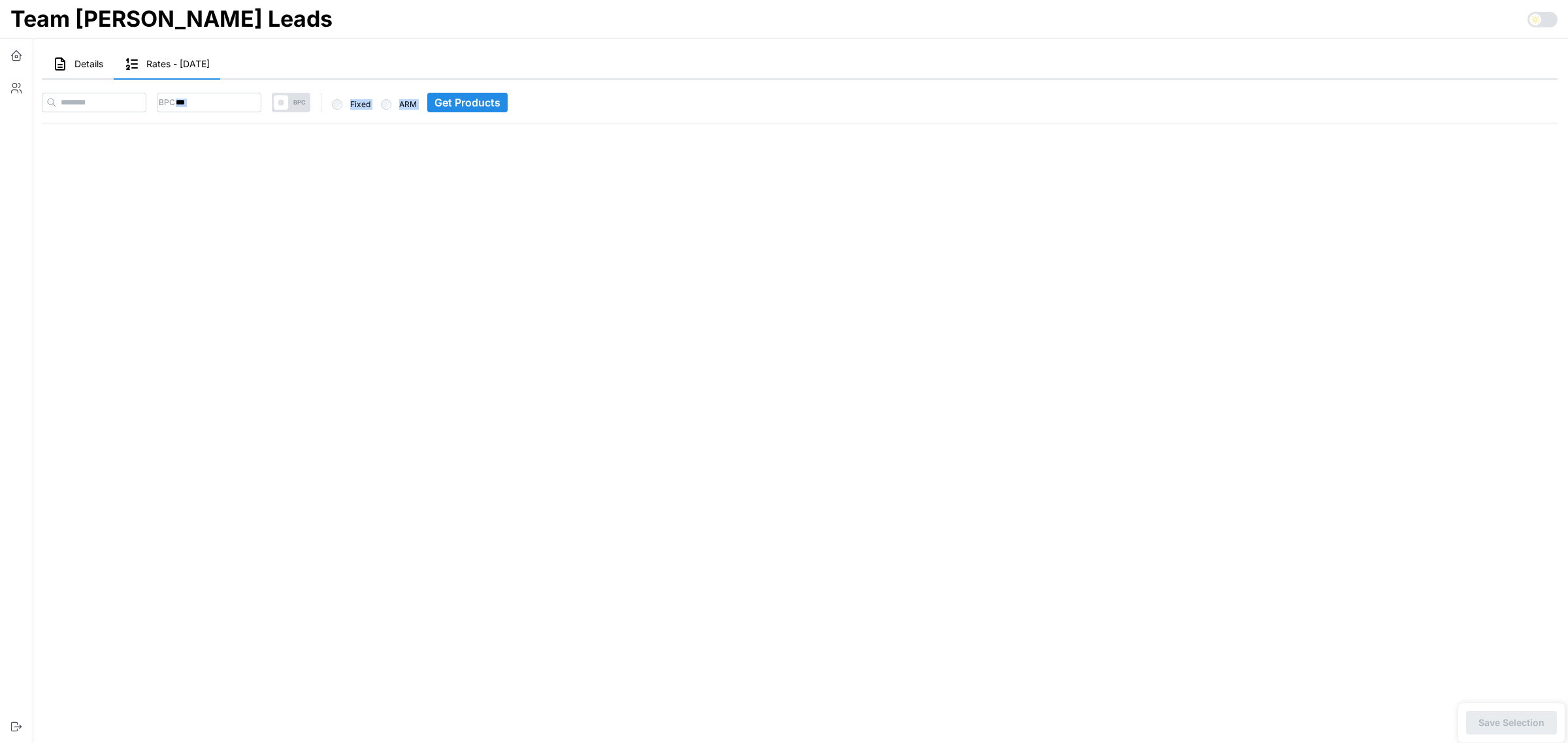
click at [217, 111] on div "BPC *** BPC Fixed ARM Get Products" at bounding box center [799, 100] width 1527 height 54
click at [221, 100] on input "***" at bounding box center [208, 103] width 105 height 20
type input "***"
click at [136, 103] on input at bounding box center [94, 103] width 105 height 20
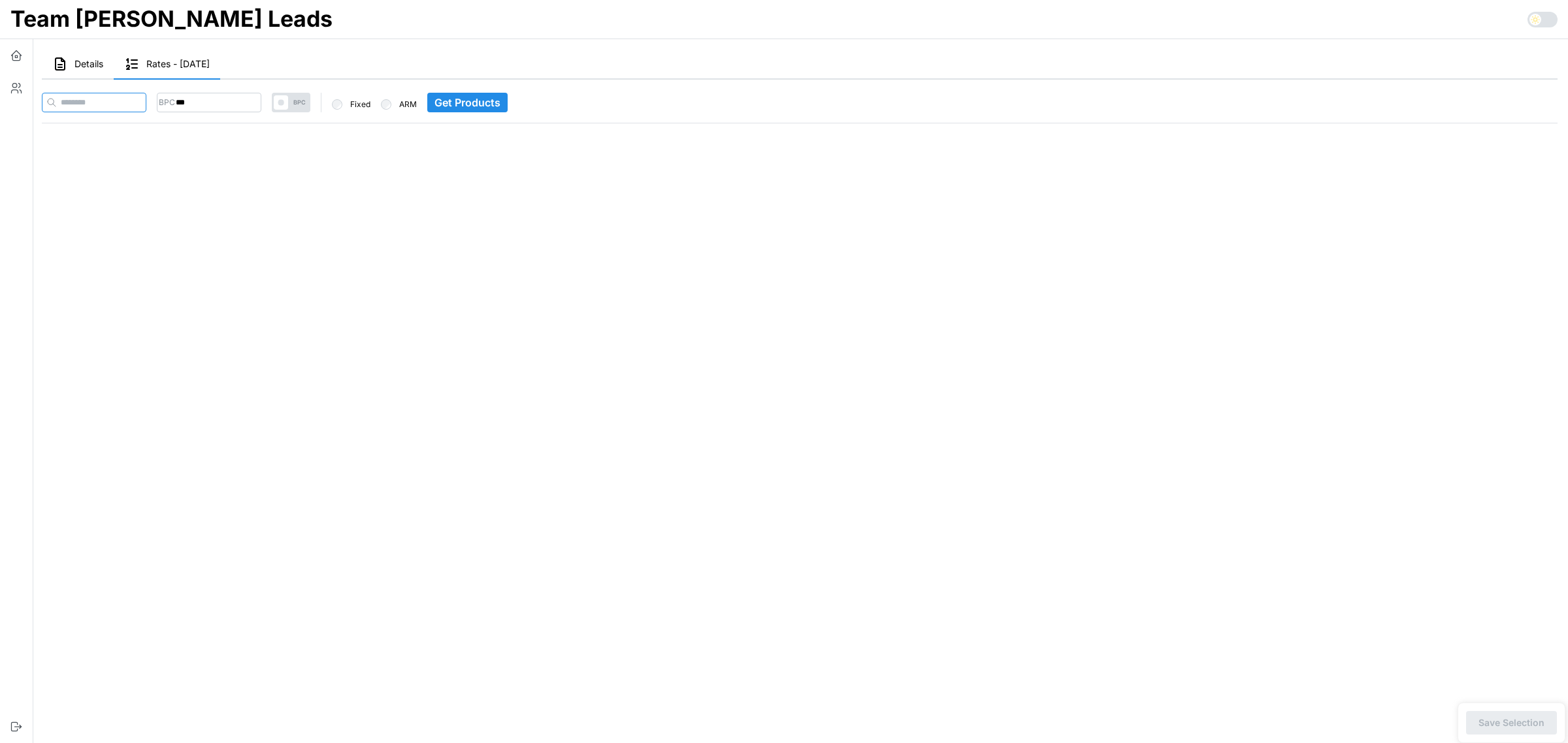
paste input "**********"
type input "**********"
click at [526, 100] on span "Get Products" at bounding box center [493, 102] width 66 height 18
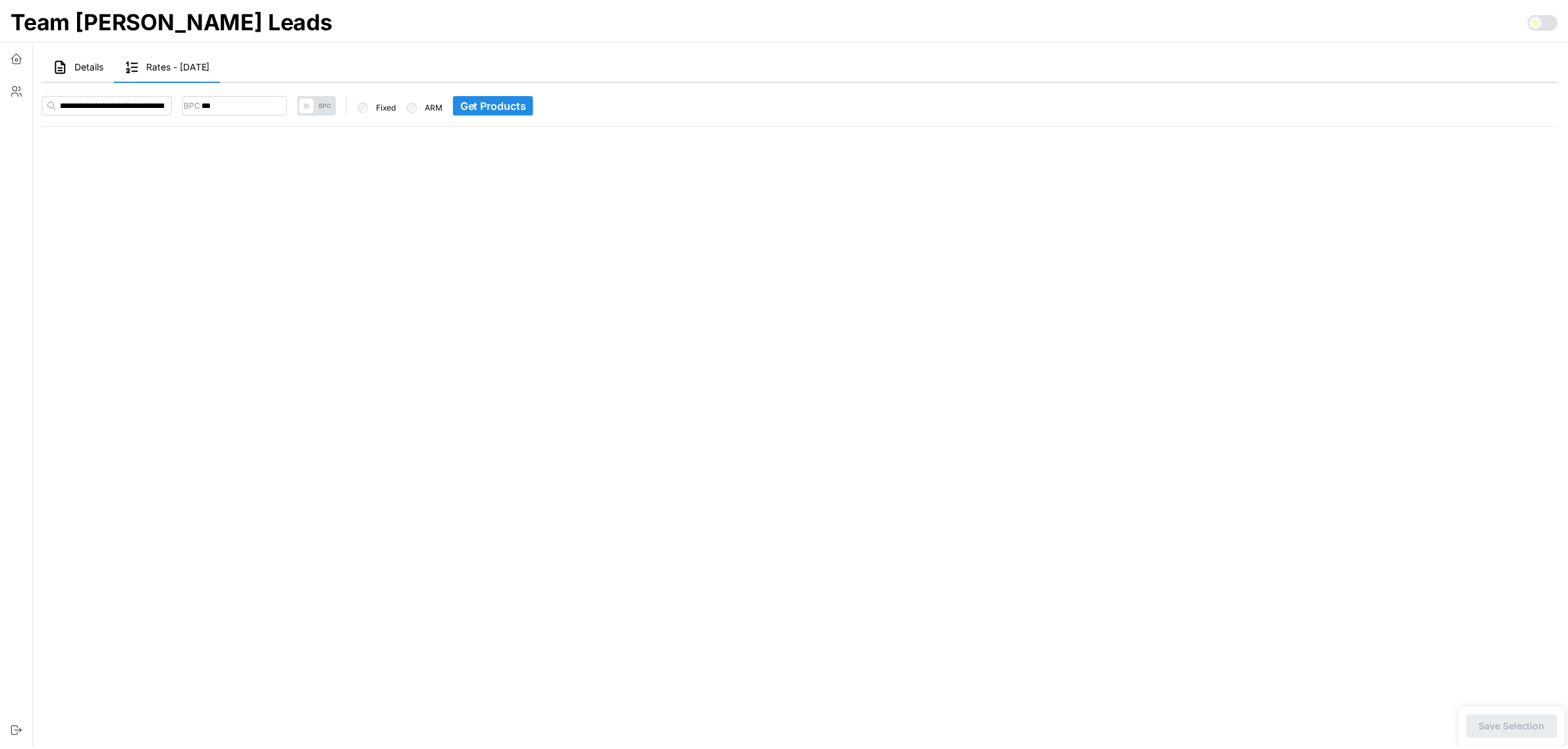
scroll to position [0, 0]
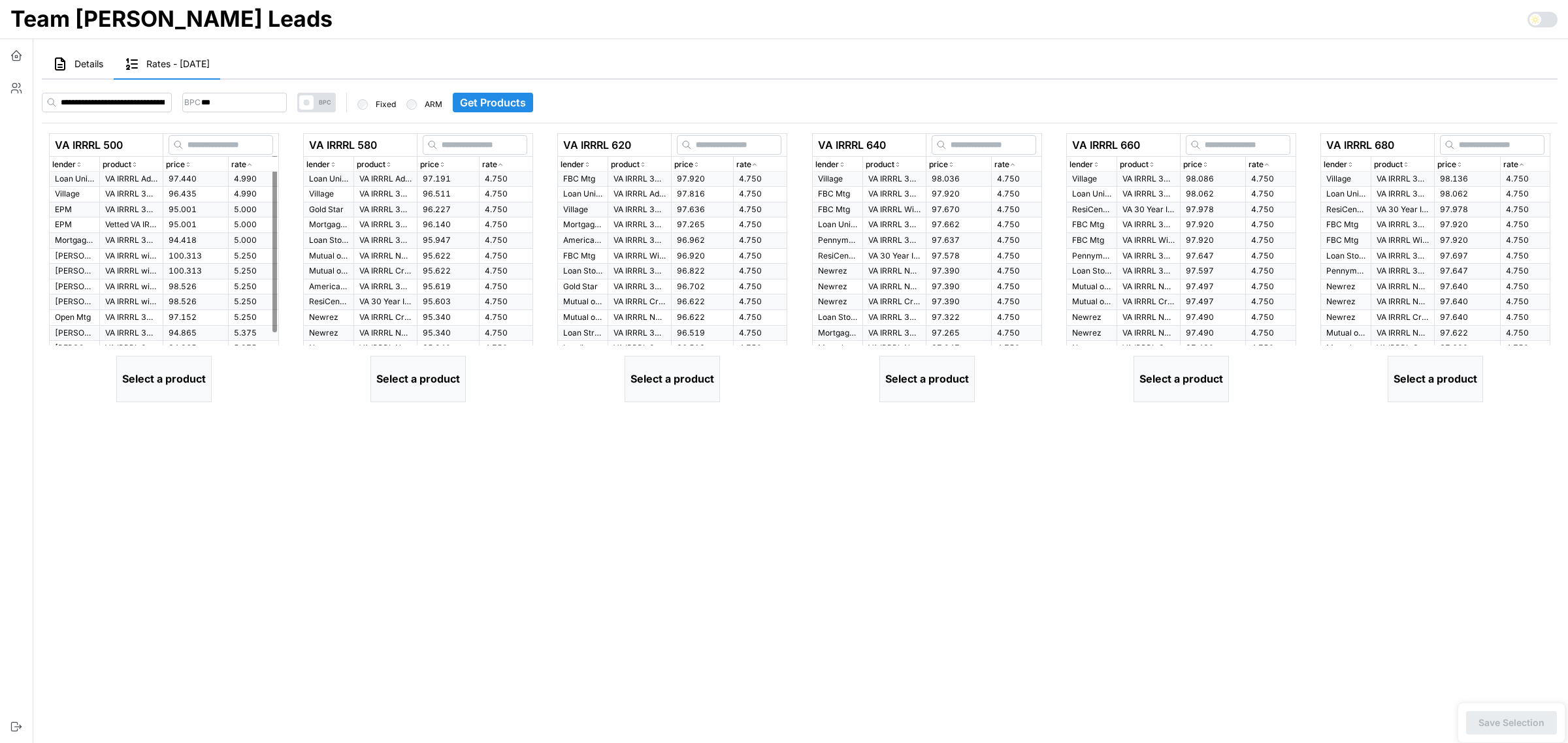
click at [260, 180] on td "4.990" at bounding box center [253, 180] width 50 height 15
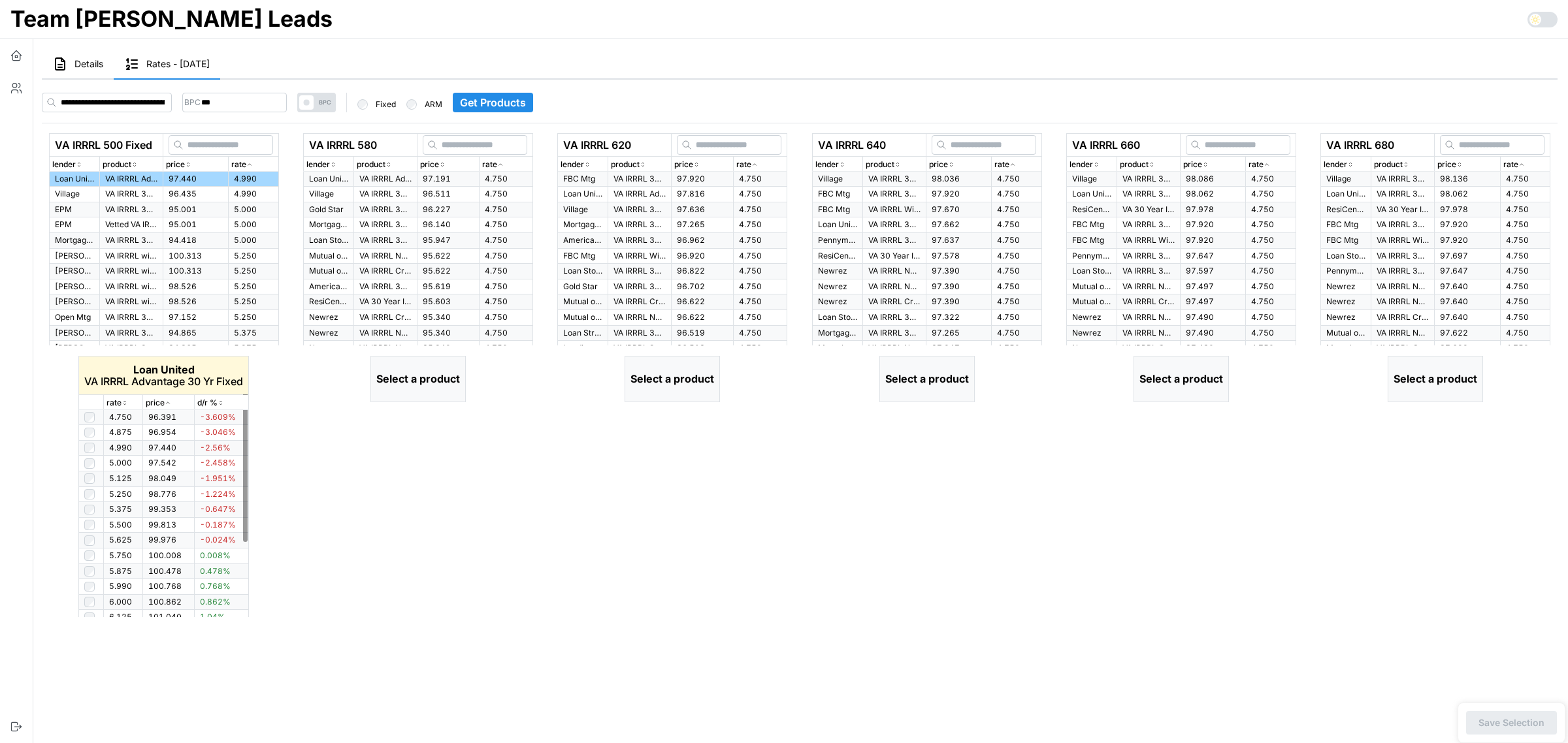
click at [123, 406] on icon "button" at bounding box center [125, 404] width 7 height 8
click at [123, 405] on icon "button" at bounding box center [125, 404] width 7 height 8
click at [122, 405] on icon "button" at bounding box center [125, 404] width 7 height 8
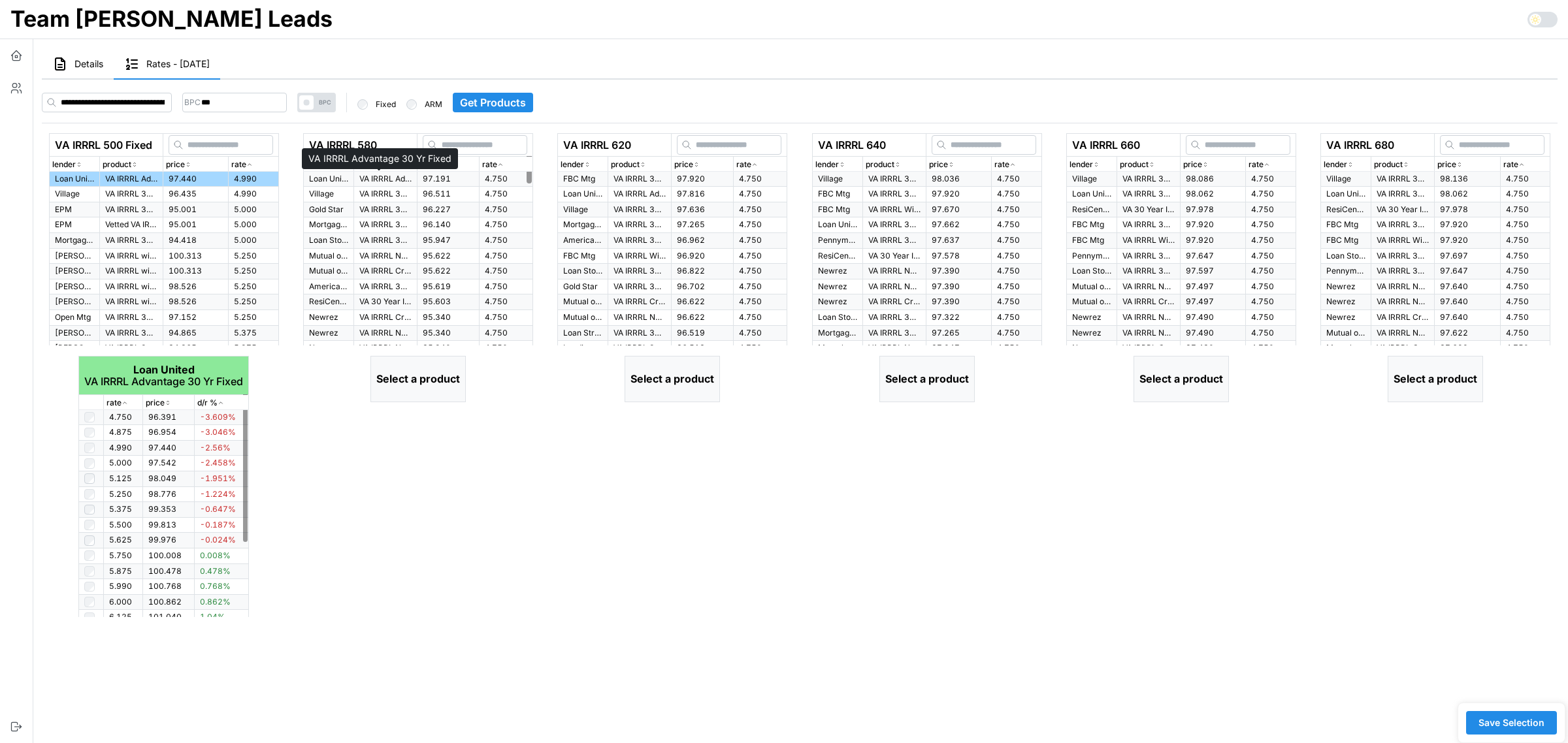
click at [396, 178] on p "VA IRRRL Advantage 30 Yr Fixed" at bounding box center [385, 179] width 52 height 11
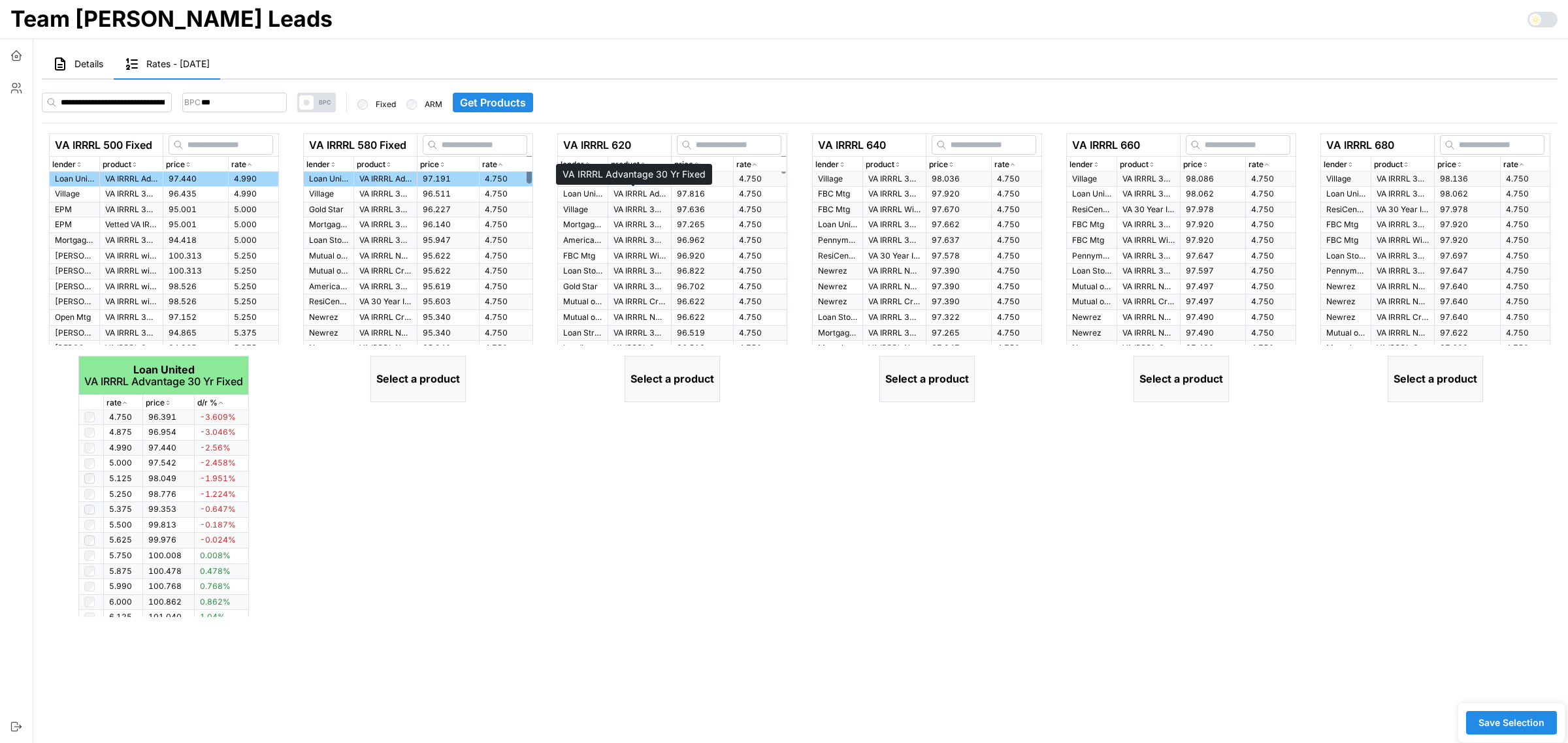
click at [614, 197] on p "VA IRRRL Advantage 30 Yr Fixed" at bounding box center [639, 194] width 52 height 11
click at [850, 221] on p "Loan United" at bounding box center [838, 224] width 40 height 11
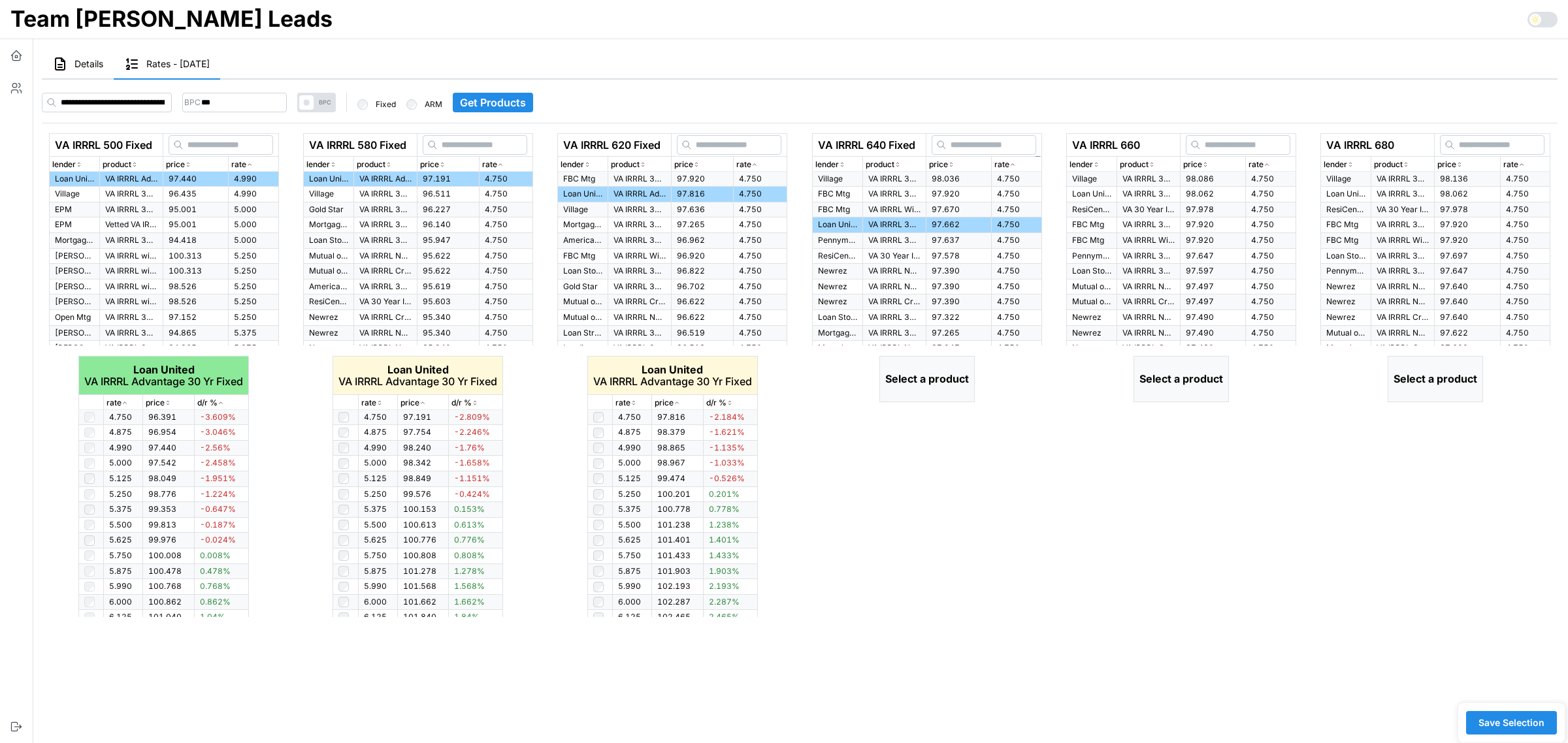
click at [1086, 189] on p "Loan United" at bounding box center [1092, 194] width 40 height 11
click at [1344, 191] on p "Loan United" at bounding box center [1346, 194] width 40 height 11
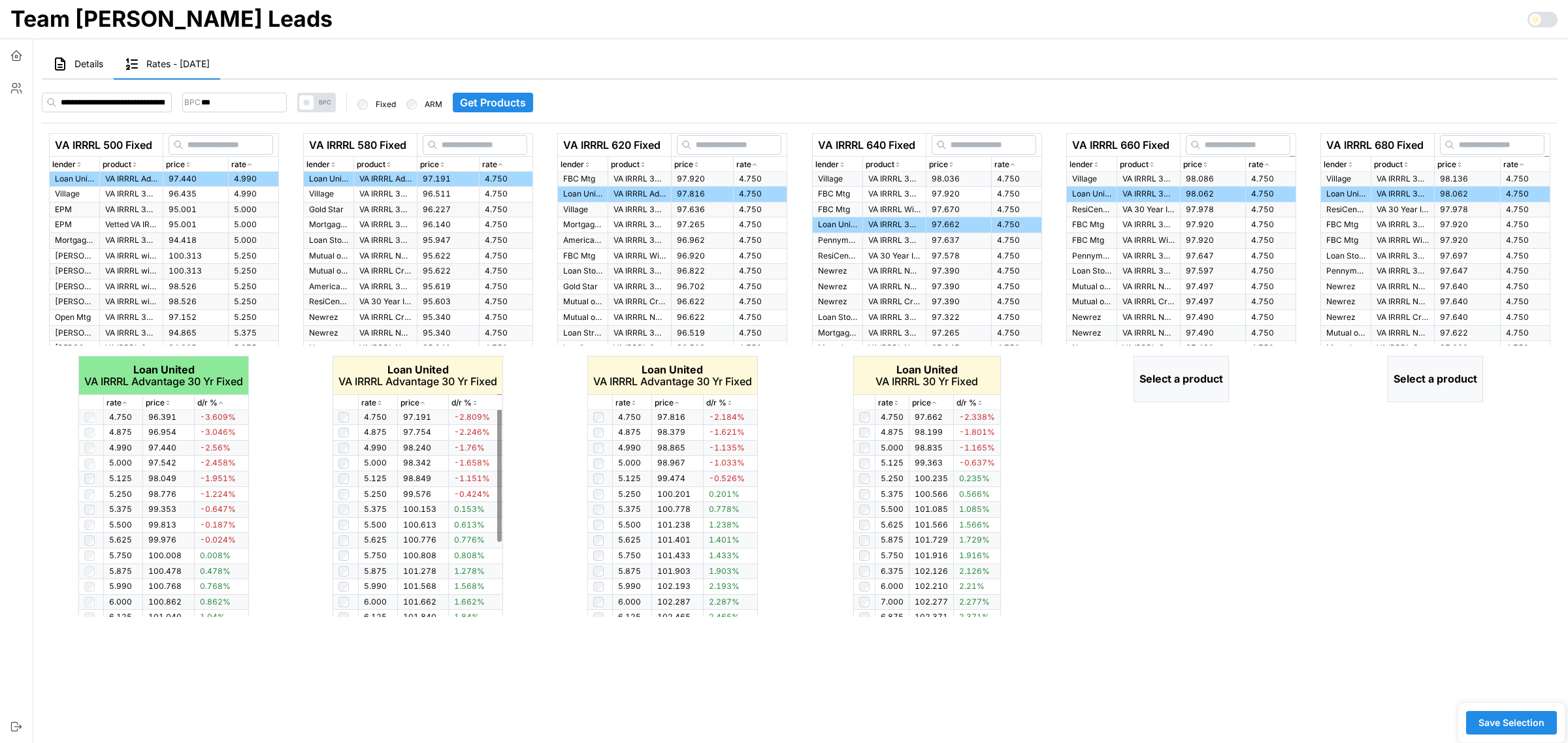
click at [377, 403] on icon "button" at bounding box center [380, 404] width 7 height 8
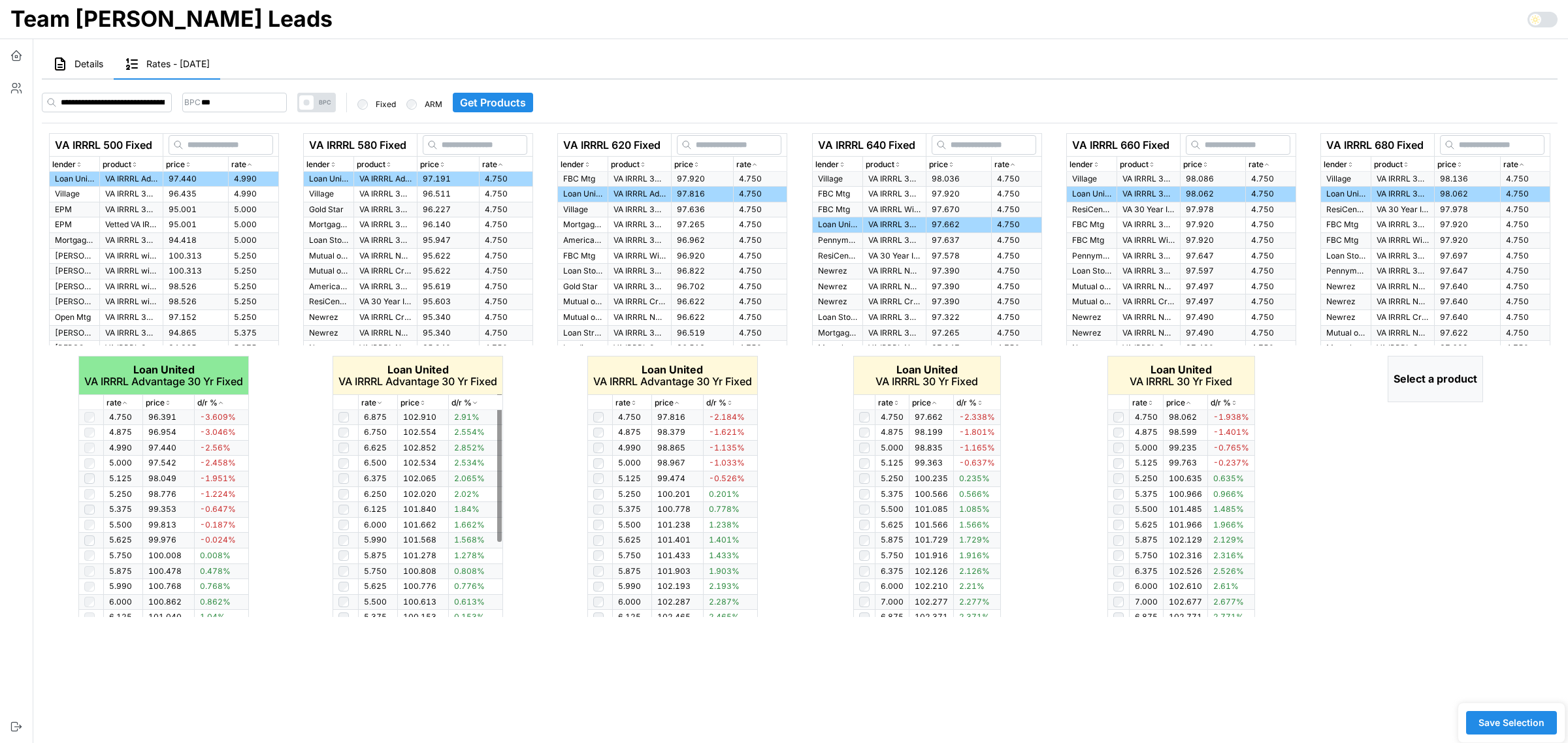
click at [377, 403] on icon "button" at bounding box center [380, 404] width 7 height 8
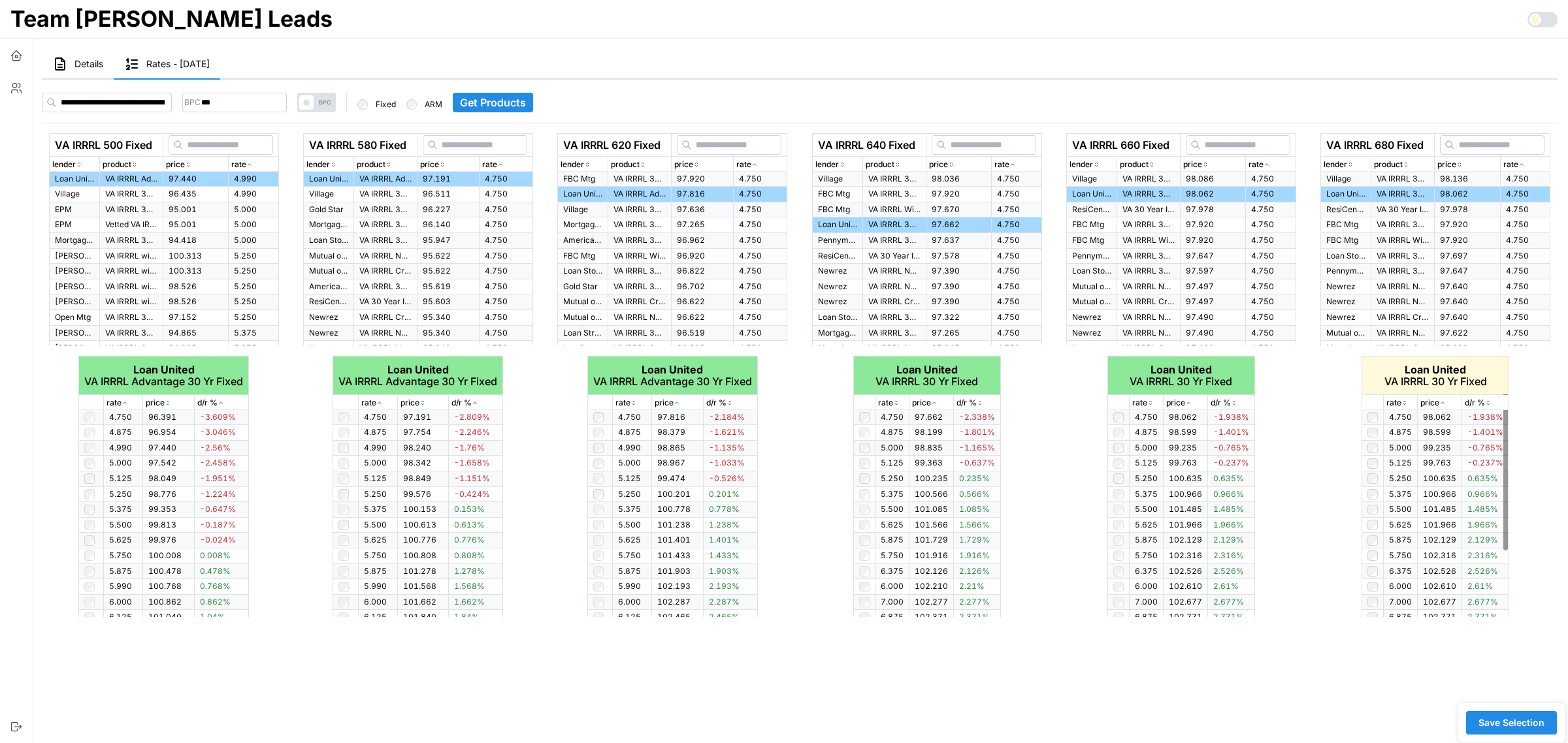
click at [1405, 406] on icon "button" at bounding box center [1405, 404] width 7 height 8
click at [1508, 724] on span "Save Selection" at bounding box center [1512, 722] width 66 height 22
click at [15, 47] on button "button" at bounding box center [16, 56] width 33 height 33
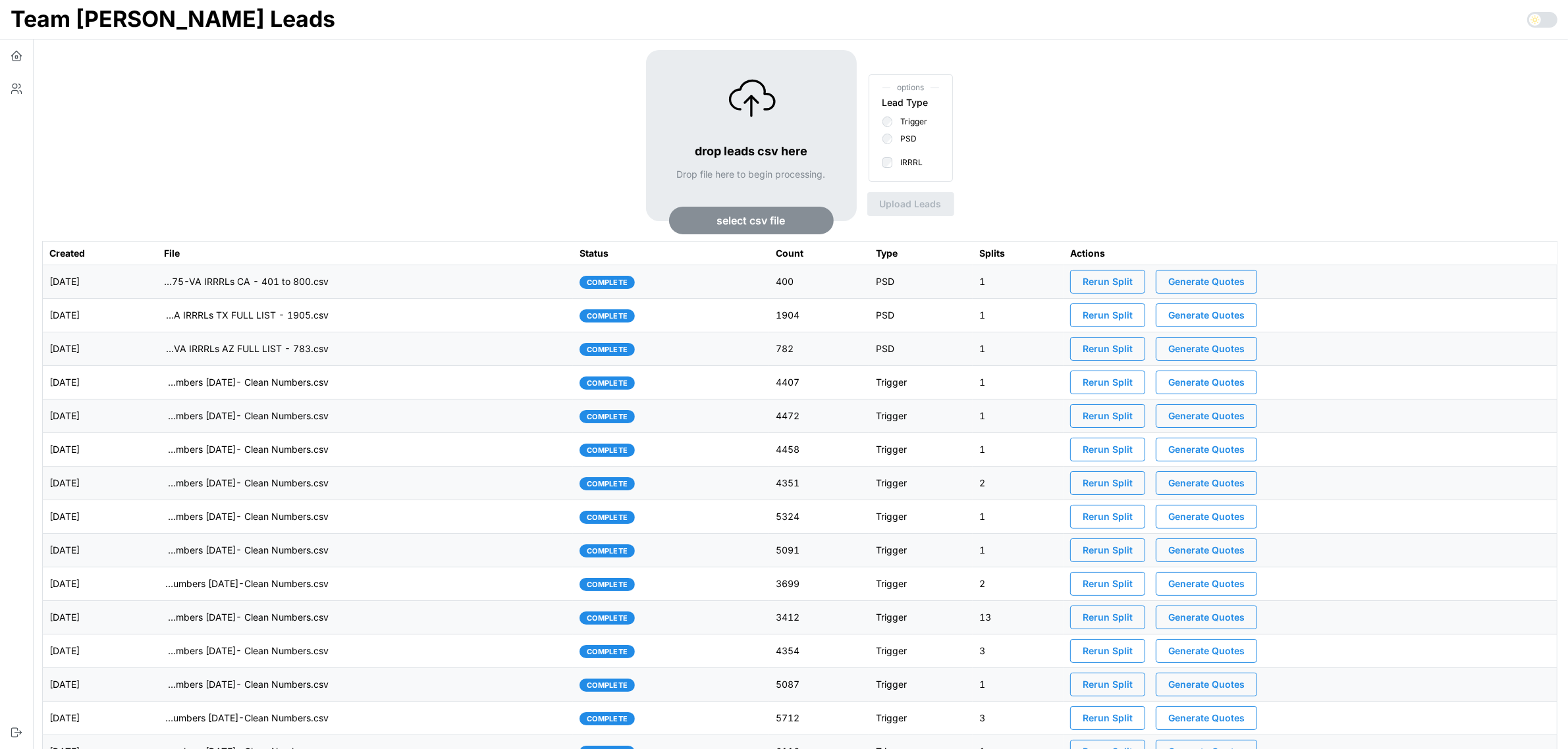
click at [1223, 285] on span "Generate Quotes" at bounding box center [1207, 281] width 76 height 22
click at [158, 284] on td "[DATE]" at bounding box center [100, 282] width 115 height 33
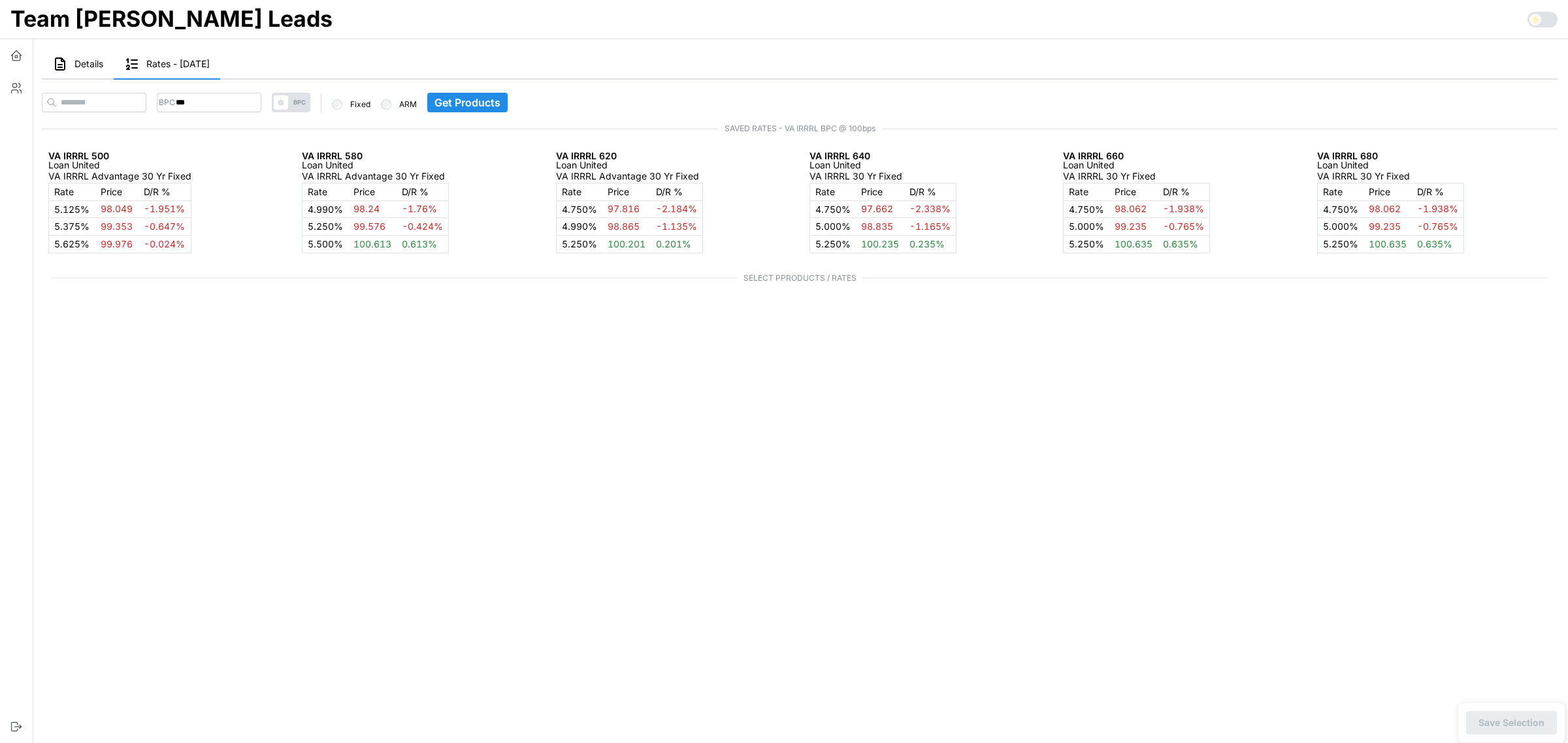
click at [87, 62] on span "Details" at bounding box center [88, 63] width 29 height 9
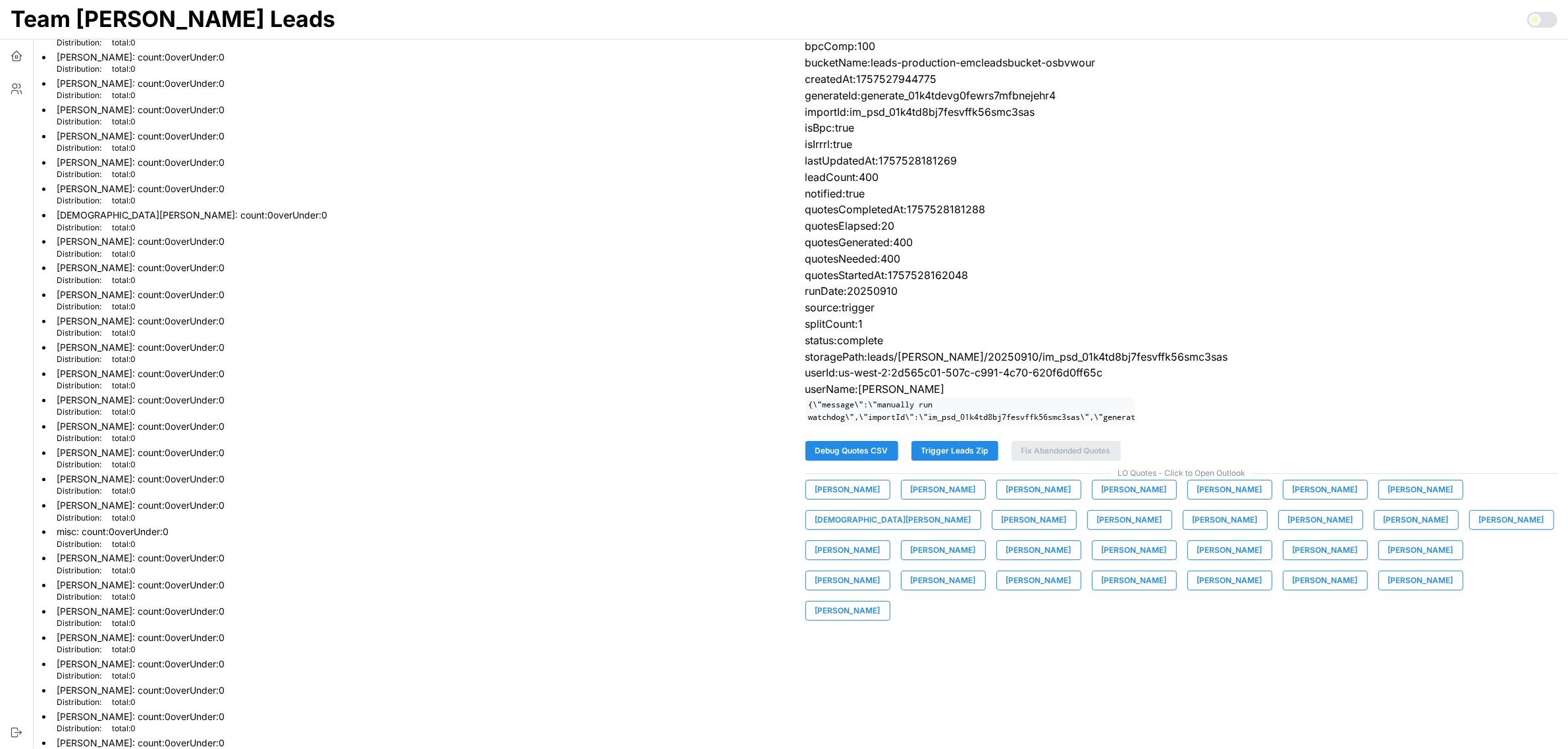
scroll to position [134, 0]
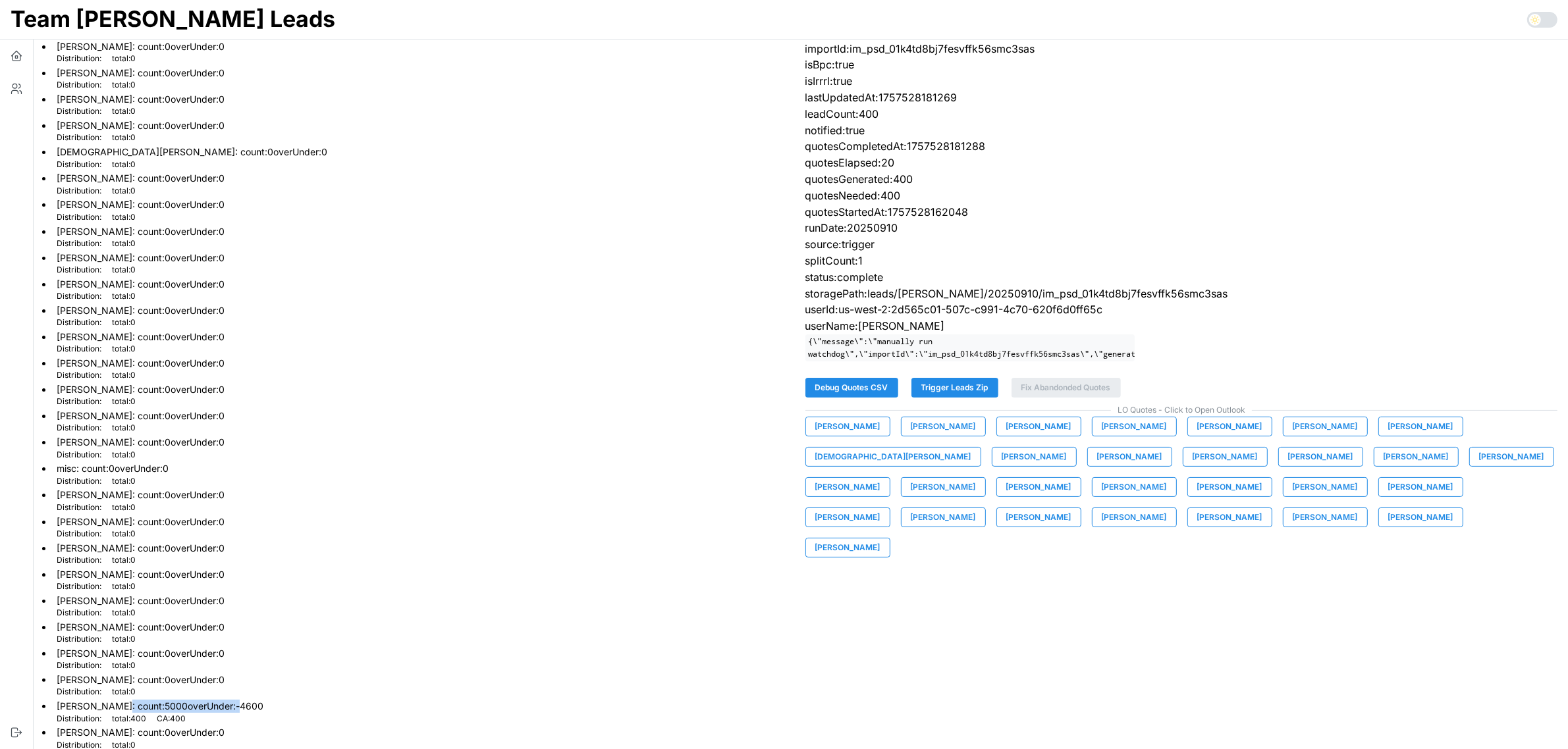
drag, startPoint x: 113, startPoint y: 697, endPoint x: 228, endPoint y: 698, distance: 115.0
click at [228, 700] on p "[PERSON_NAME] : count: 5000 overUnder: -4600" at bounding box center [159, 707] width 207 height 13
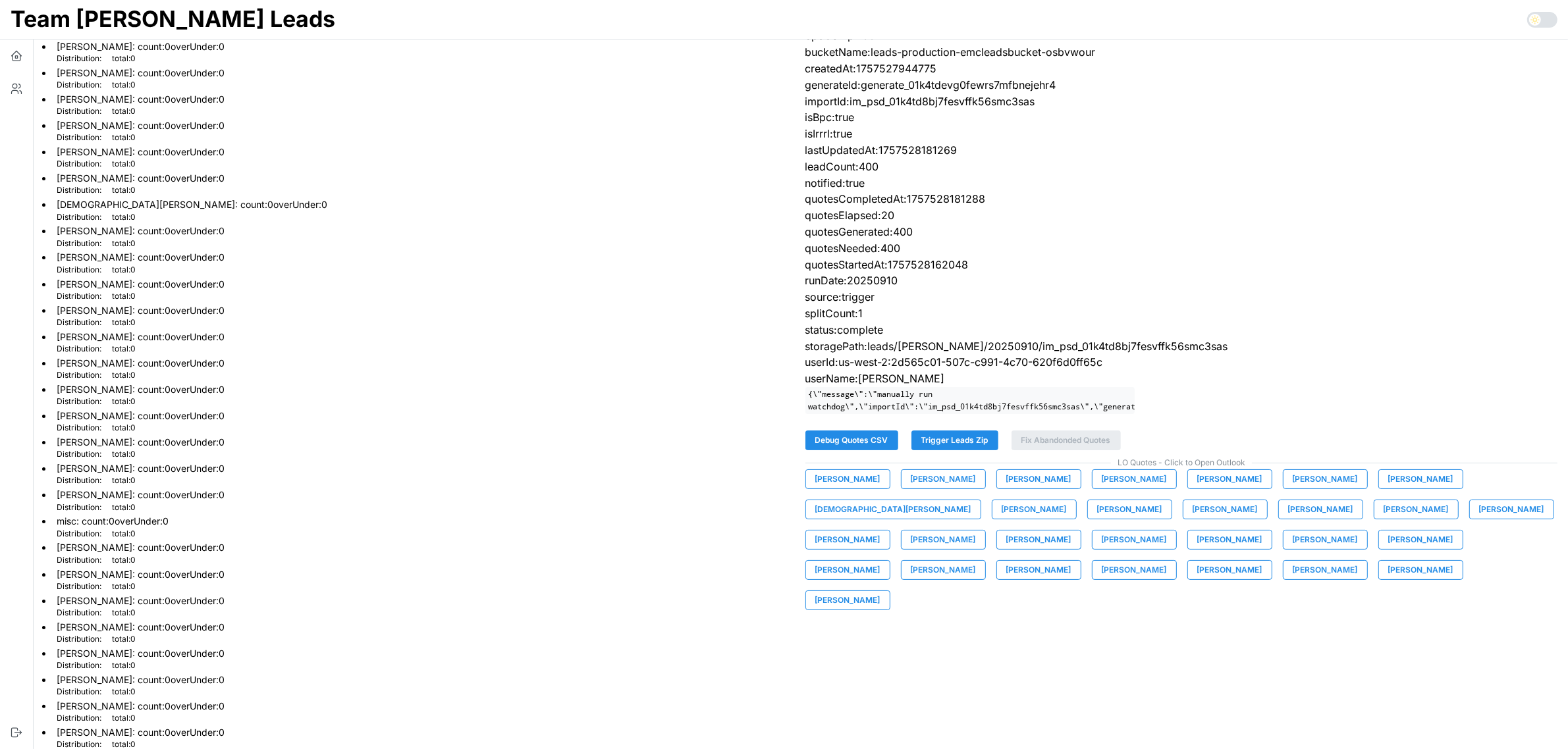
scroll to position [0, 0]
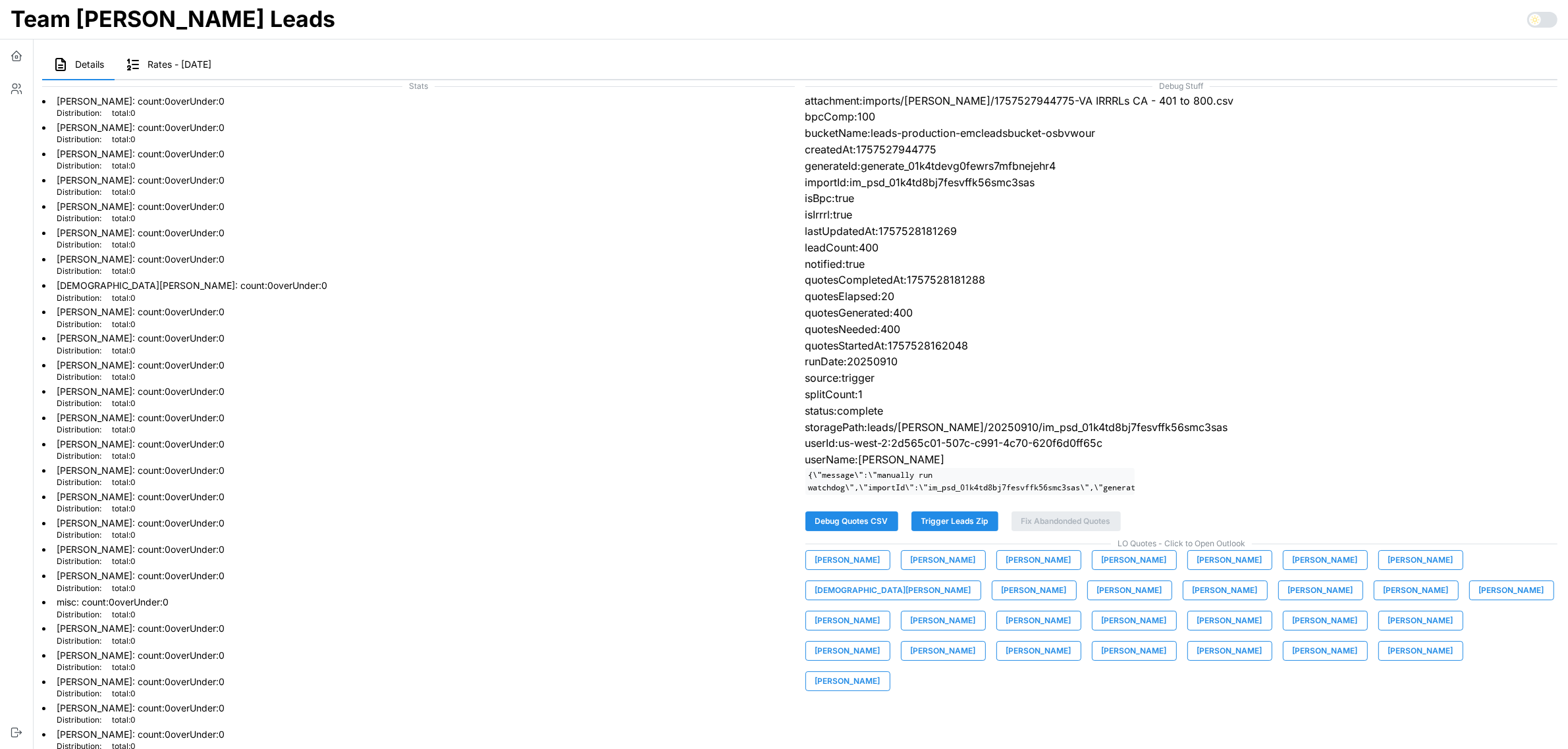
click at [1389, 659] on span "[PERSON_NAME]" at bounding box center [1421, 651] width 66 height 18
click at [24, 57] on button "button" at bounding box center [17, 56] width 33 height 33
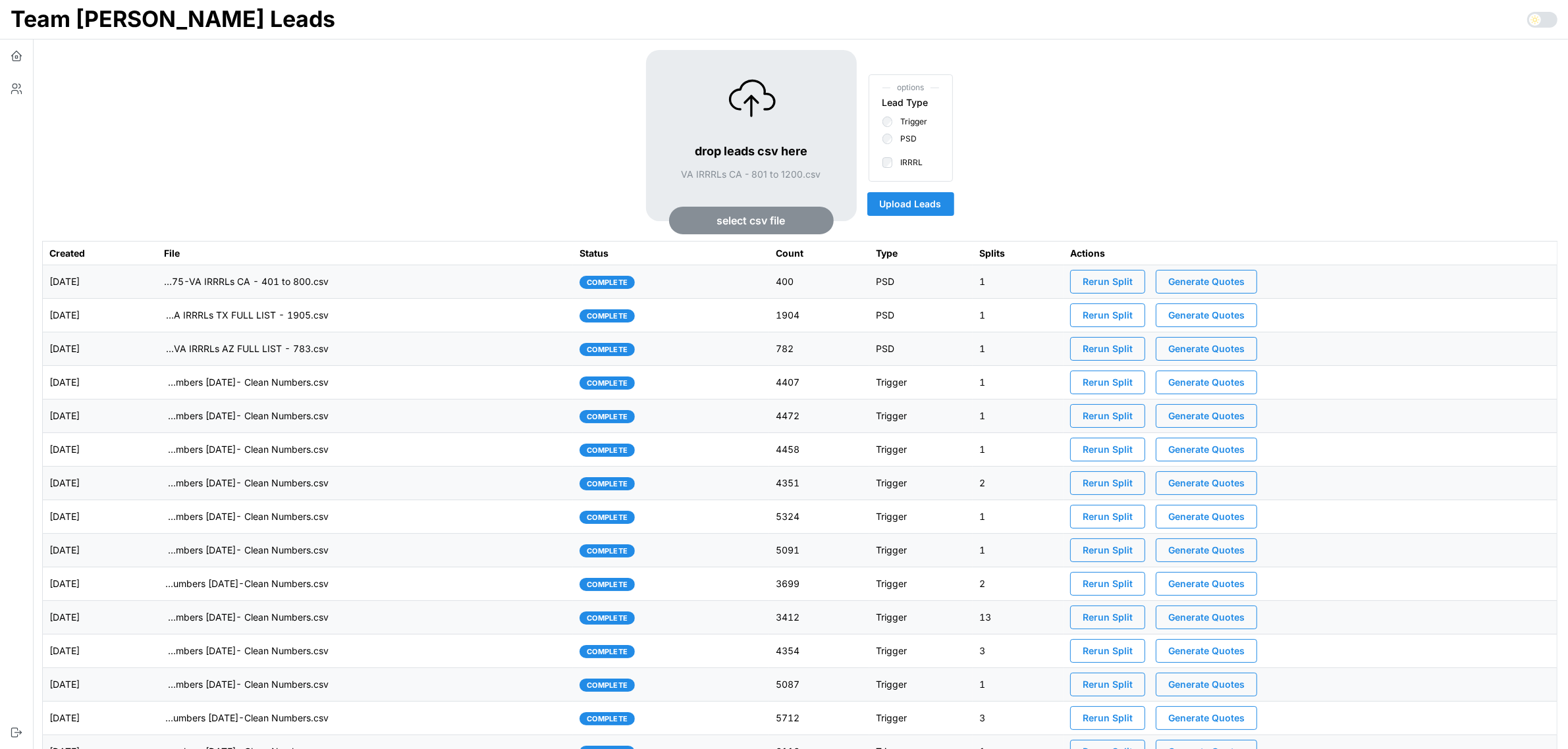
click at [918, 208] on span "Upload Leads" at bounding box center [911, 203] width 62 height 22
click at [737, 278] on td "complete" at bounding box center [671, 282] width 196 height 33
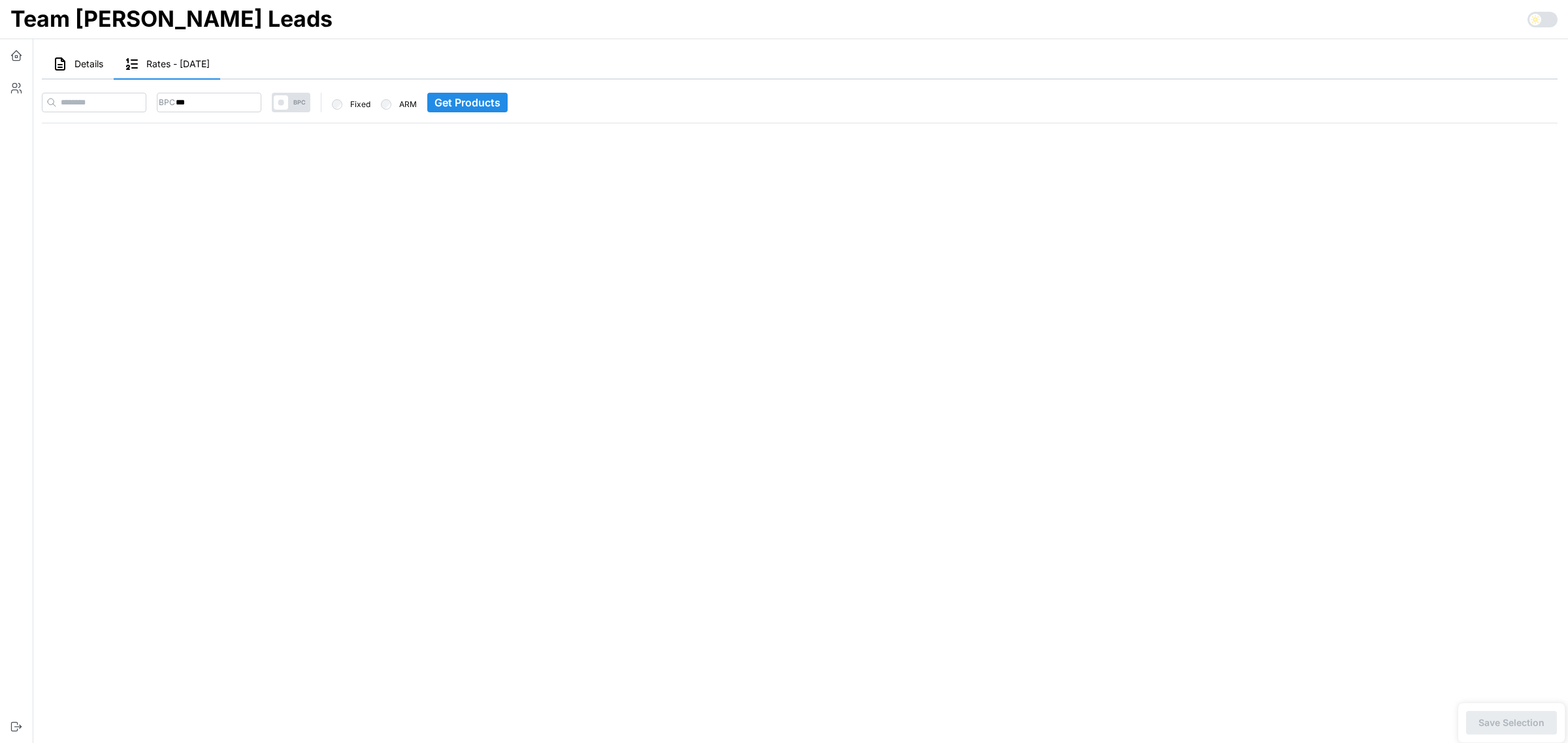
click at [88, 68] on span "Details" at bounding box center [88, 63] width 29 height 9
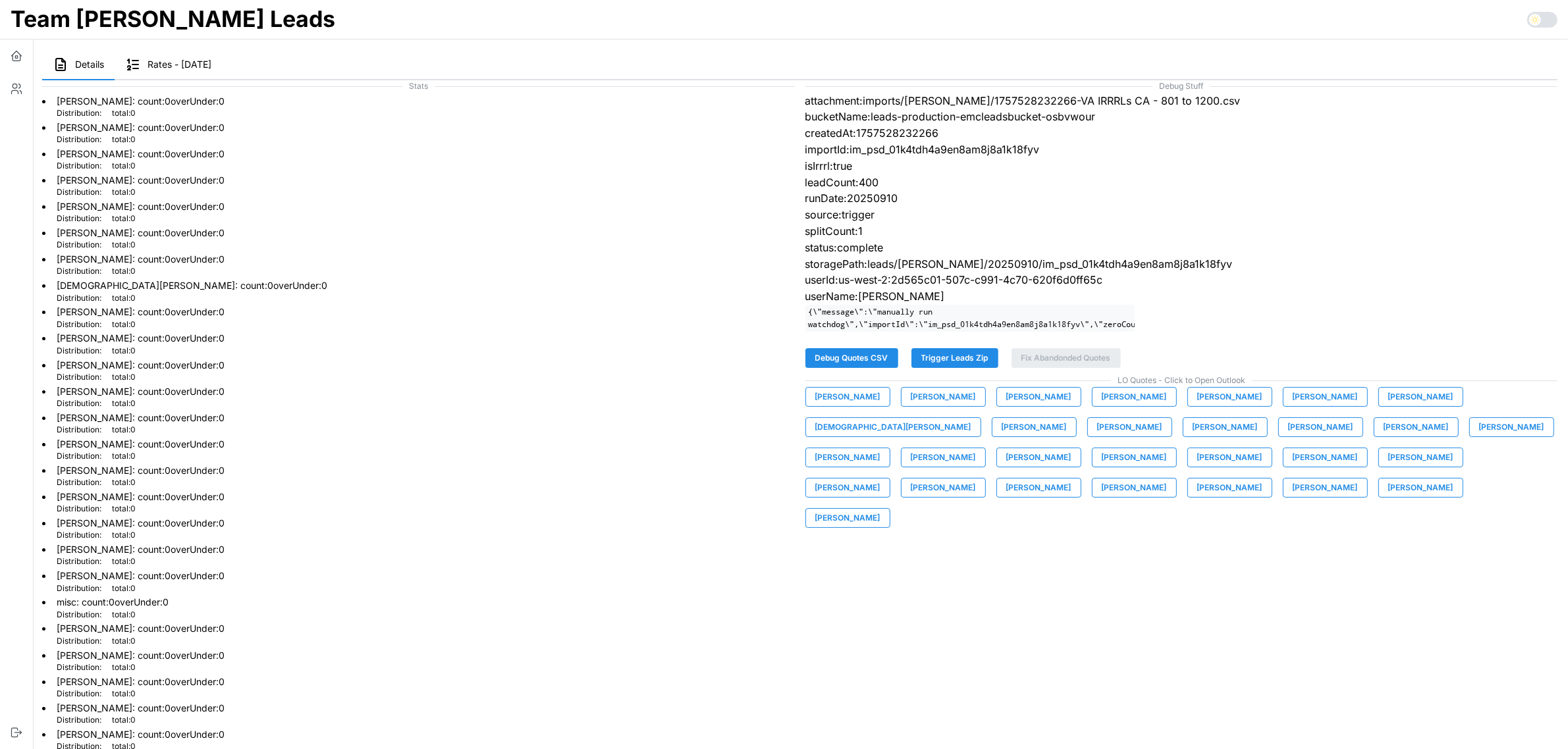
click at [164, 63] on span "Rates - [DATE]" at bounding box center [179, 64] width 64 height 9
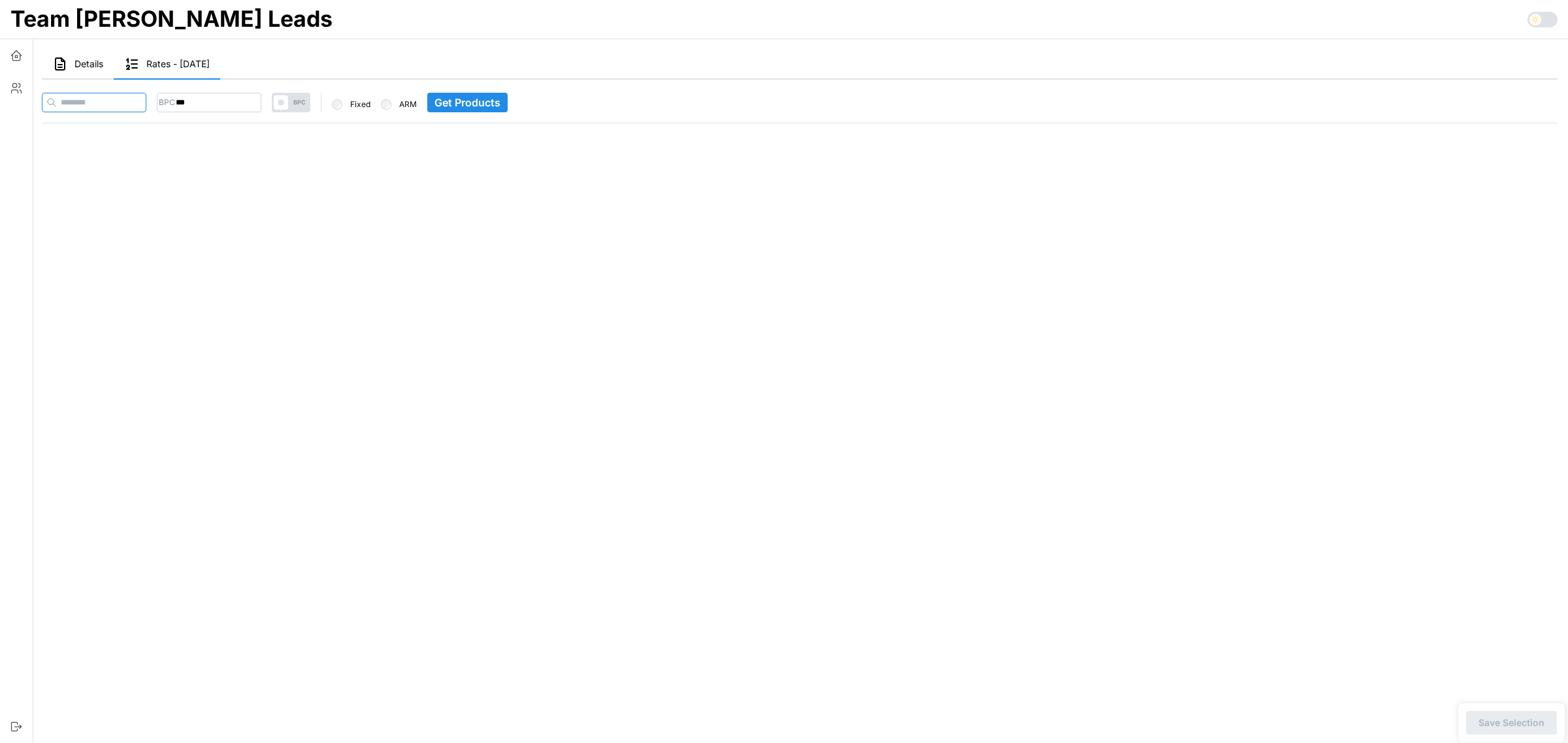
click at [131, 103] on input at bounding box center [94, 103] width 105 height 20
paste input "**********"
type input "**********"
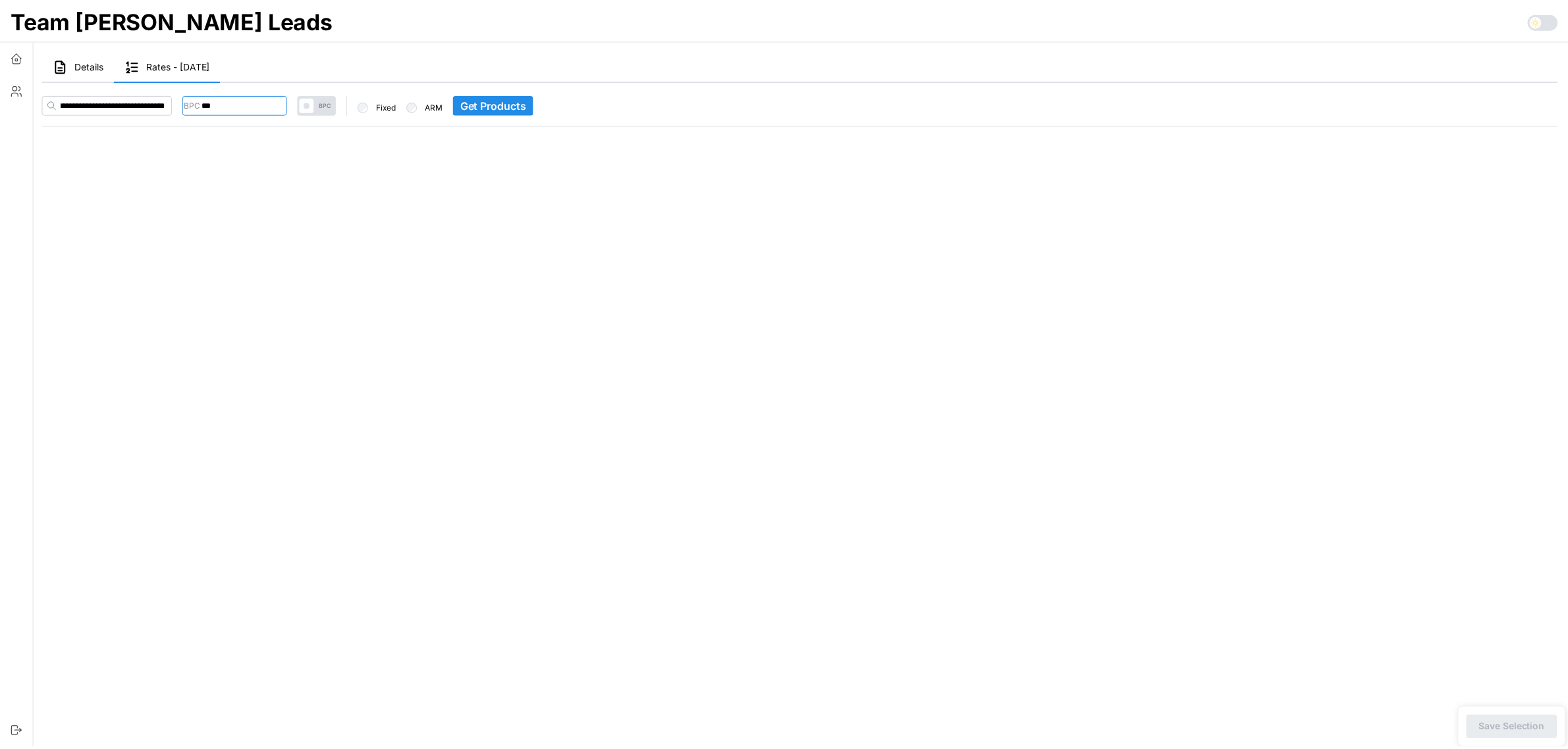
scroll to position [0, 0]
click at [208, 97] on input "***" at bounding box center [236, 104] width 105 height 20
type input "***"
click at [403, 314] on main "Details Rates - [DATE] Stats [PERSON_NAME] : count: 0 overUnder: 0 Distribution…" at bounding box center [801, 374] width 1560 height 749
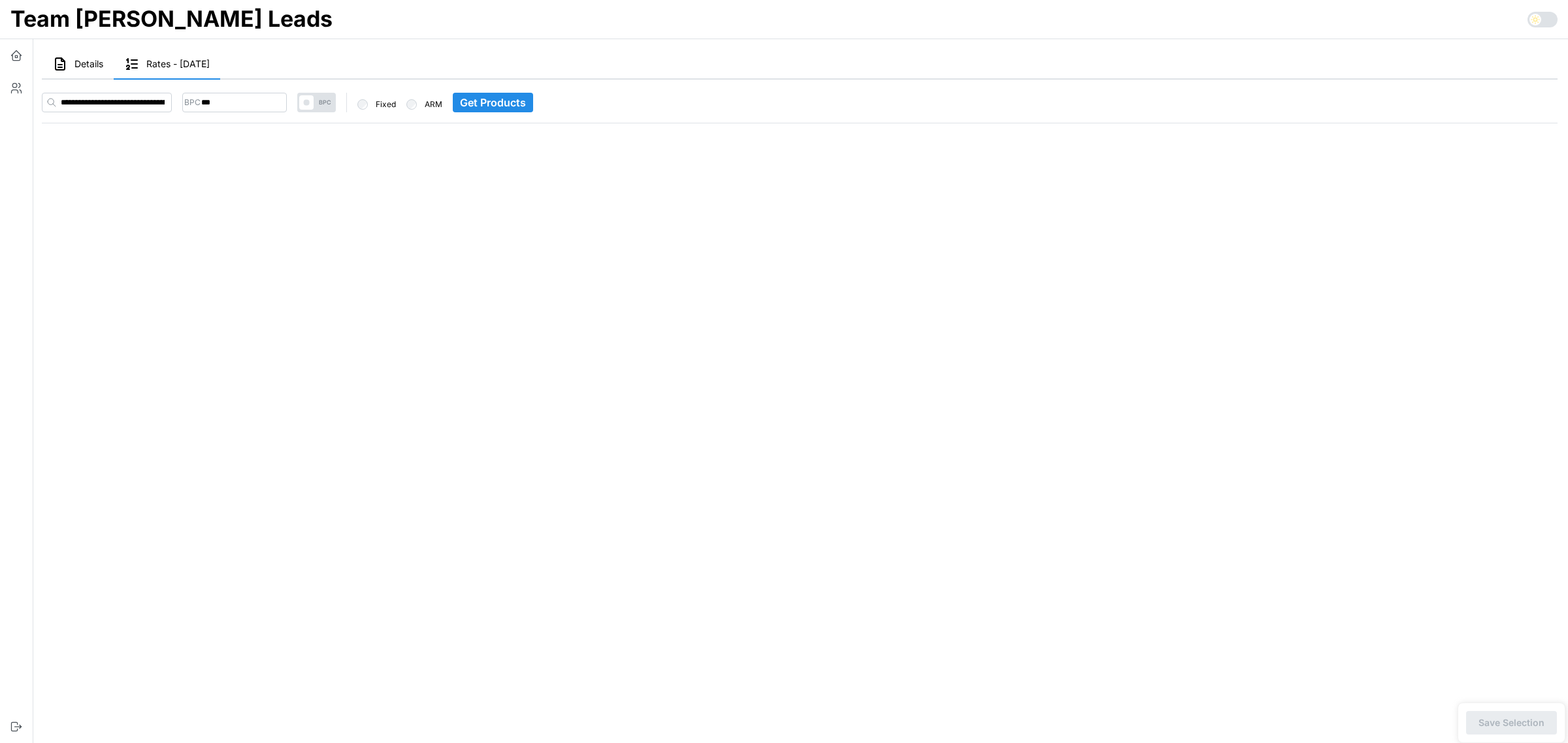
click at [526, 102] on span "Get Products" at bounding box center [493, 102] width 66 height 18
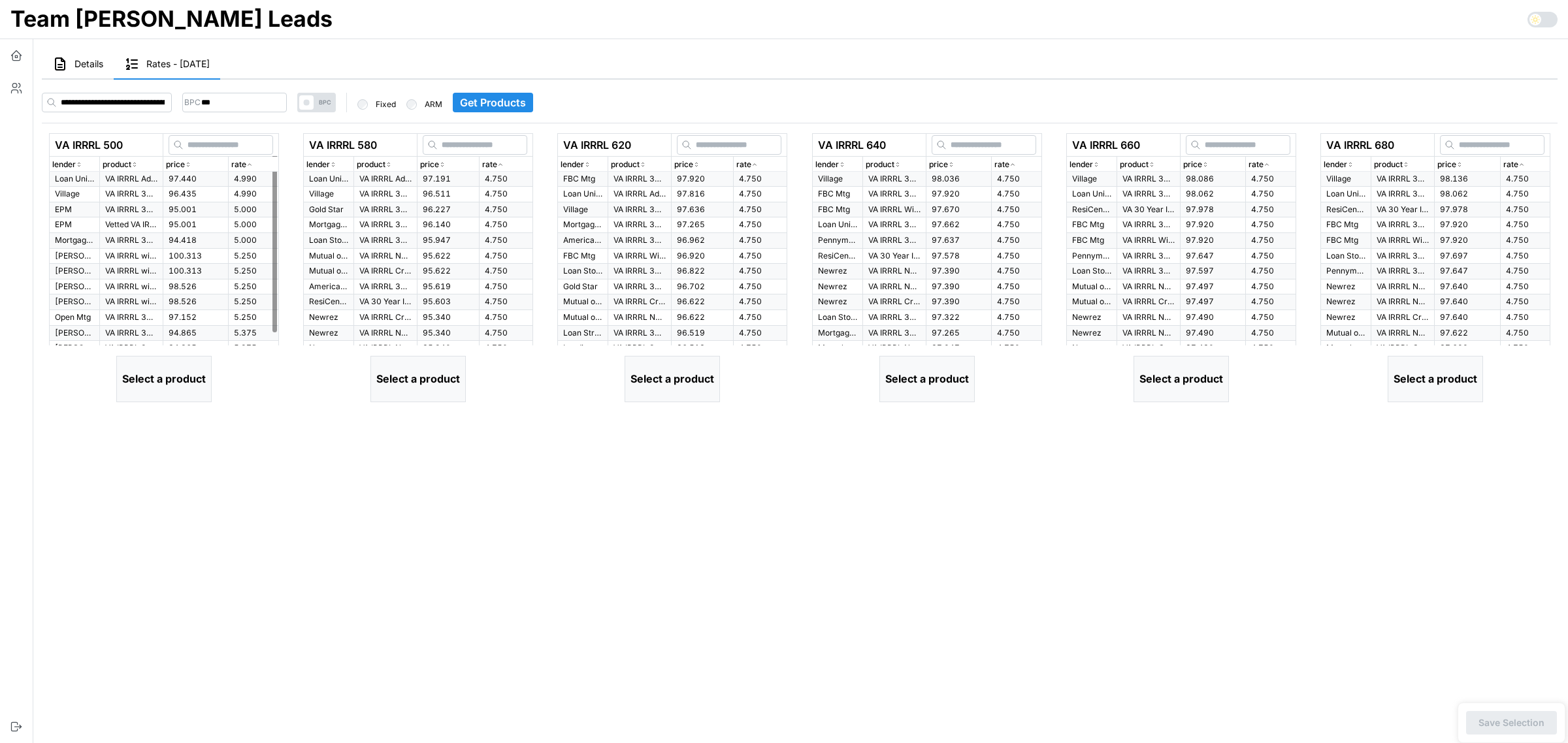
click at [124, 187] on td "VA IRRRL 30 Yr Fixed" at bounding box center [131, 194] width 63 height 16
click at [136, 180] on p "VA IRRRL Advantage 30 Yr Fixed" at bounding box center [131, 179] width 52 height 11
click at [336, 179] on p "Loan United" at bounding box center [329, 179] width 40 height 11
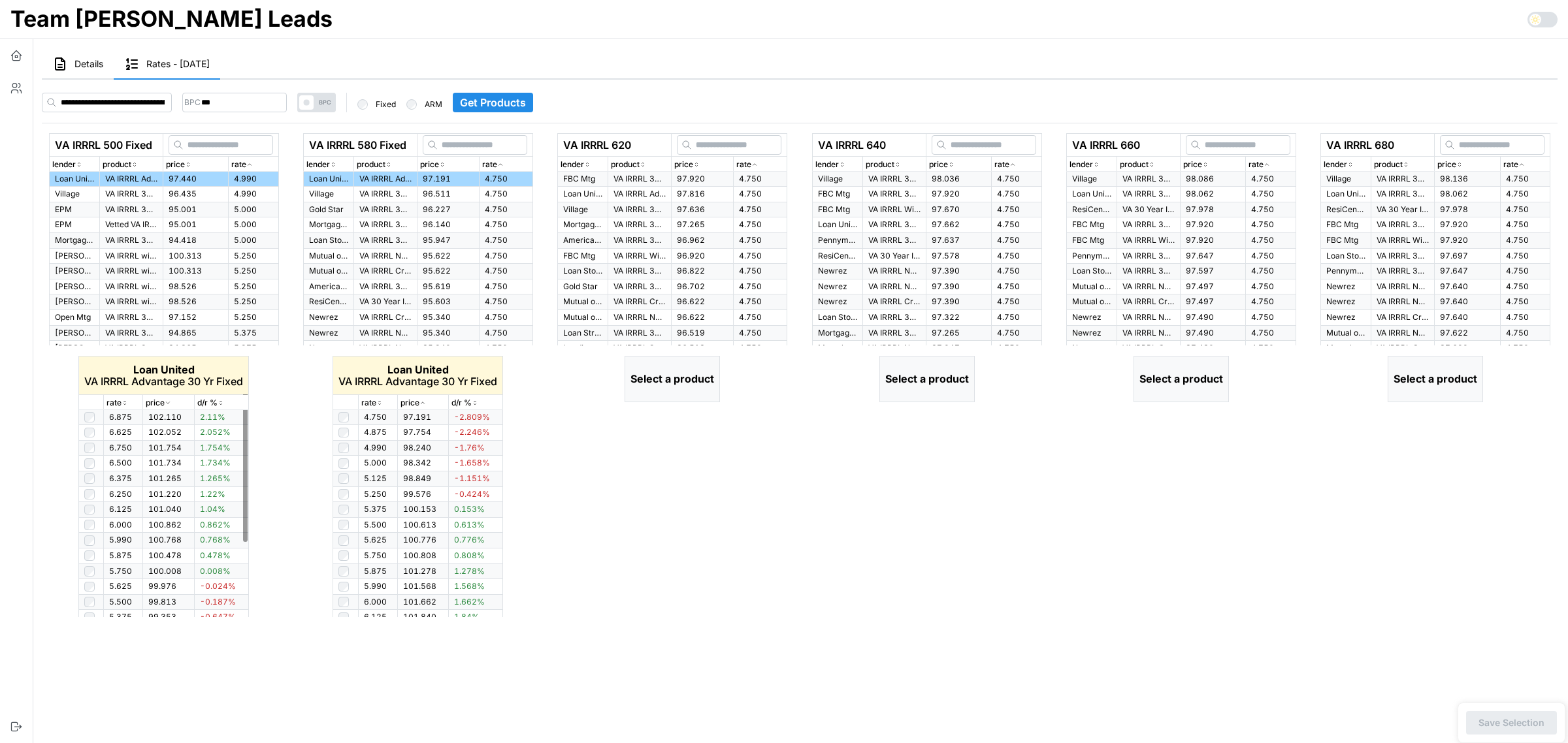
click at [119, 403] on p "rate" at bounding box center [114, 403] width 15 height 12
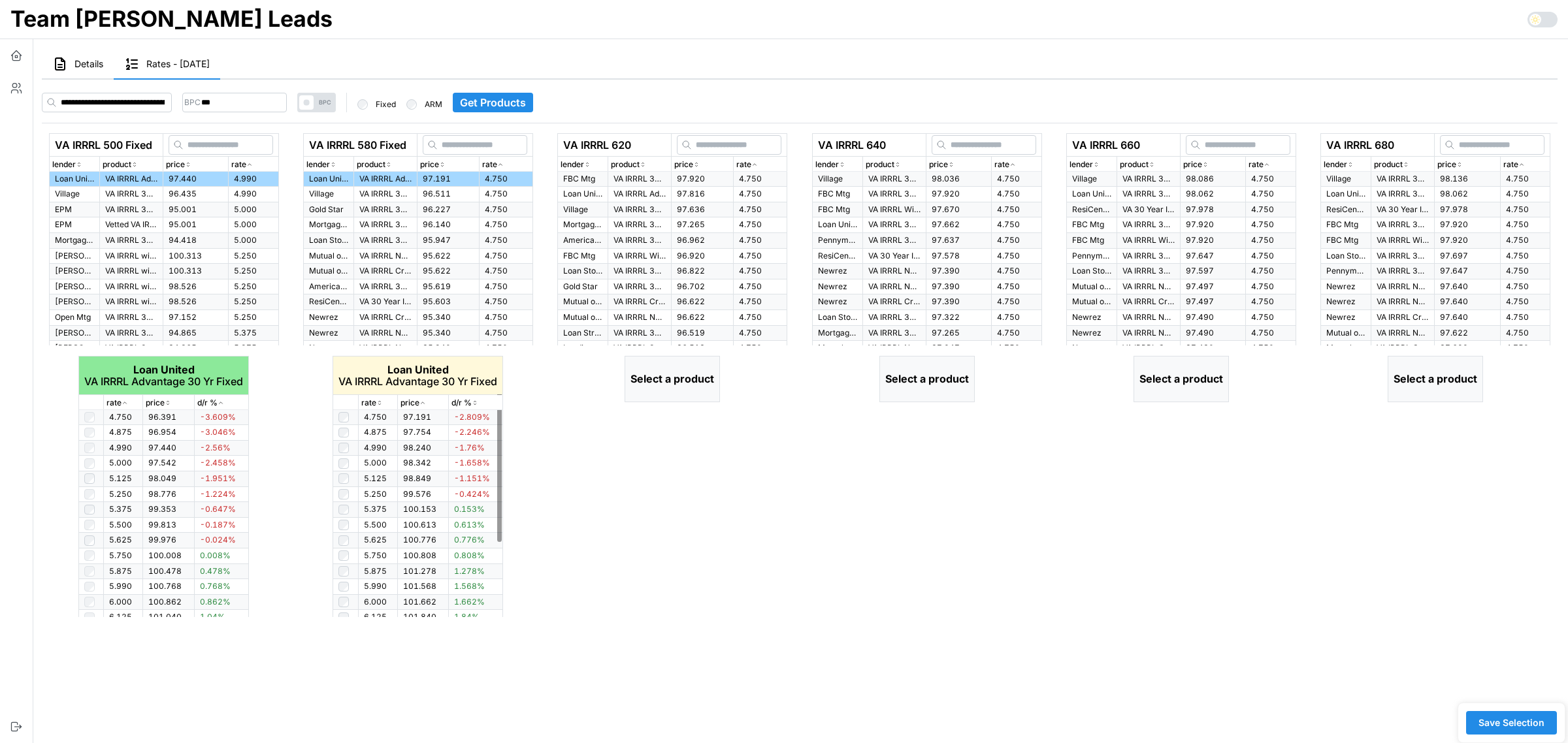
click at [377, 400] on icon "button" at bounding box center [380, 404] width 7 height 8
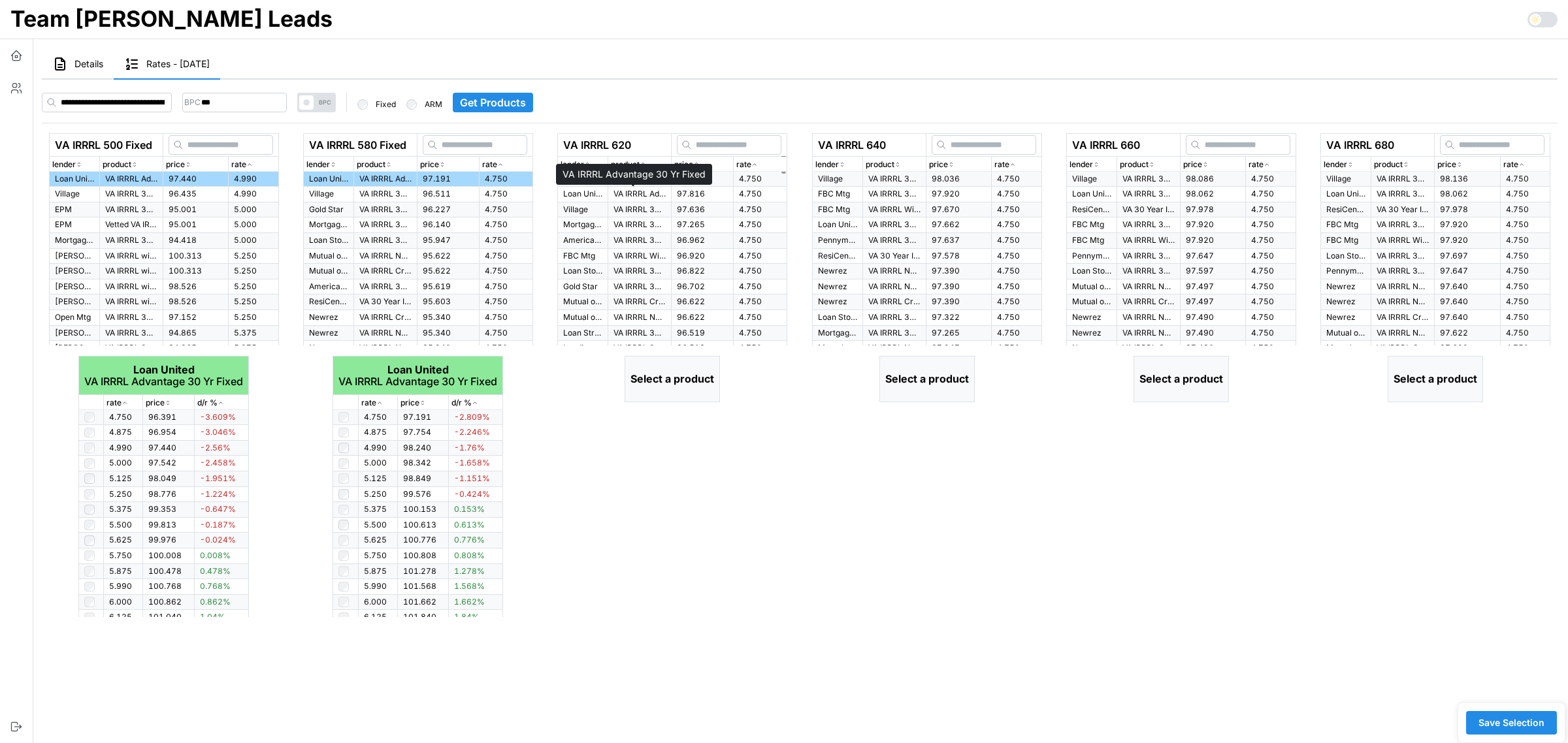
click at [647, 189] on p "VA IRRRL Advantage 30 Yr Fixed" at bounding box center [639, 194] width 52 height 11
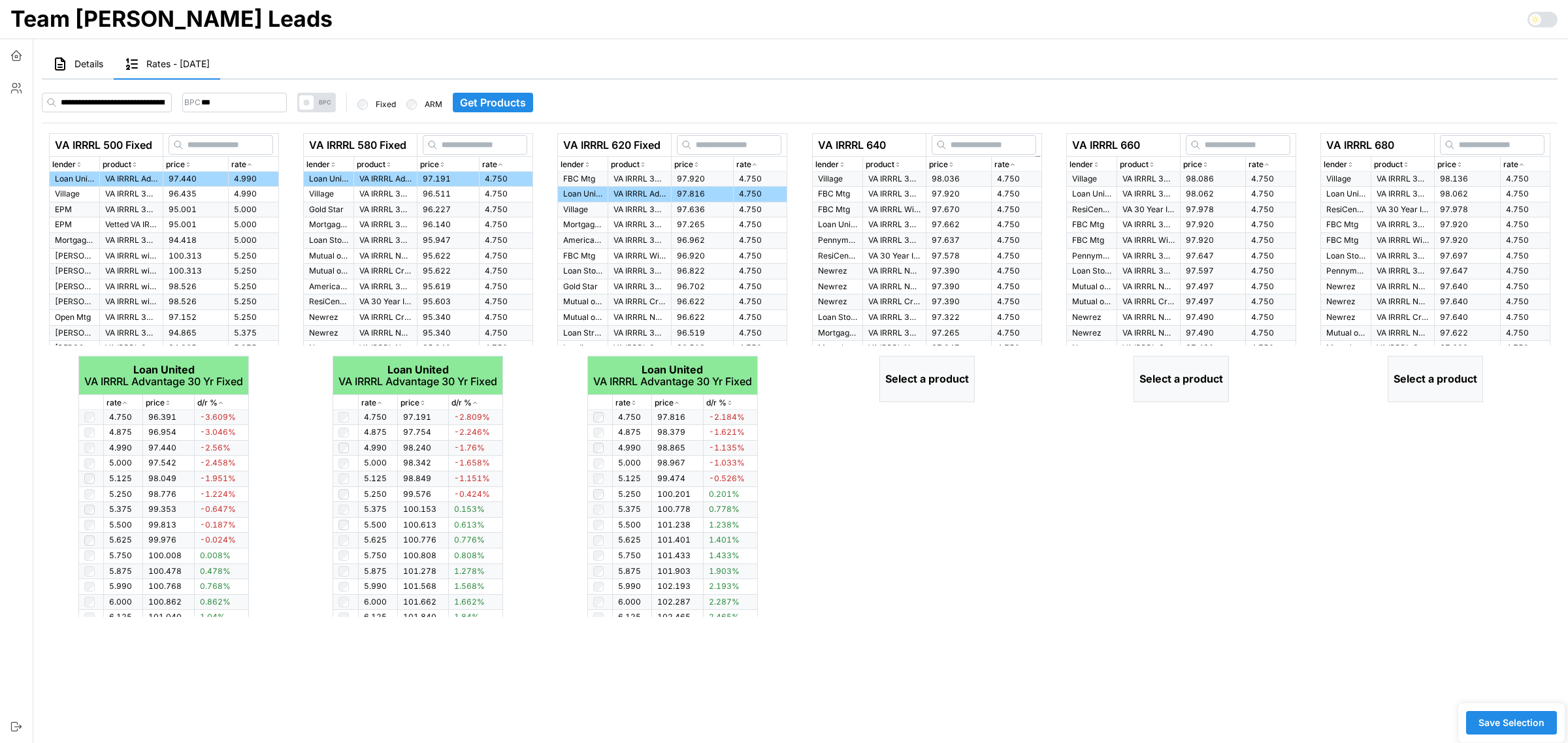
click at [1010, 166] on icon "button" at bounding box center [1013, 165] width 7 height 8
click at [943, 221] on span "97.662" at bounding box center [946, 224] width 28 height 10
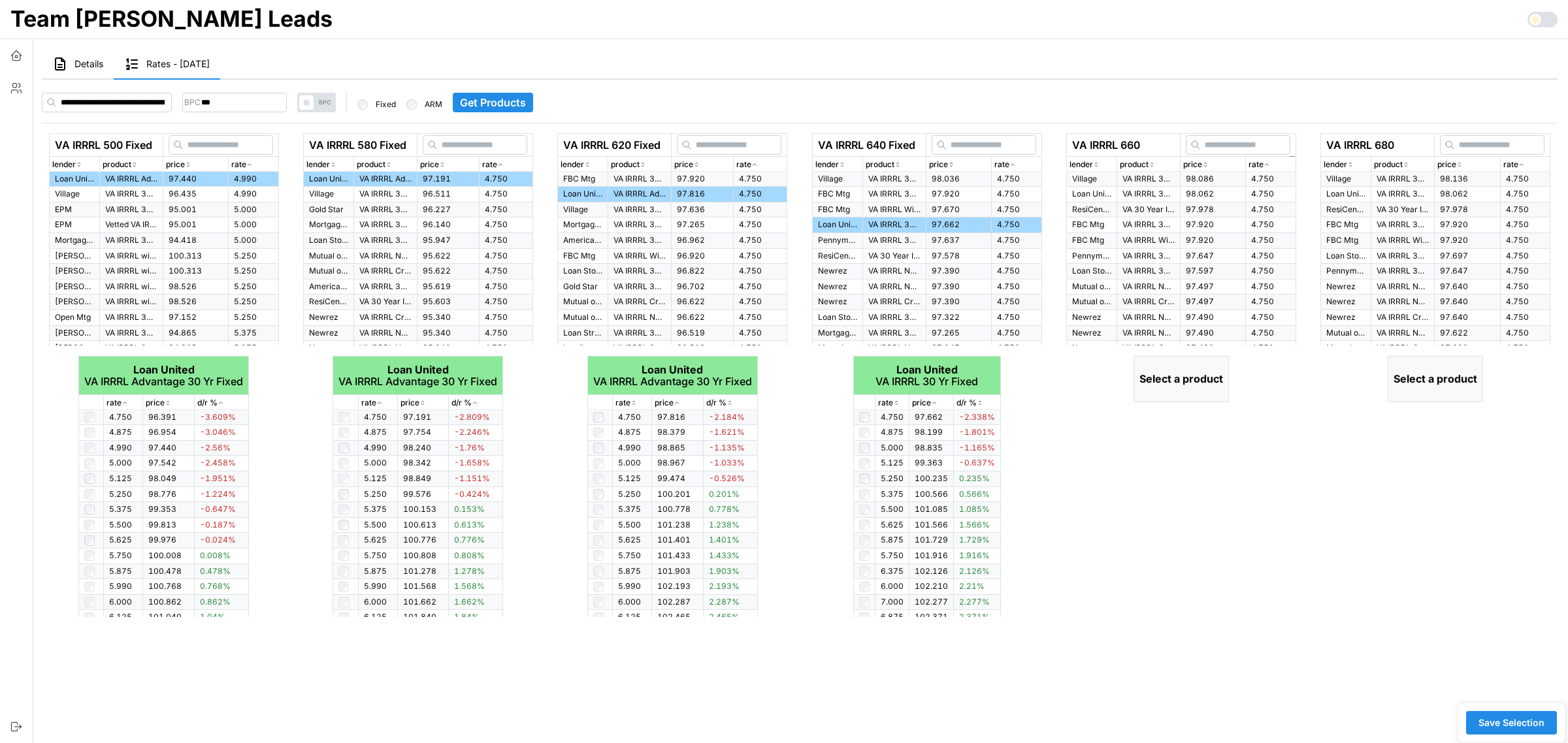
click at [1266, 161] on icon "button" at bounding box center [1267, 165] width 7 height 8
click at [1141, 198] on p "VA IRRRL 30 Yr Fixed" at bounding box center [1148, 194] width 52 height 11
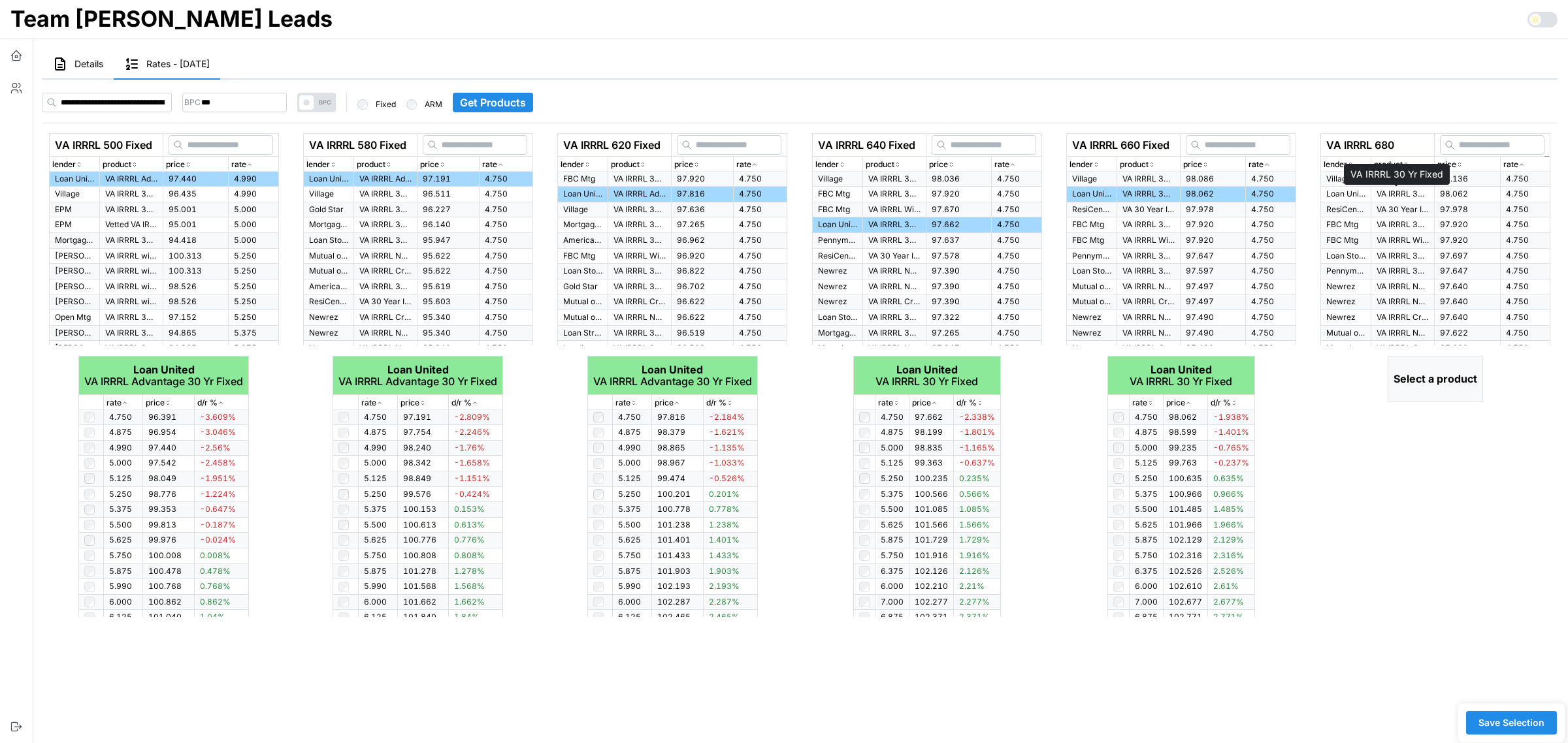
click at [1383, 197] on p "VA IRRRL 30 Yr Fixed" at bounding box center [1402, 194] width 52 height 11
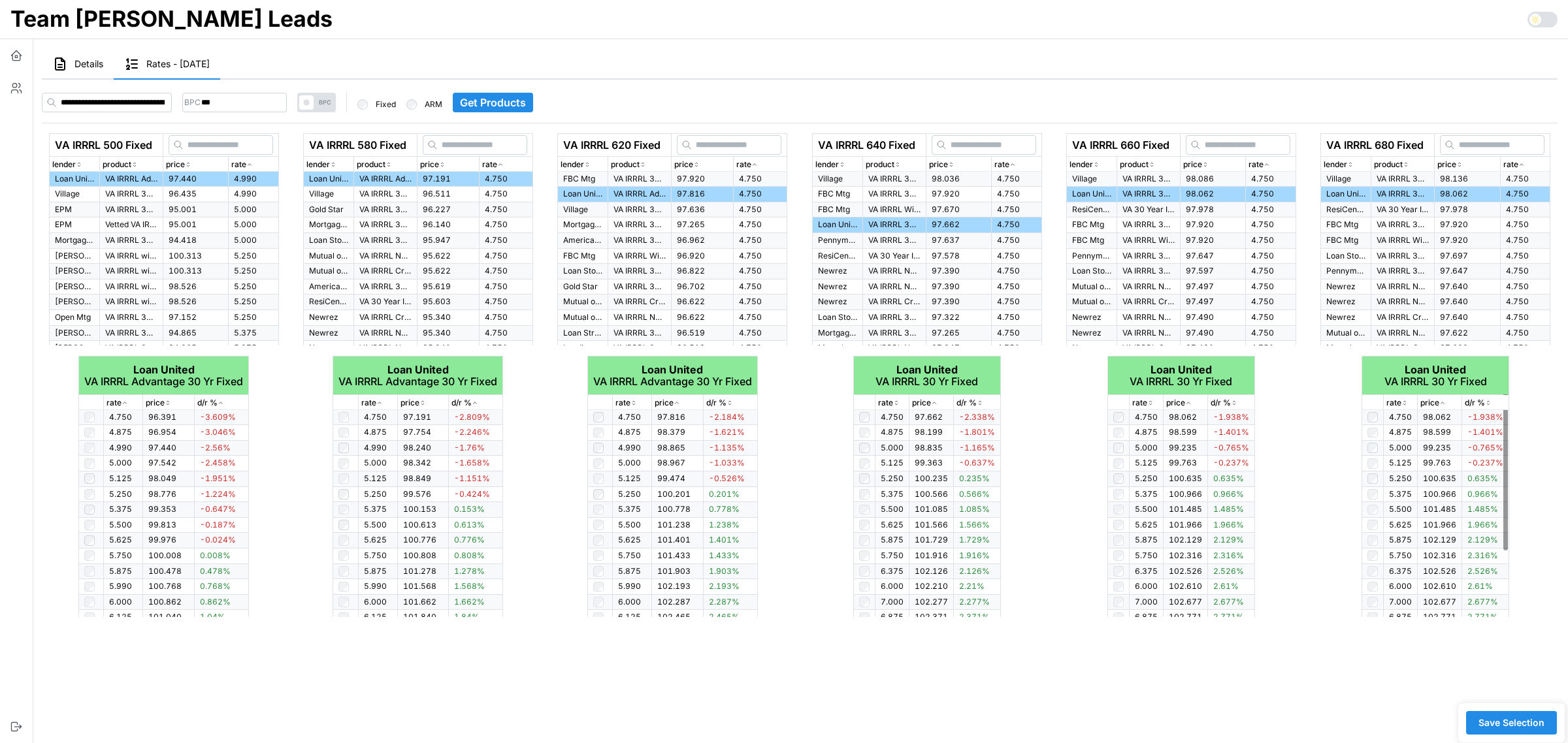
click at [1527, 721] on span "Save Selection" at bounding box center [1512, 722] width 66 height 22
click at [18, 54] on icon "button" at bounding box center [16, 55] width 13 height 13
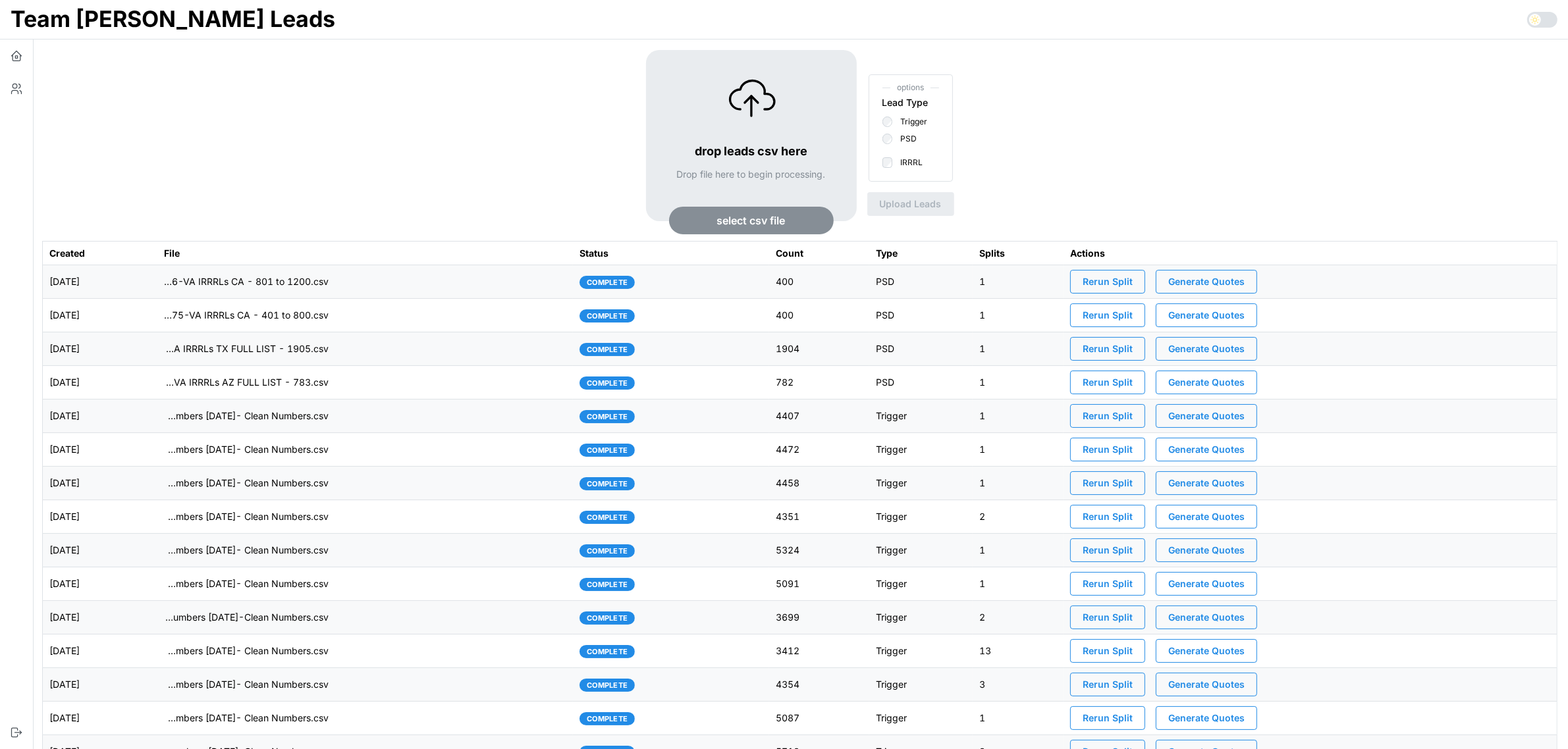
click at [1242, 283] on span "Generate Quotes" at bounding box center [1207, 281] width 76 height 22
click at [502, 291] on td "imports/[PERSON_NAME]/1757528232266-VA IRRRLs CA - 801 to 1200.csv" at bounding box center [365, 282] width 416 height 33
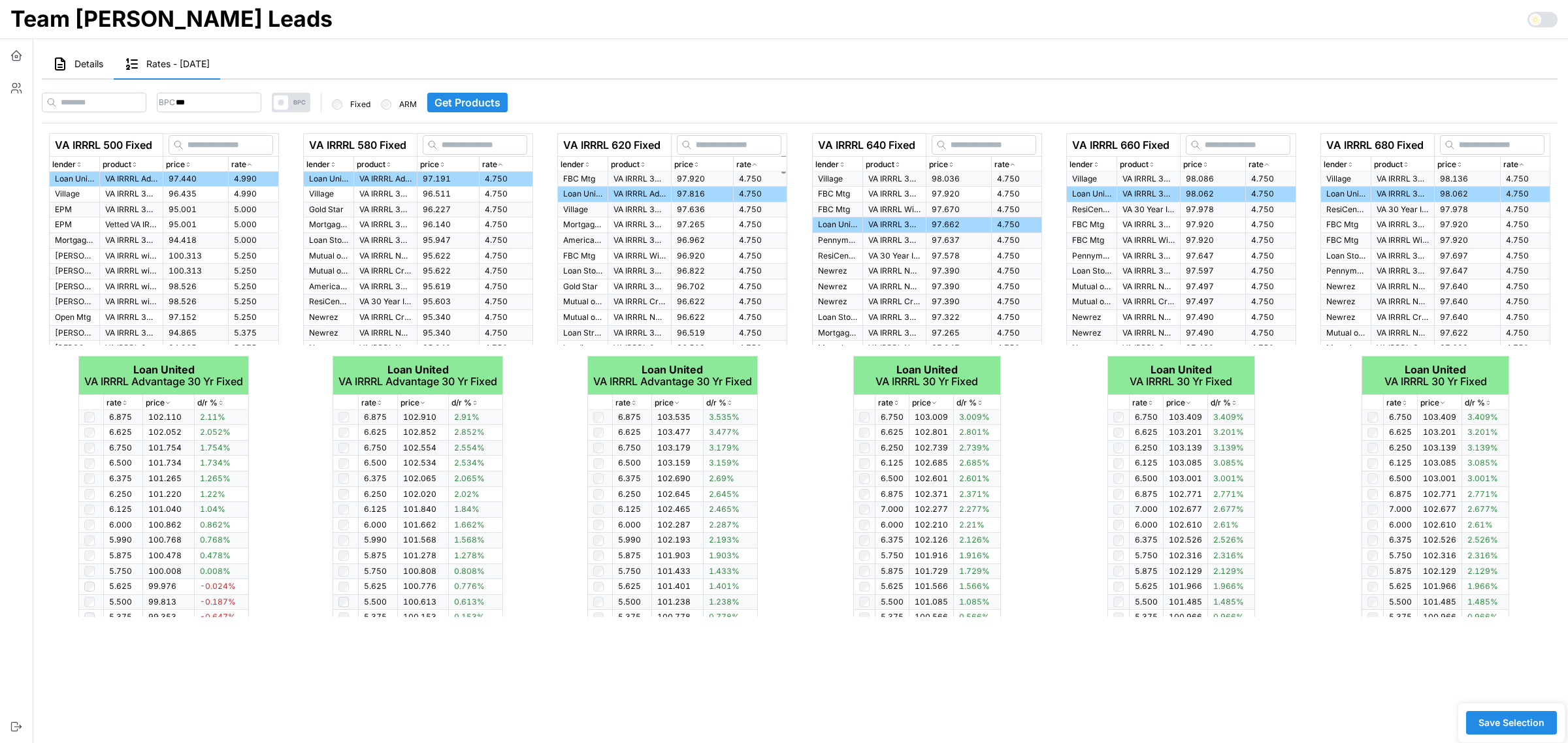
click at [85, 68] on span "Details" at bounding box center [88, 63] width 29 height 9
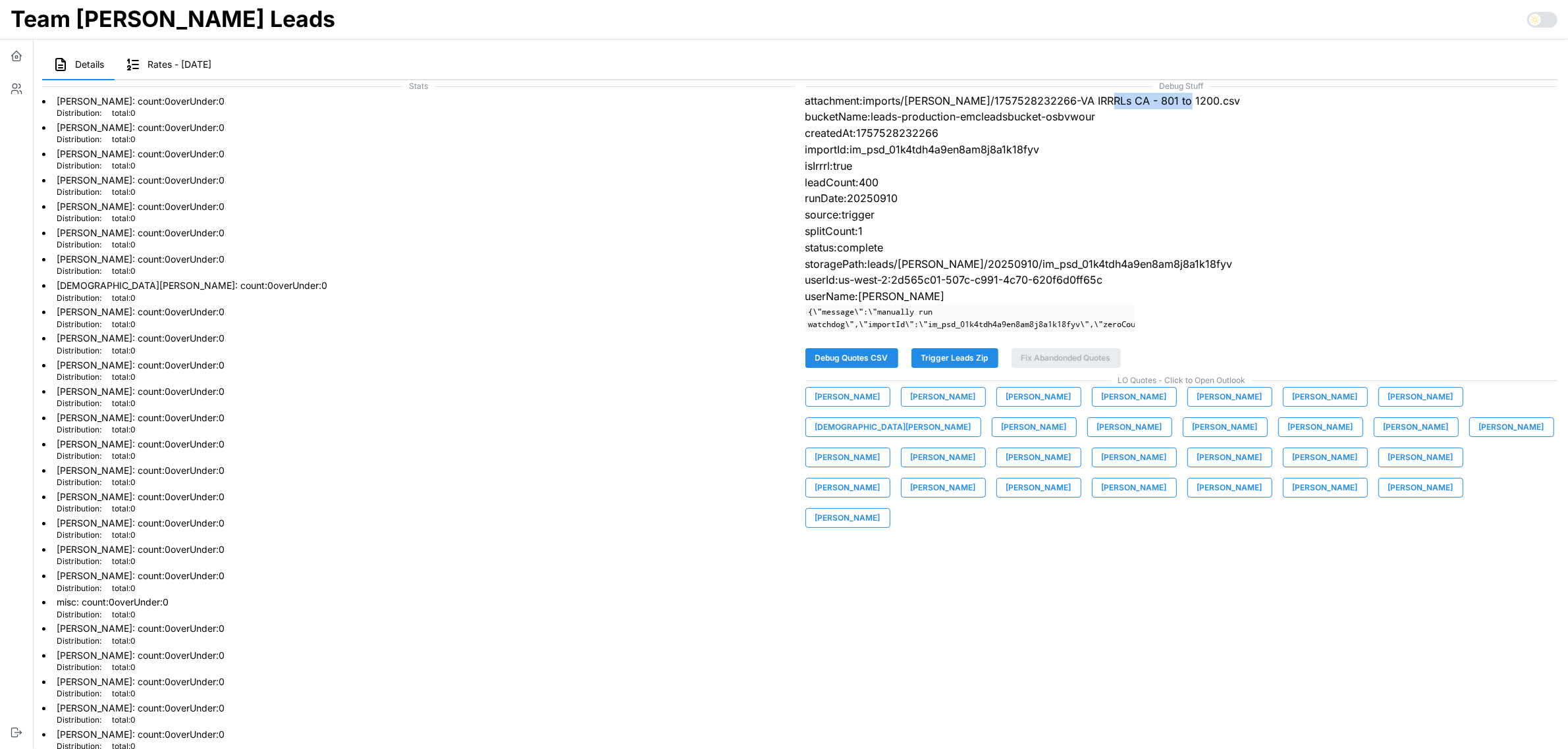
drag, startPoint x: 1099, startPoint y: 102, endPoint x: 1174, endPoint y: 100, distance: 75.0
click at [1174, 100] on p "attachment:imports/mike/1757528232266-VA IRRRLs CA - 801 to 1200.csv" at bounding box center [1182, 101] width 752 height 17
click at [1389, 492] on span "[PERSON_NAME]" at bounding box center [1421, 488] width 66 height 18
click at [14, 47] on button "button" at bounding box center [17, 56] width 33 height 33
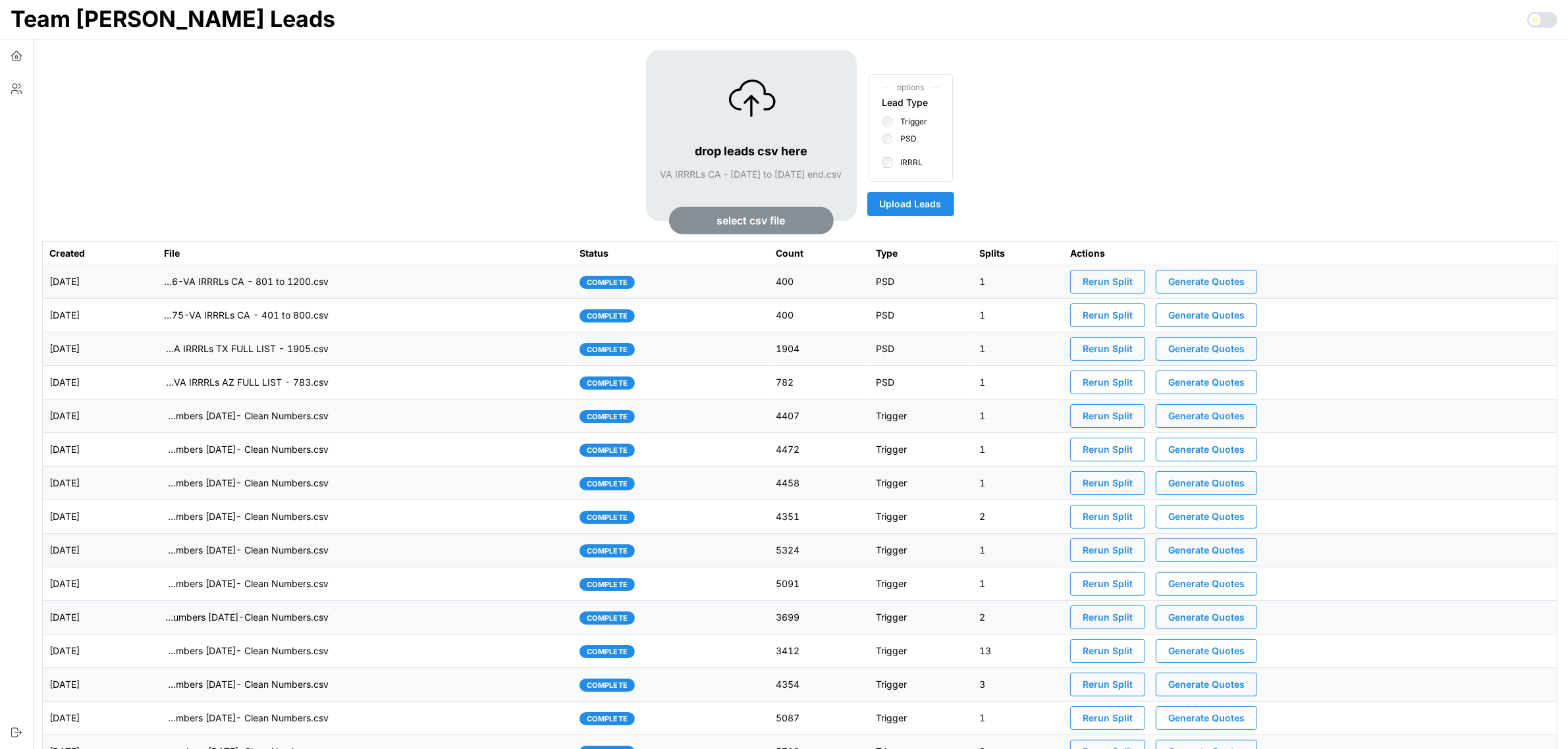
click at [931, 203] on span "Upload Leads" at bounding box center [911, 203] width 62 height 22
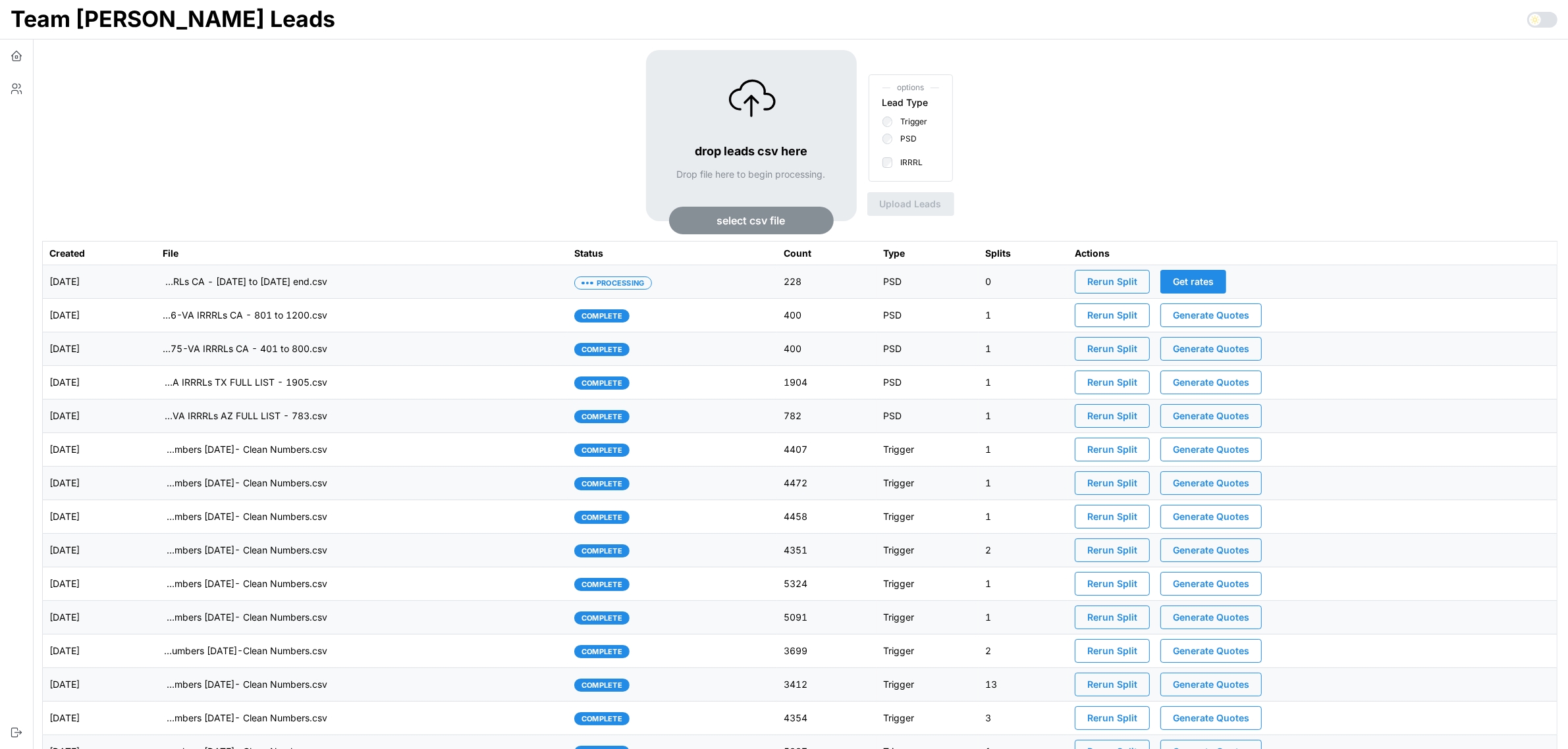
click at [546, 278] on td "imports/[PERSON_NAME]/1757528542275-VA IRRRLs CA - [DATE] to [DATE] end.csv" at bounding box center [362, 282] width 412 height 33
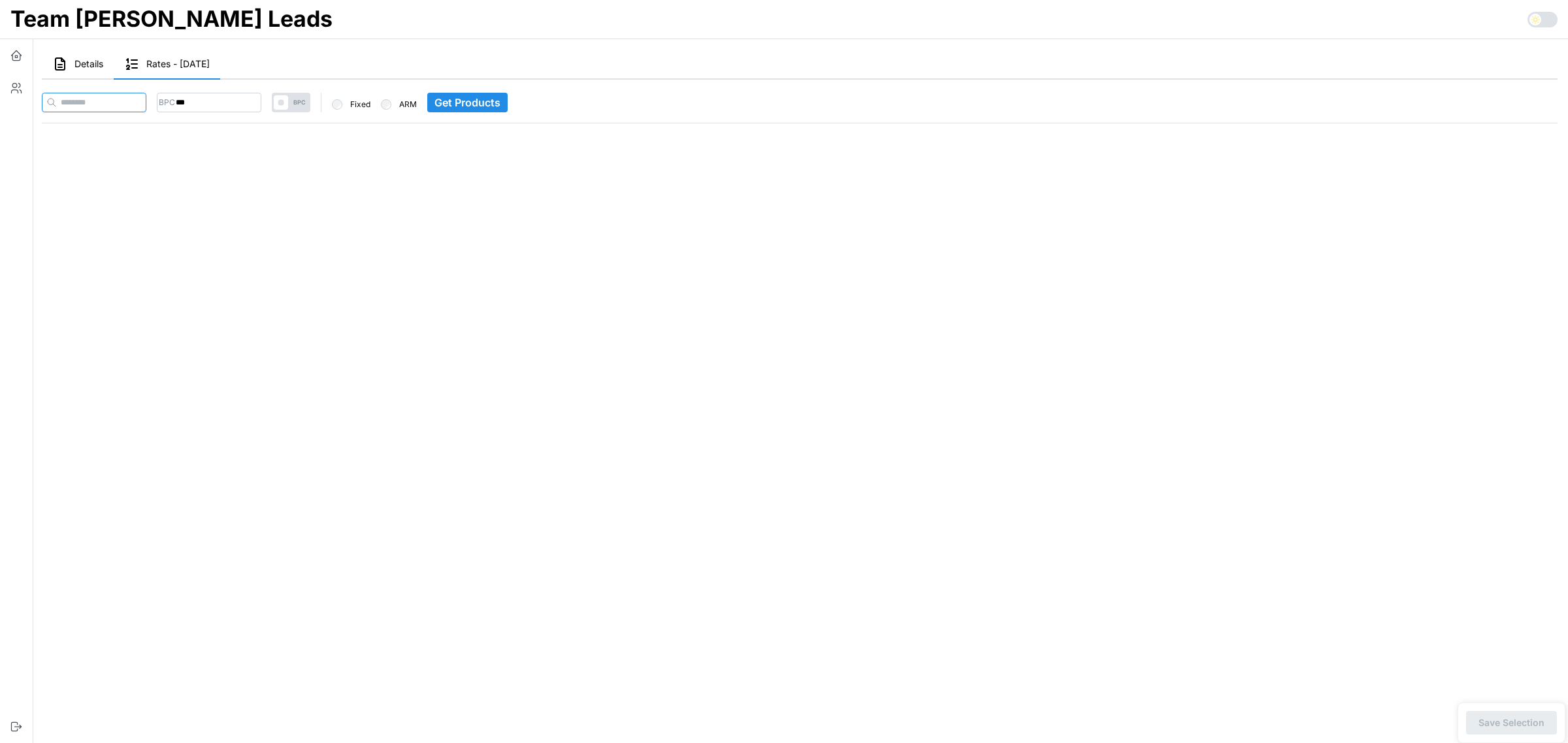
click at [143, 98] on input at bounding box center [94, 103] width 105 height 20
paste input "**********"
type input "**********"
click at [223, 101] on input "***" at bounding box center [234, 103] width 105 height 20
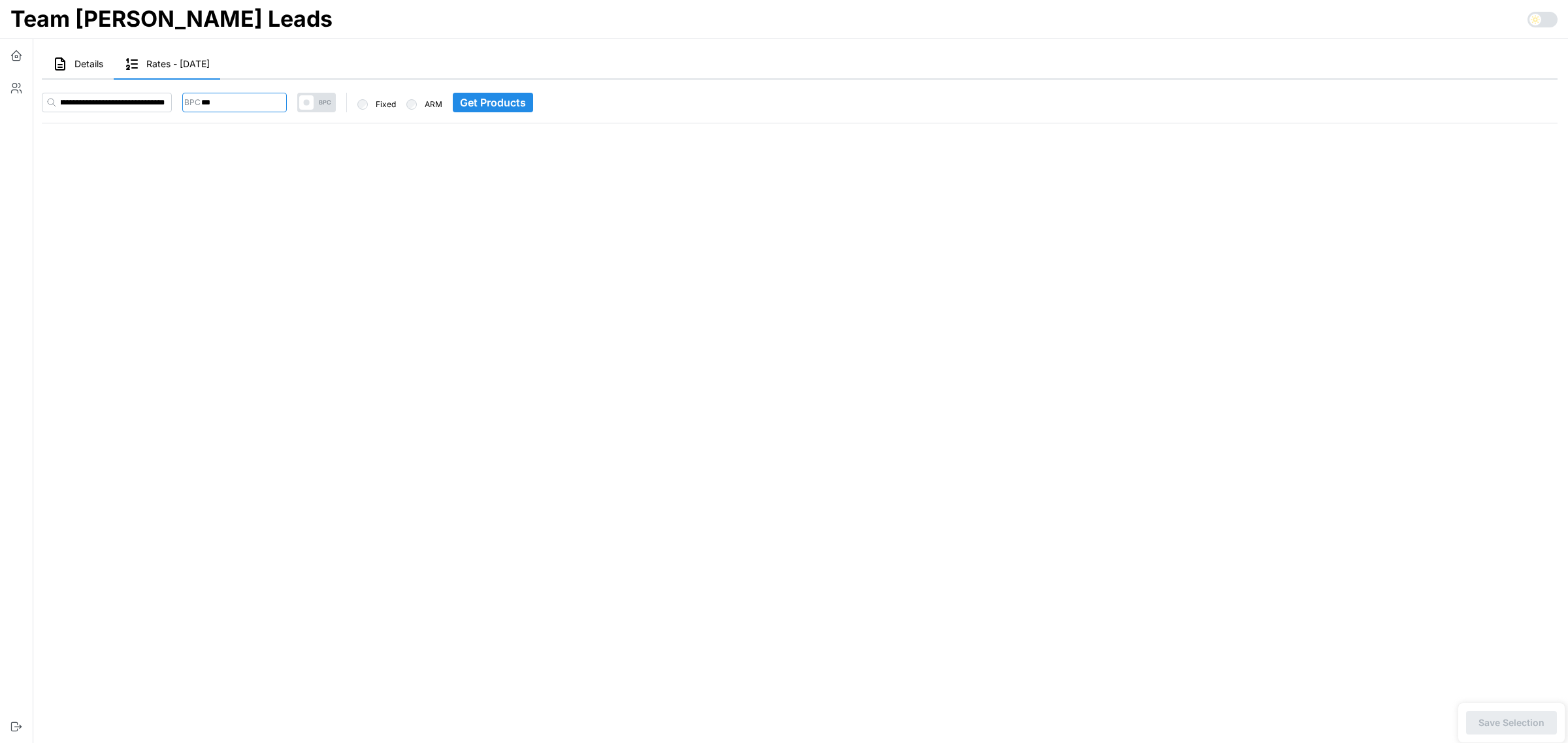
scroll to position [0, 0]
click at [223, 101] on input "***" at bounding box center [234, 103] width 105 height 20
type input "***"
click at [502, 98] on span "Get Products" at bounding box center [493, 102] width 66 height 18
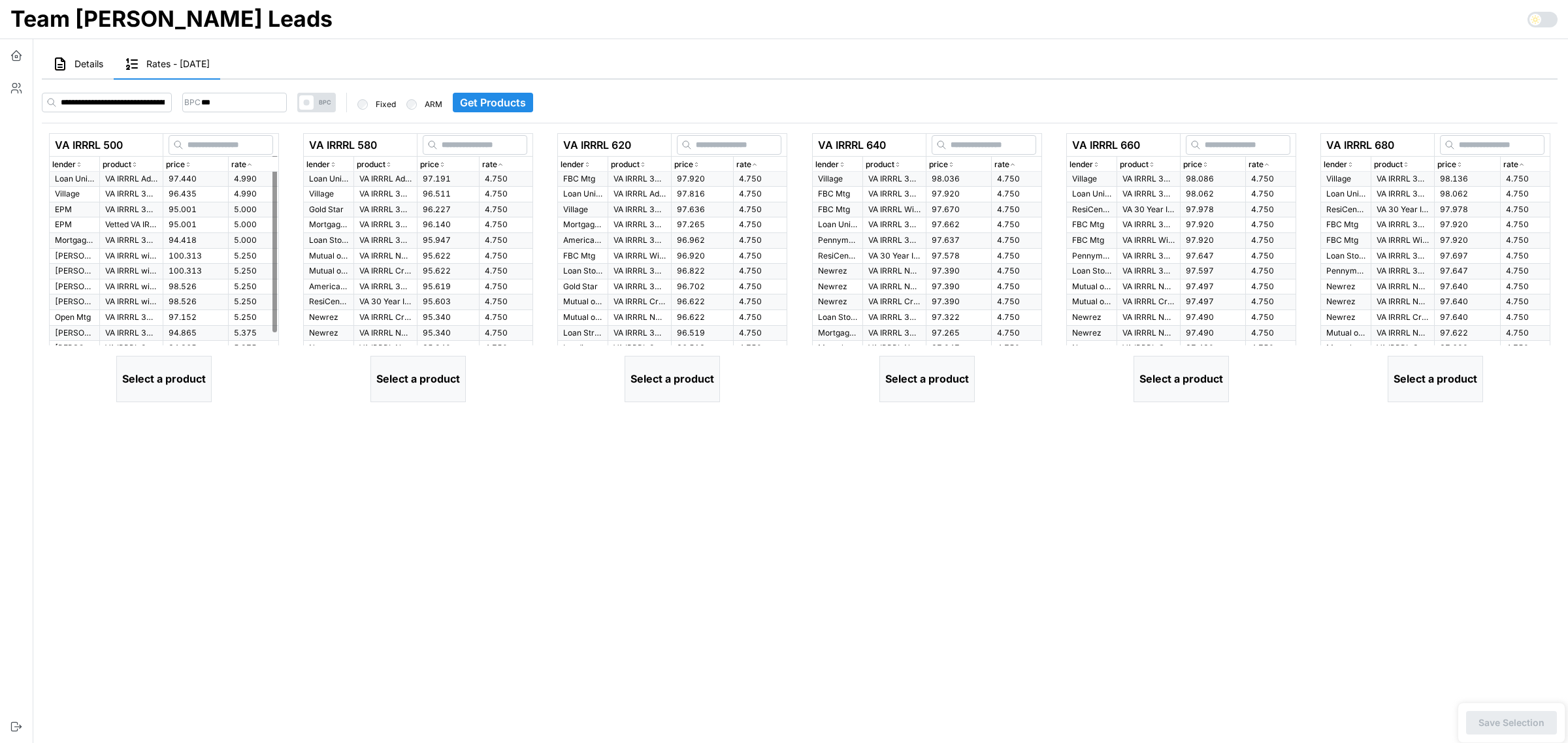
click at [207, 178] on td "97.440" at bounding box center [194, 180] width 65 height 15
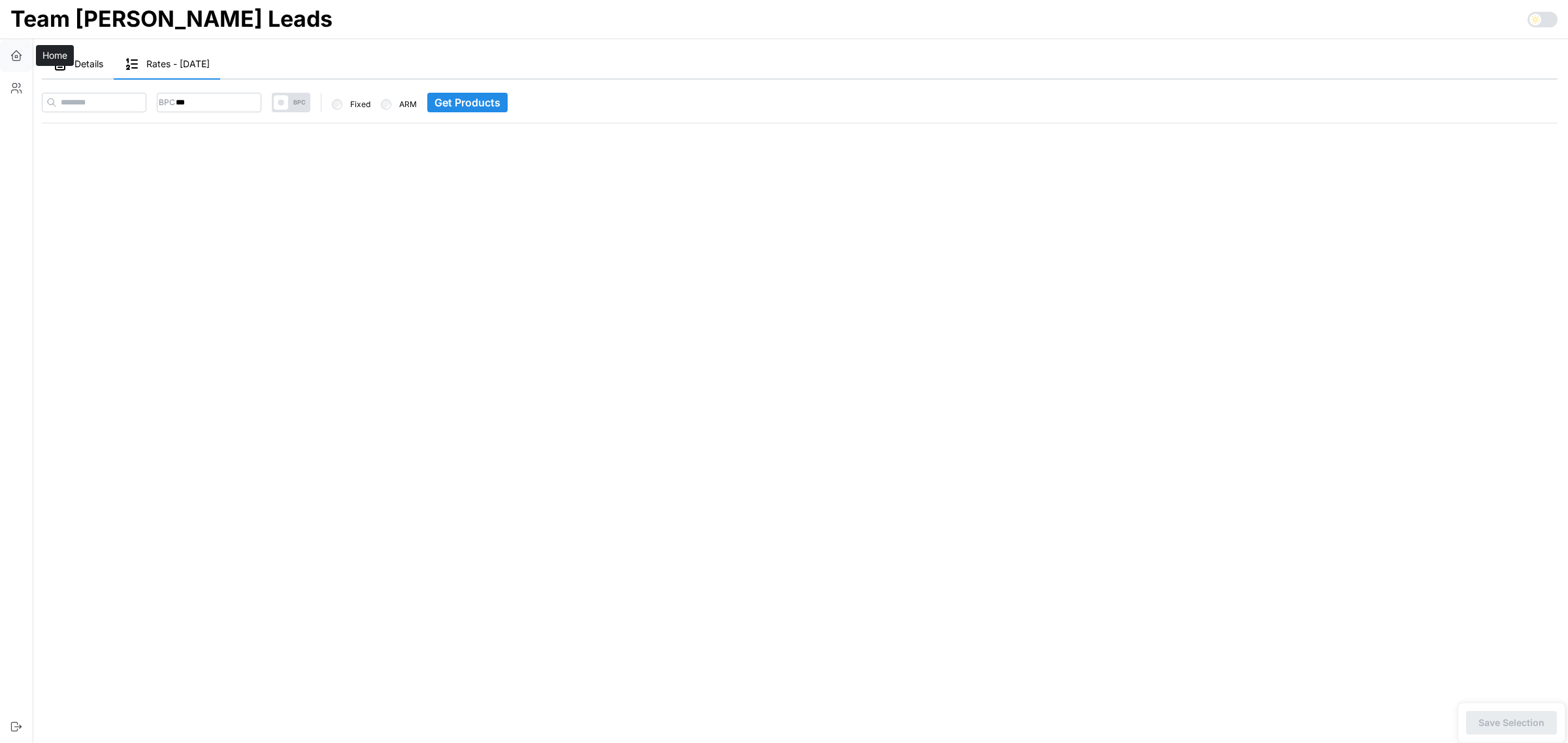
click at [14, 63] on button "button" at bounding box center [16, 56] width 33 height 33
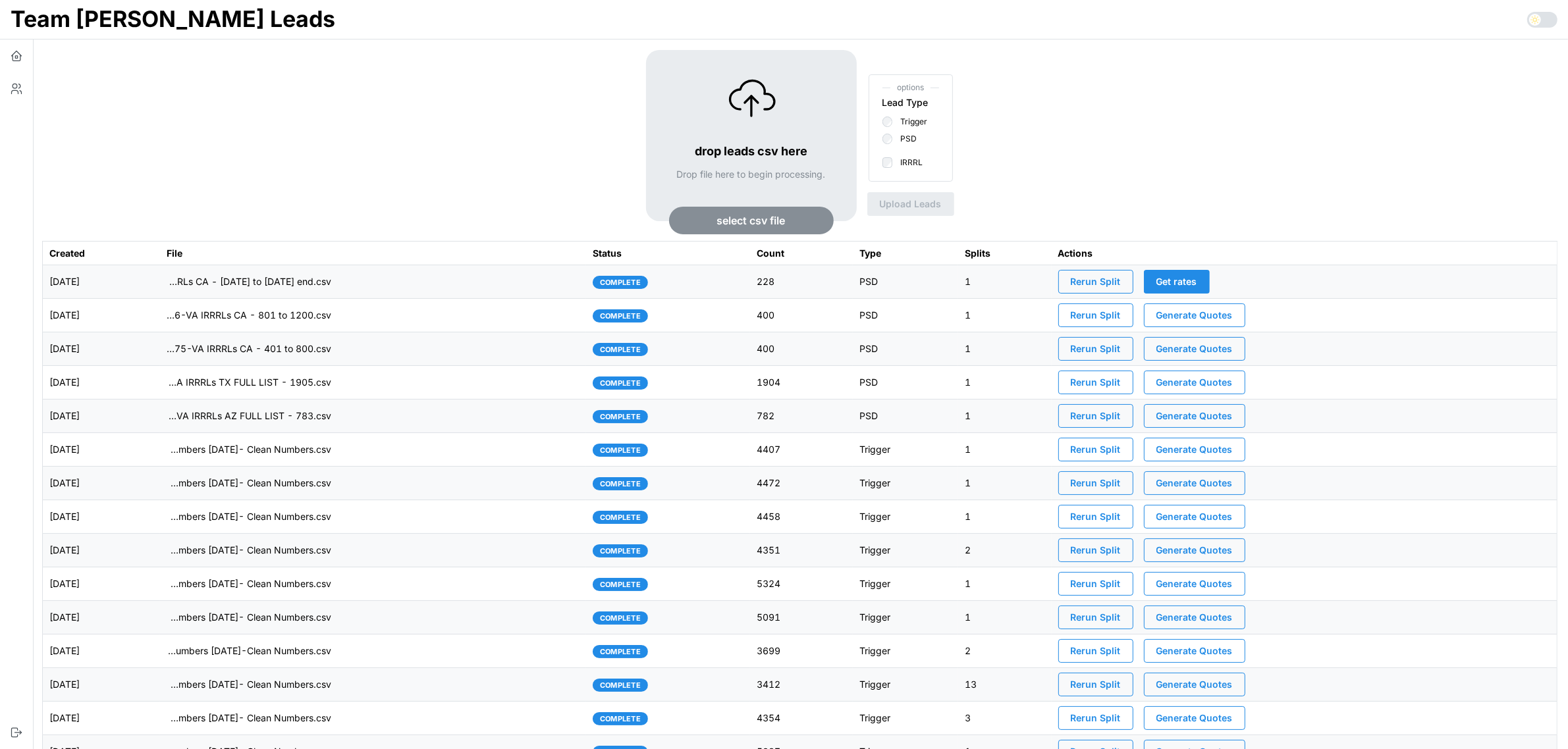
click at [538, 281] on td "imports/[PERSON_NAME]/1757528542275-VA IRRRLs CA - [DATE] to [DATE] end.csv" at bounding box center [373, 282] width 426 height 33
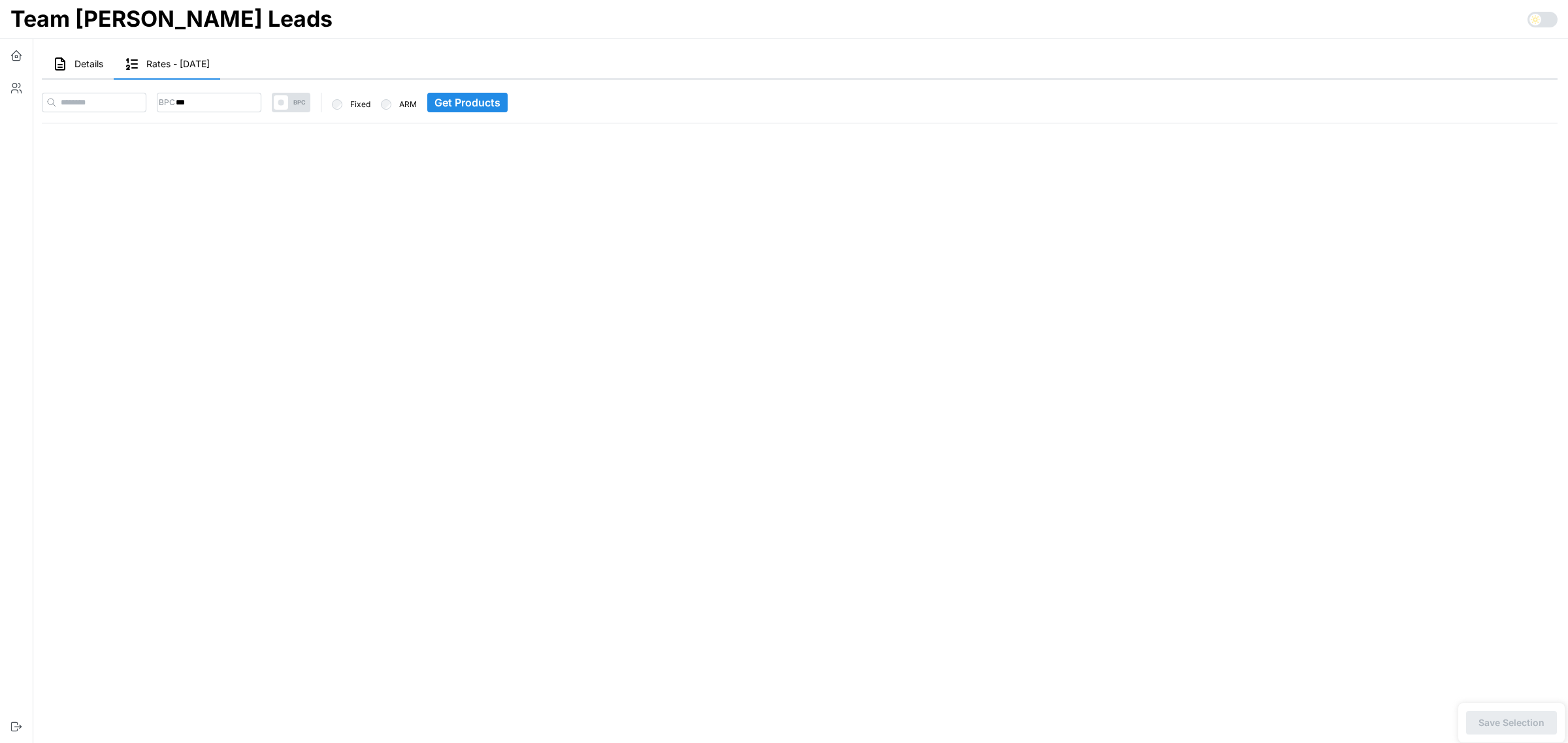
click at [81, 63] on span "Details" at bounding box center [88, 63] width 29 height 9
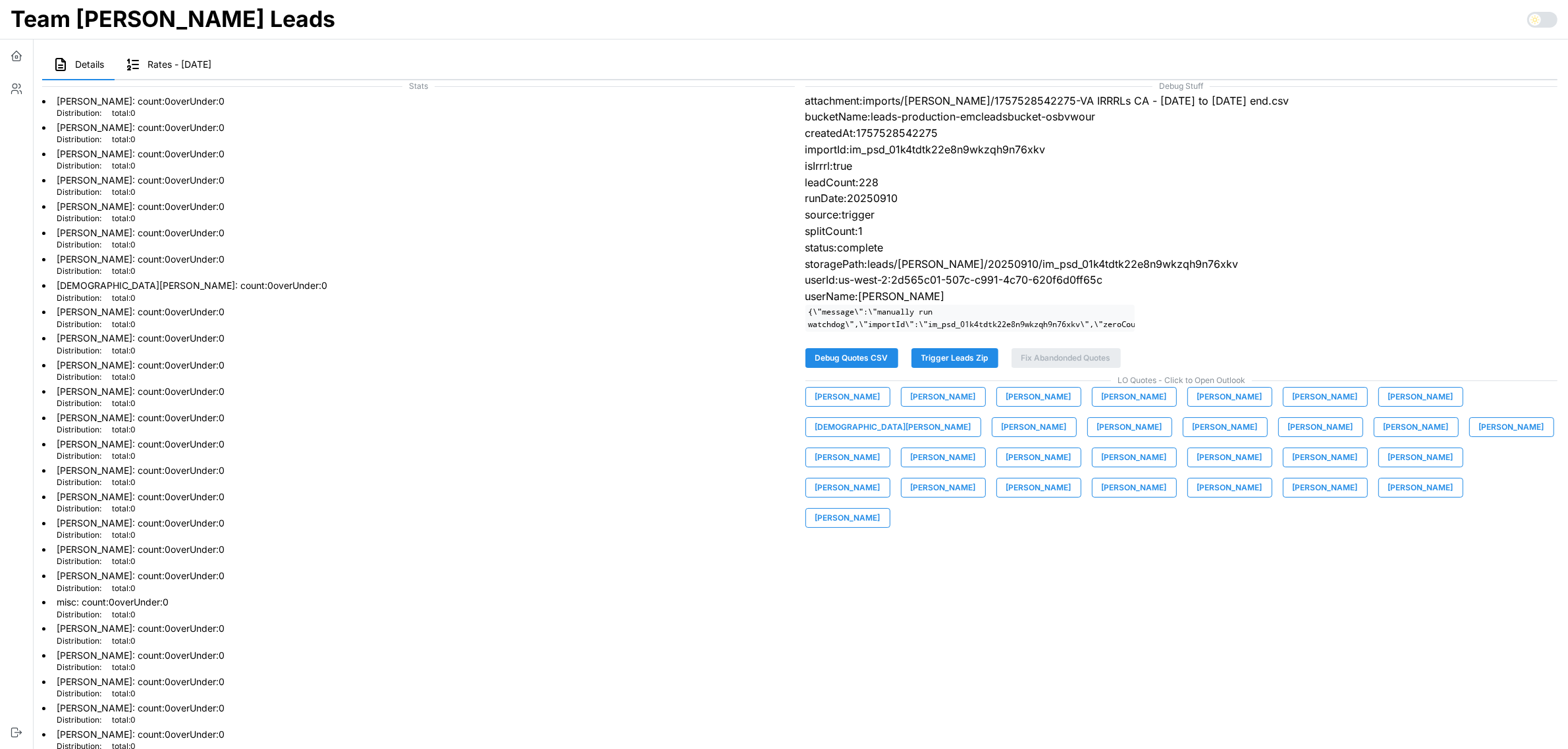
click at [172, 63] on span "Rates - [DATE]" at bounding box center [179, 64] width 64 height 9
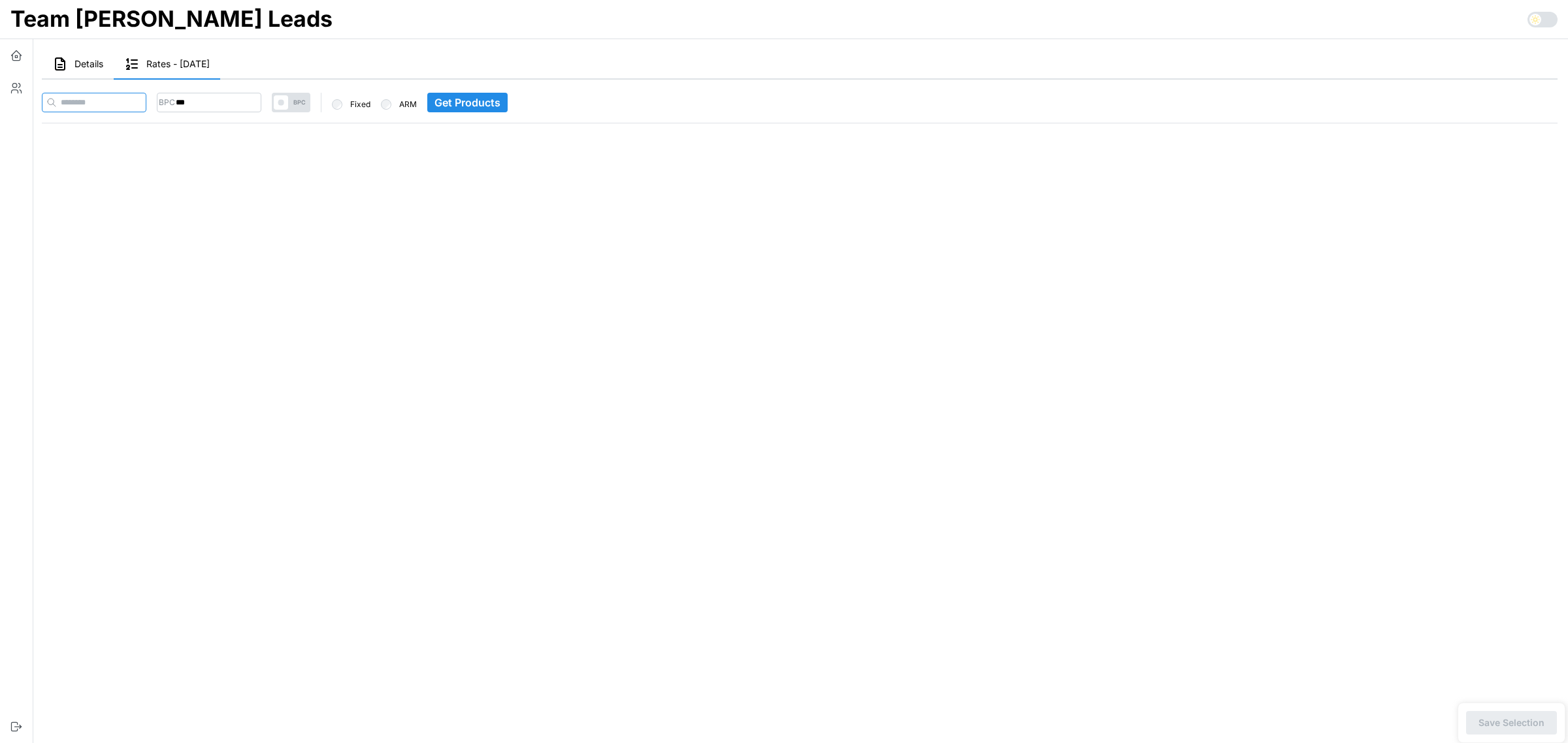
click at [146, 103] on input at bounding box center [94, 103] width 105 height 20
paste input "**********"
type input "**********"
click at [213, 99] on input "***" at bounding box center [234, 103] width 105 height 20
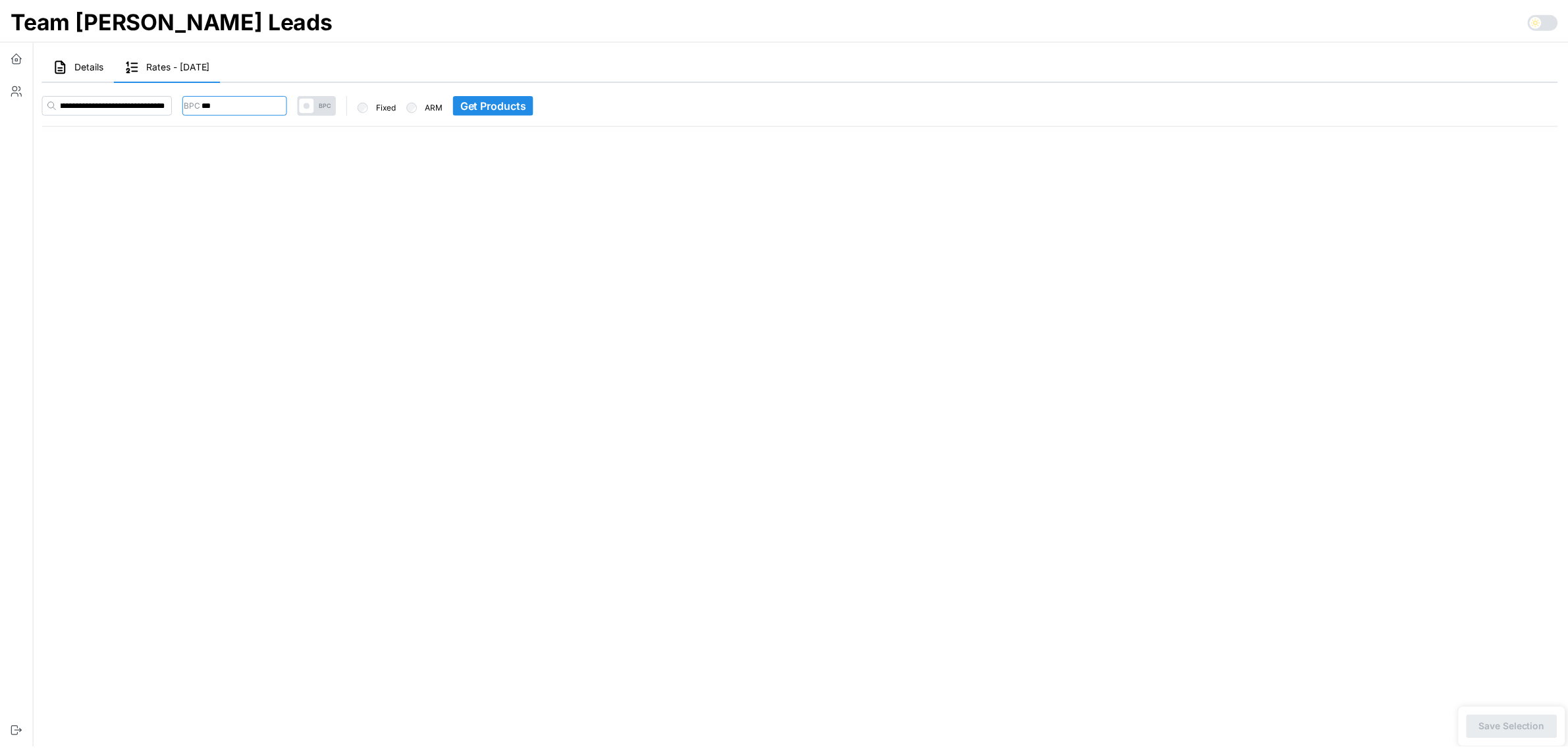
scroll to position [0, 0]
click at [214, 100] on input "***" at bounding box center [236, 104] width 105 height 20
type input "***"
click at [522, 96] on span "Get Products" at bounding box center [497, 103] width 66 height 18
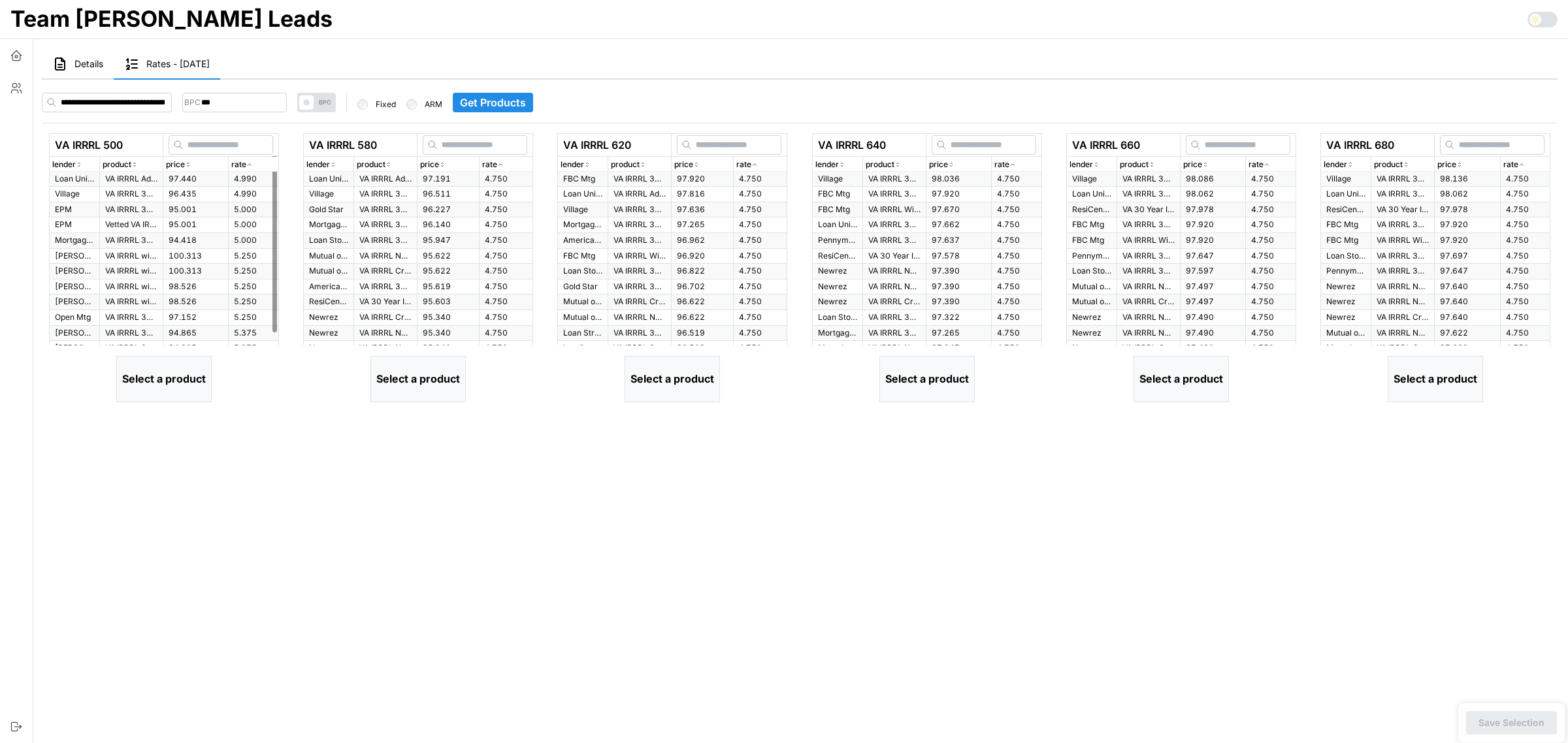
click at [186, 176] on span "97.440" at bounding box center [183, 179] width 28 height 10
click at [374, 177] on p "VA IRRRL Advantage 30 Yr Fixed" at bounding box center [385, 179] width 52 height 11
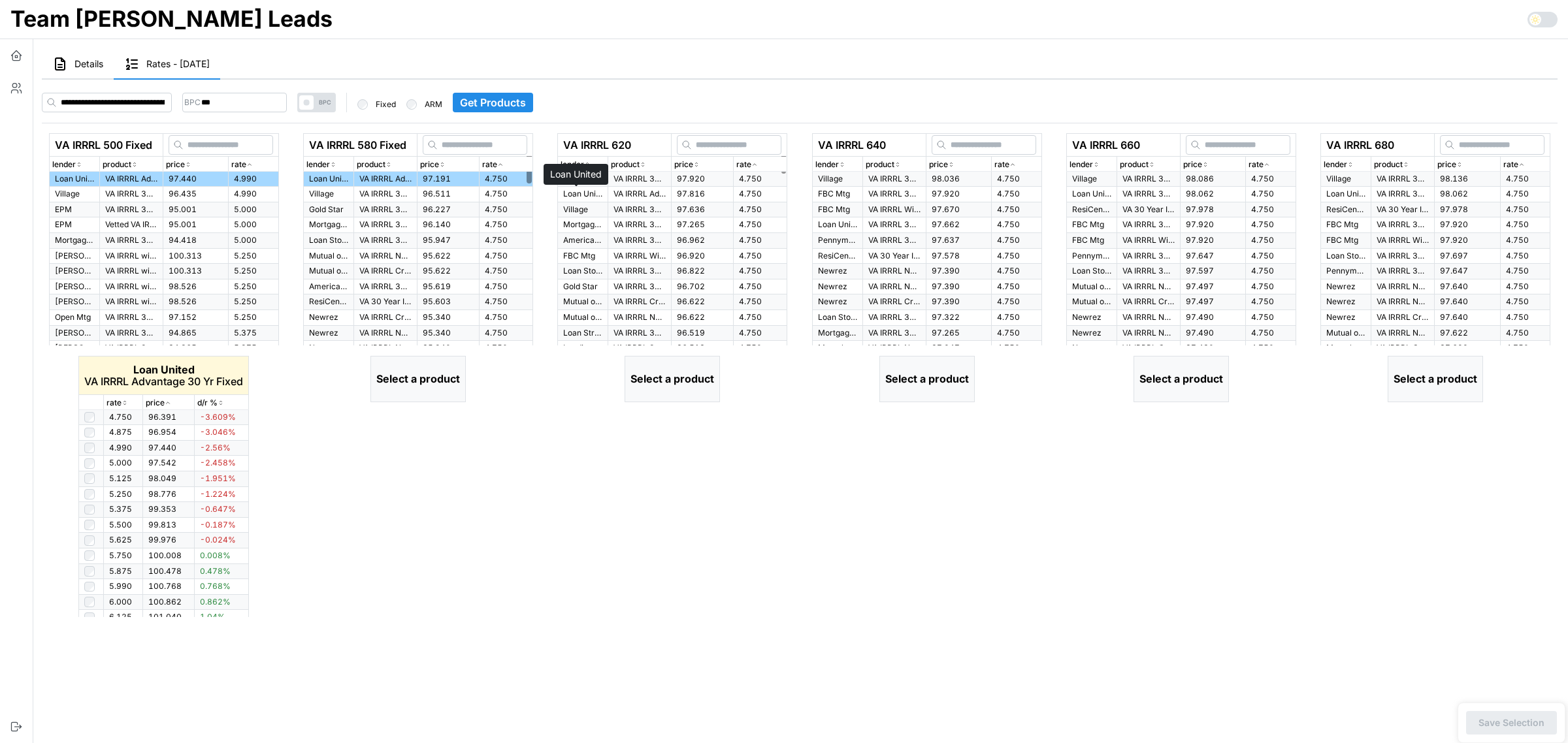
click at [573, 194] on p "Loan United" at bounding box center [583, 194] width 40 height 11
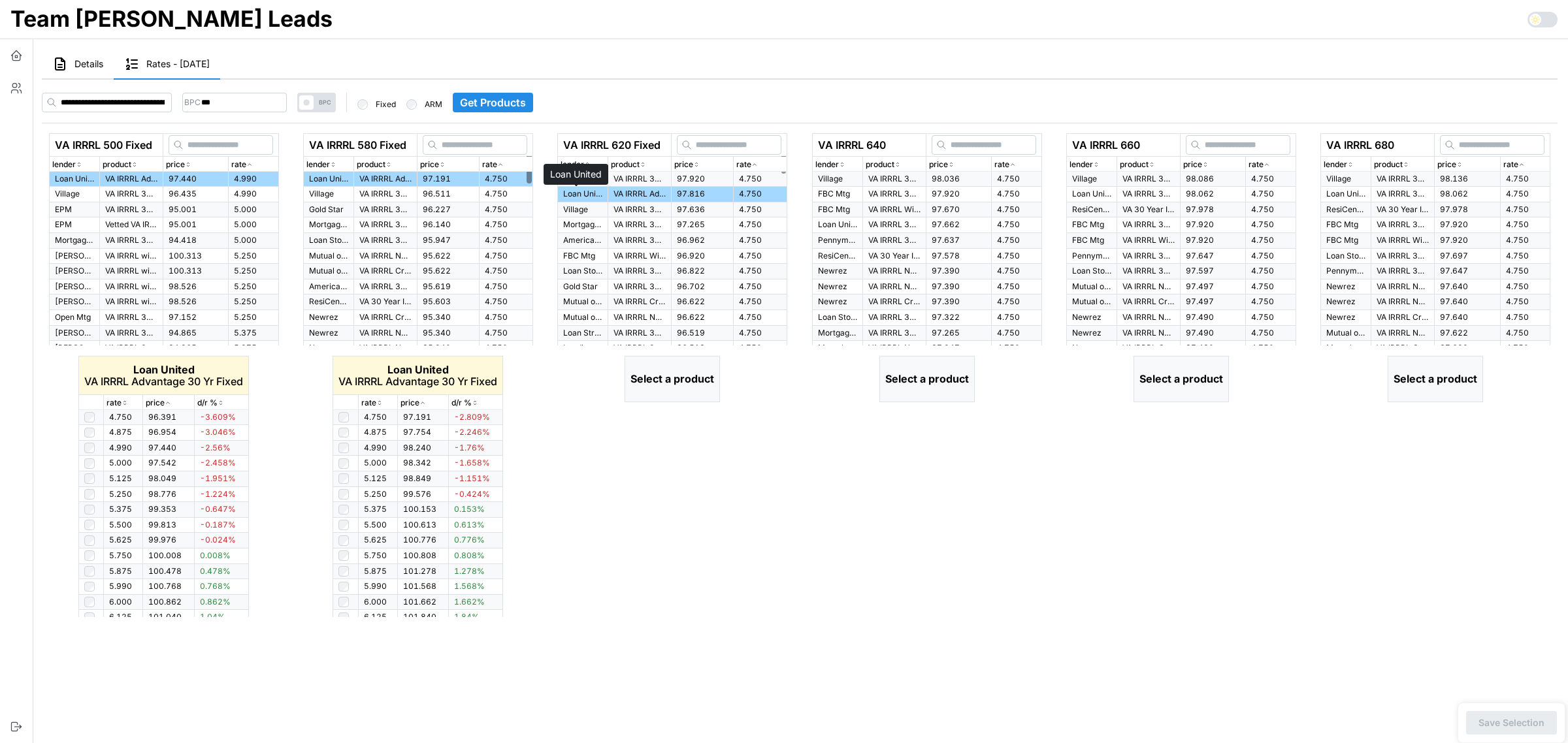
click at [841, 223] on p "Loan United" at bounding box center [838, 224] width 40 height 11
click at [1087, 193] on p "Loan United" at bounding box center [1092, 194] width 40 height 11
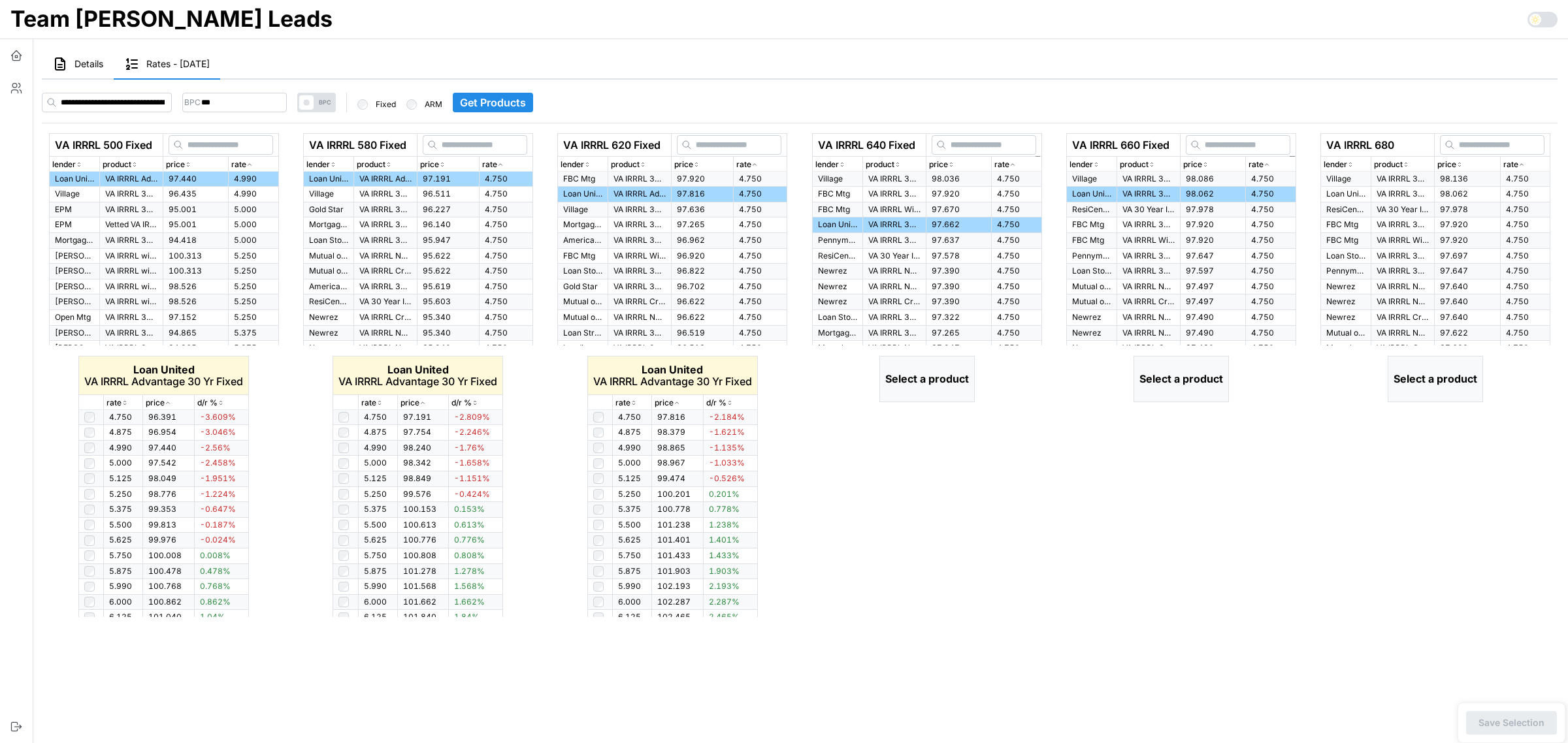
click at [1348, 194] on p "Loan United" at bounding box center [1346, 194] width 40 height 11
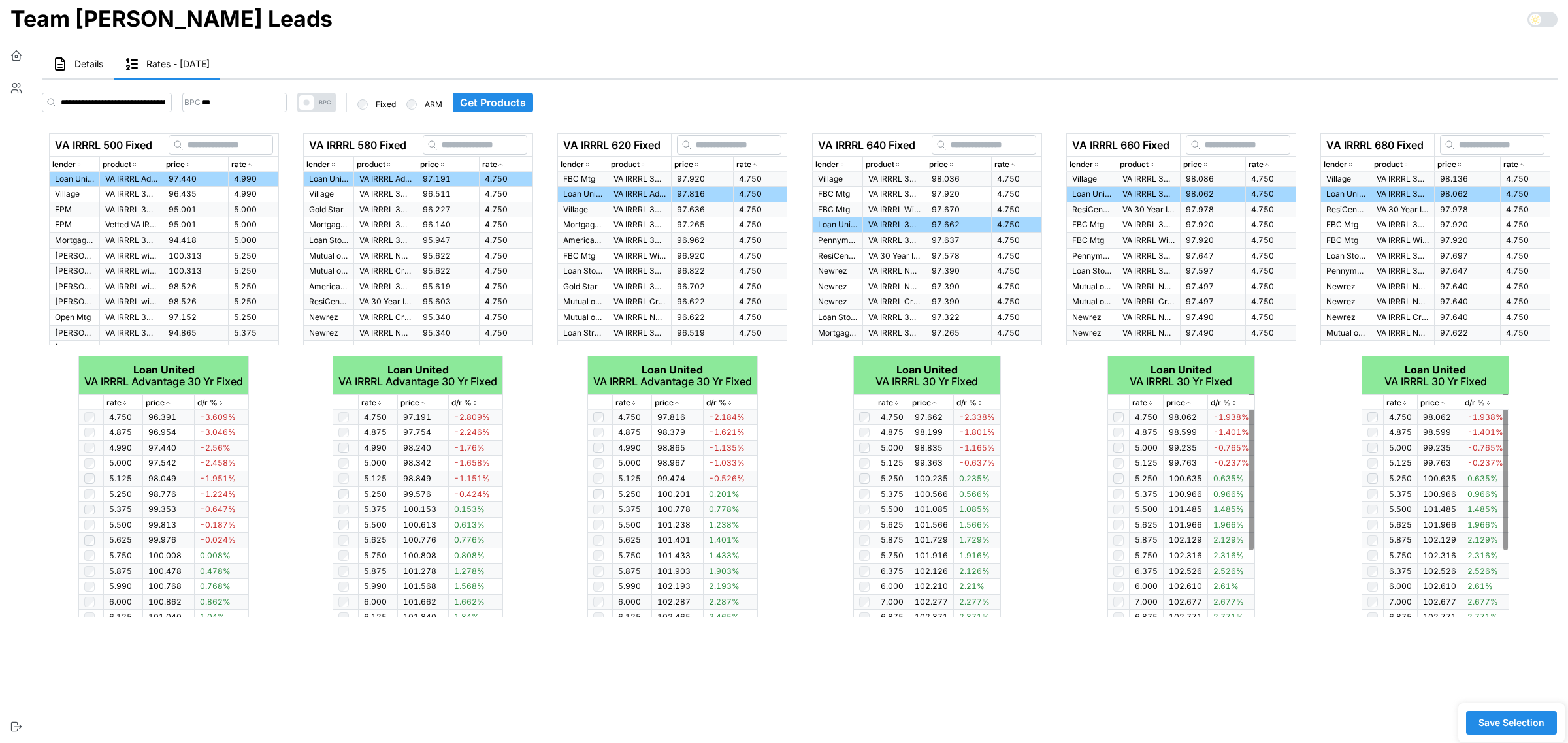
click at [1510, 717] on span "Save Selection" at bounding box center [1512, 722] width 66 height 22
click at [87, 59] on span "Details" at bounding box center [88, 63] width 29 height 9
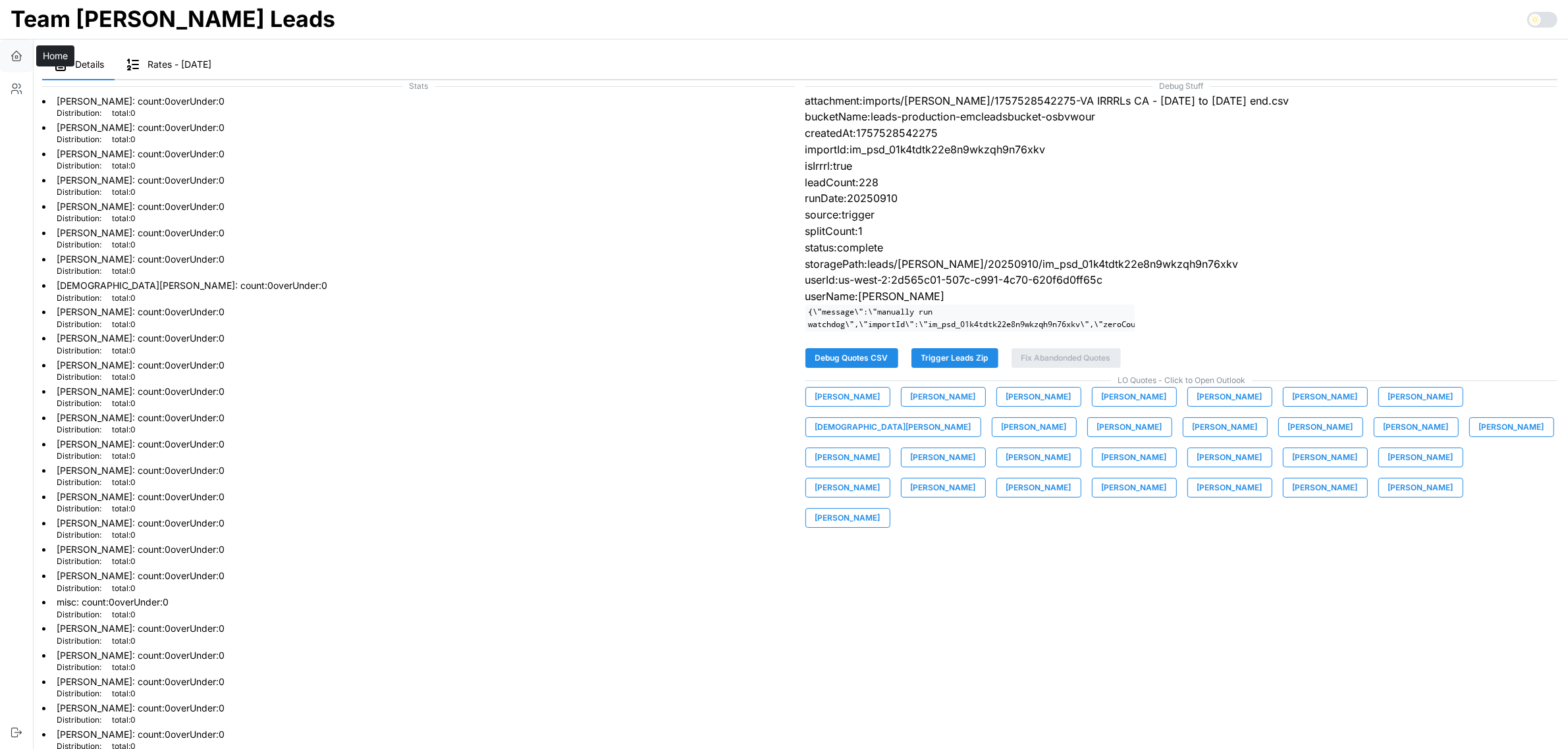
click at [17, 55] on icon "button" at bounding box center [17, 56] width 13 height 13
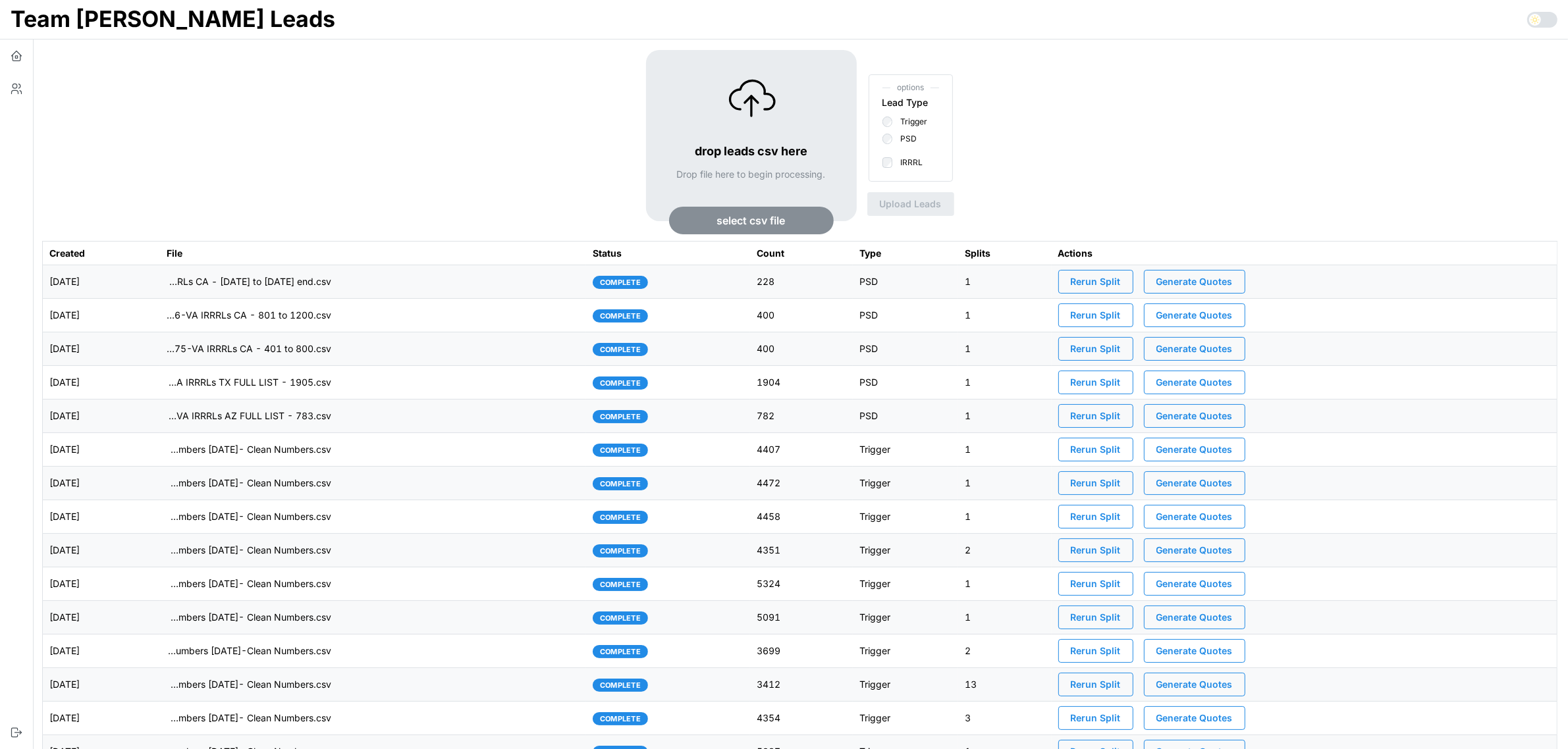
click at [442, 275] on td "imports/[PERSON_NAME]/1757528542275-VA IRRRLs CA - [DATE] to [DATE] end.csv" at bounding box center [373, 282] width 426 height 33
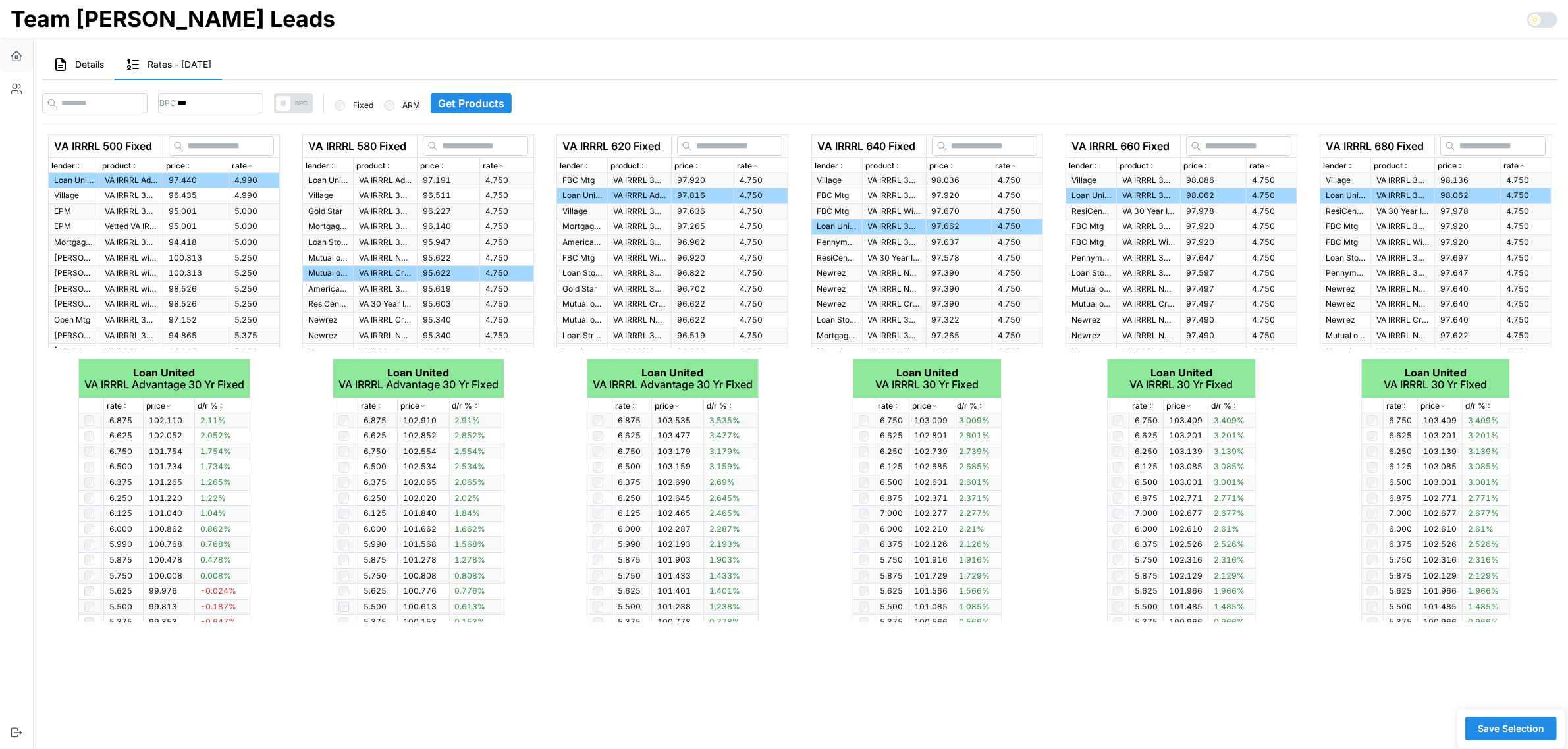
click at [91, 63] on span "Details" at bounding box center [89, 64] width 29 height 9
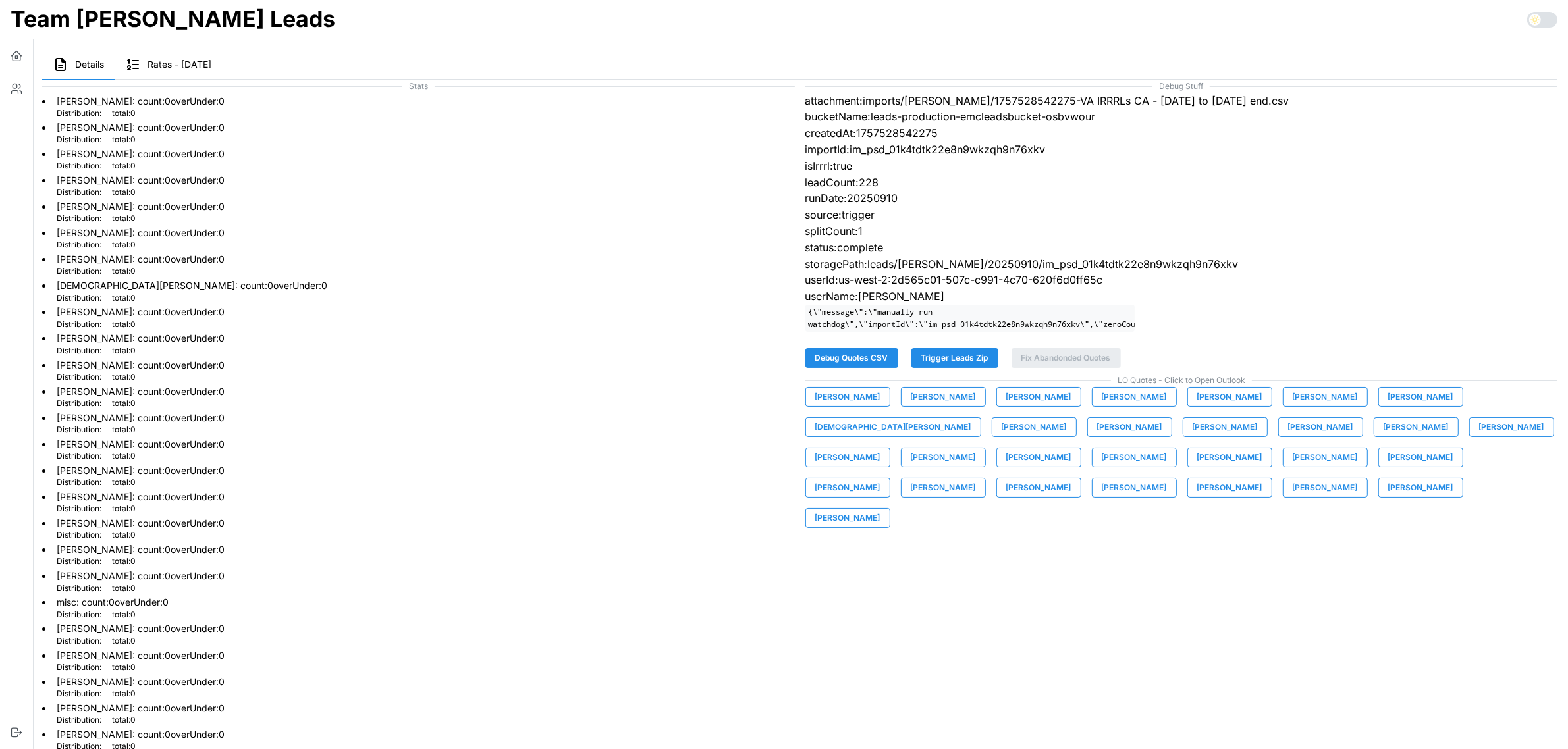
click at [1389, 497] on span "[PERSON_NAME]" at bounding box center [1421, 488] width 66 height 18
